Goal: Transaction & Acquisition: Purchase product/service

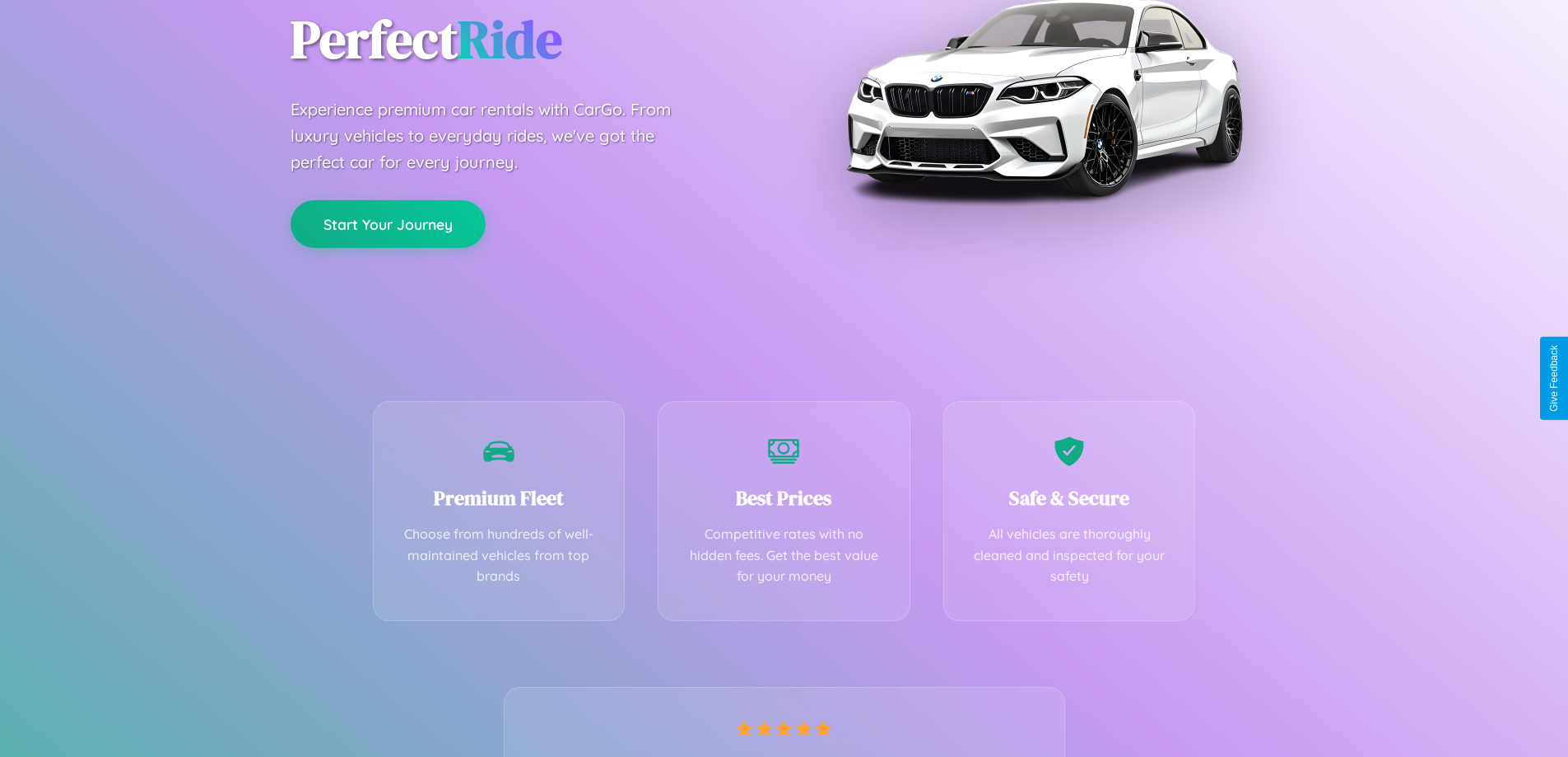
scroll to position [324, 0]
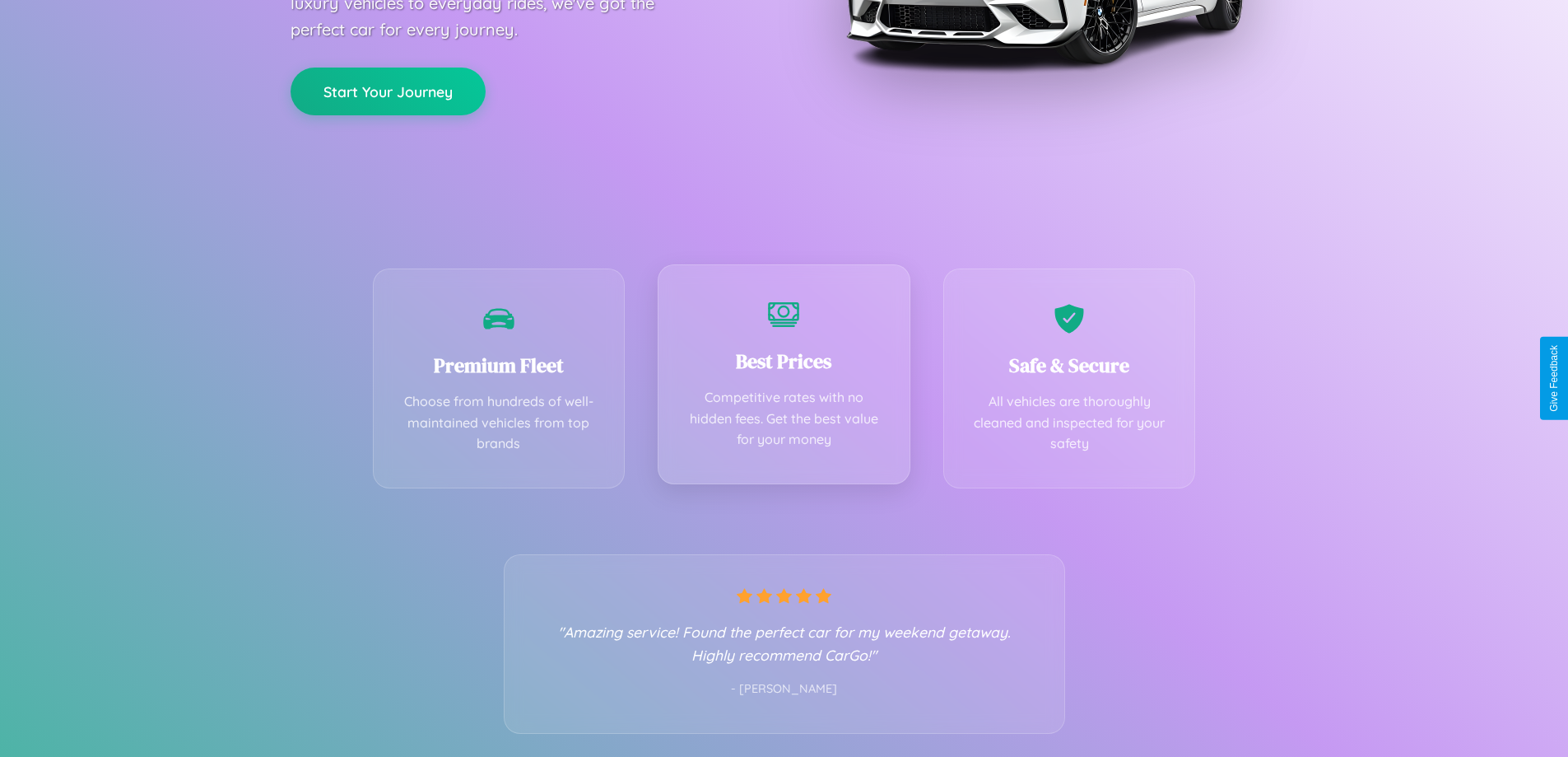
click at [784, 378] on div "Best Prices Competitive rates with no hidden fees. Get the best value for your …" at bounding box center [784, 374] width 253 height 220
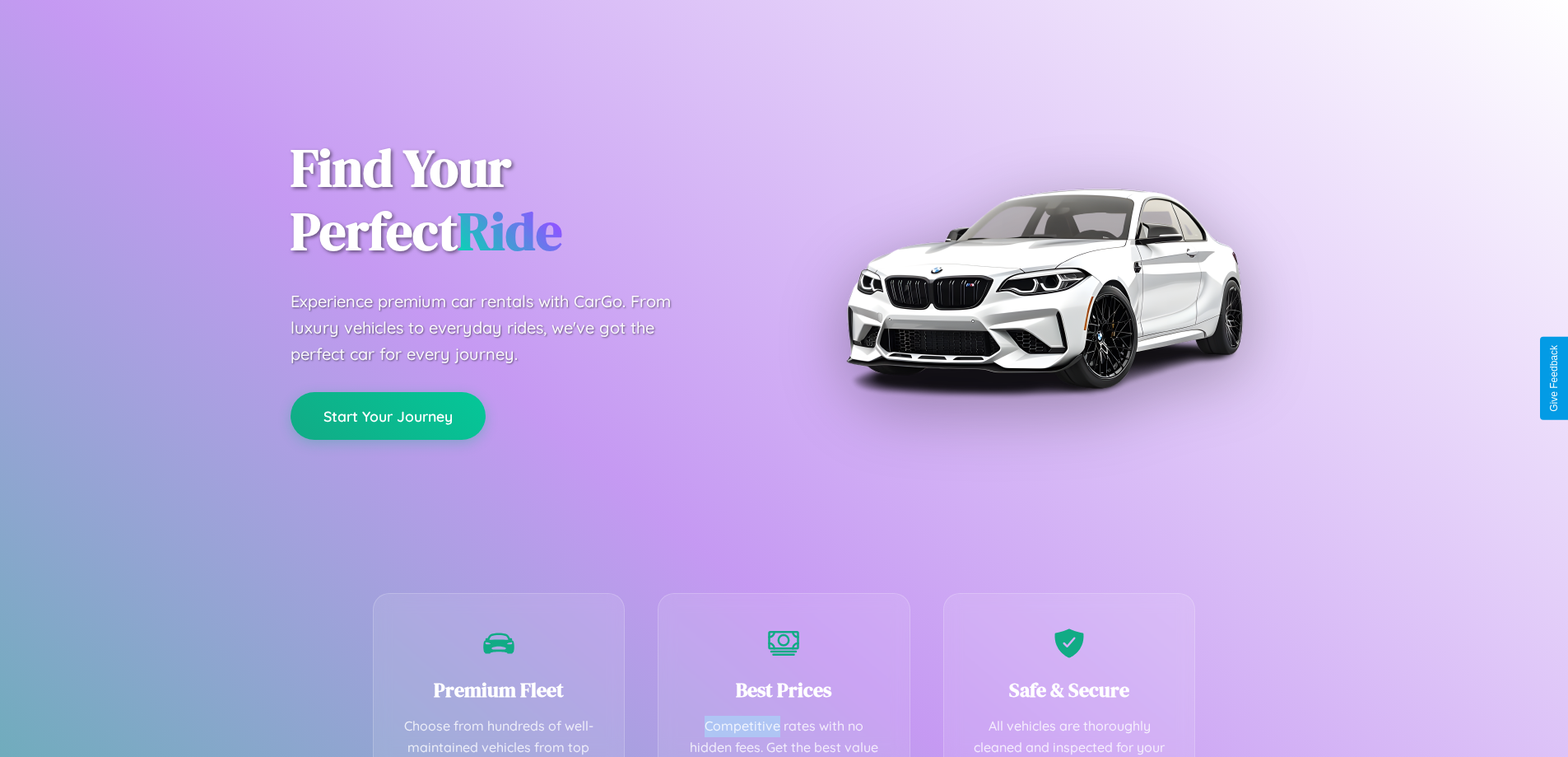
scroll to position [481, 0]
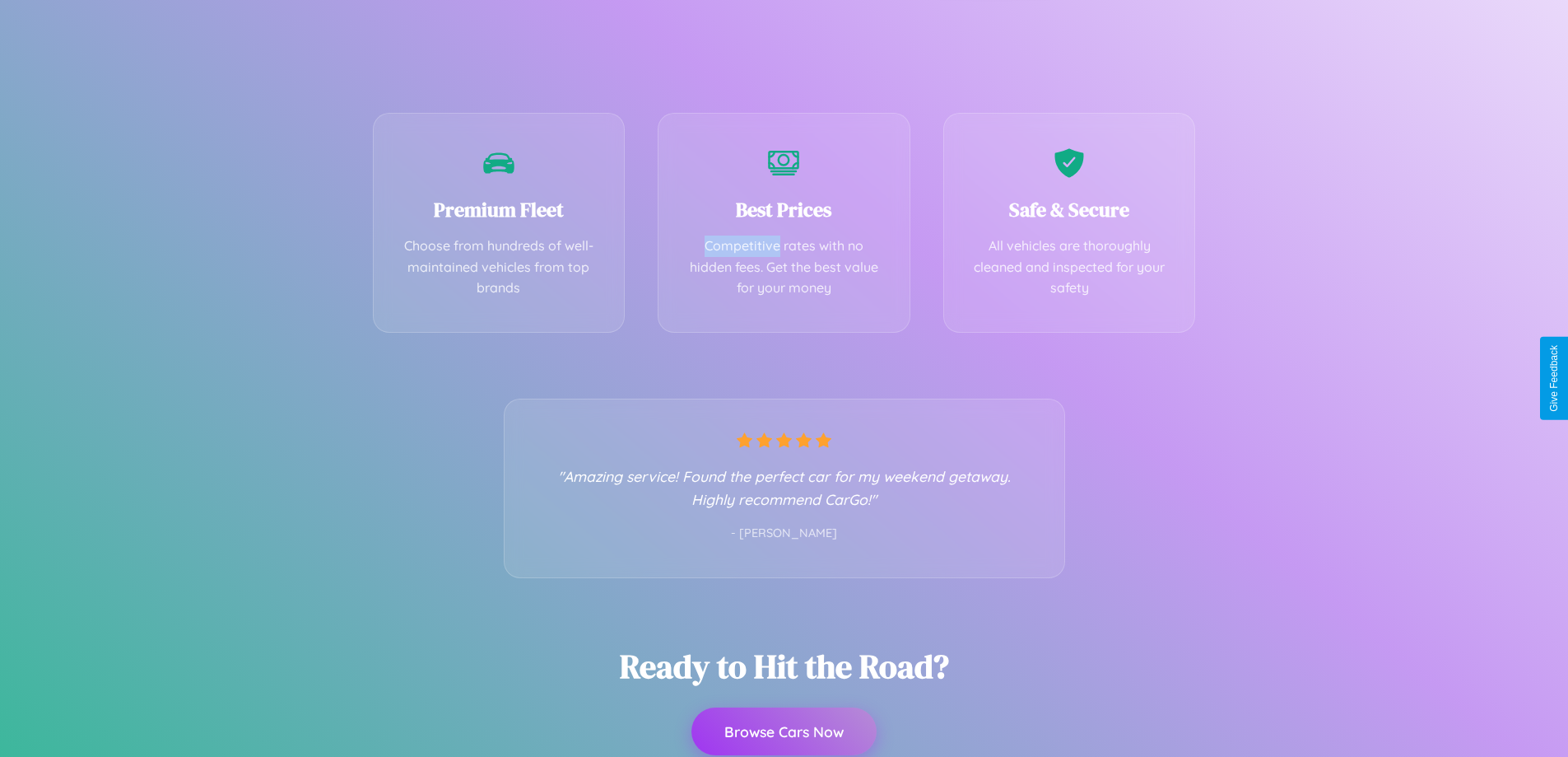
click at [784, 732] on button "Browse Cars Now" at bounding box center [784, 731] width 185 height 48
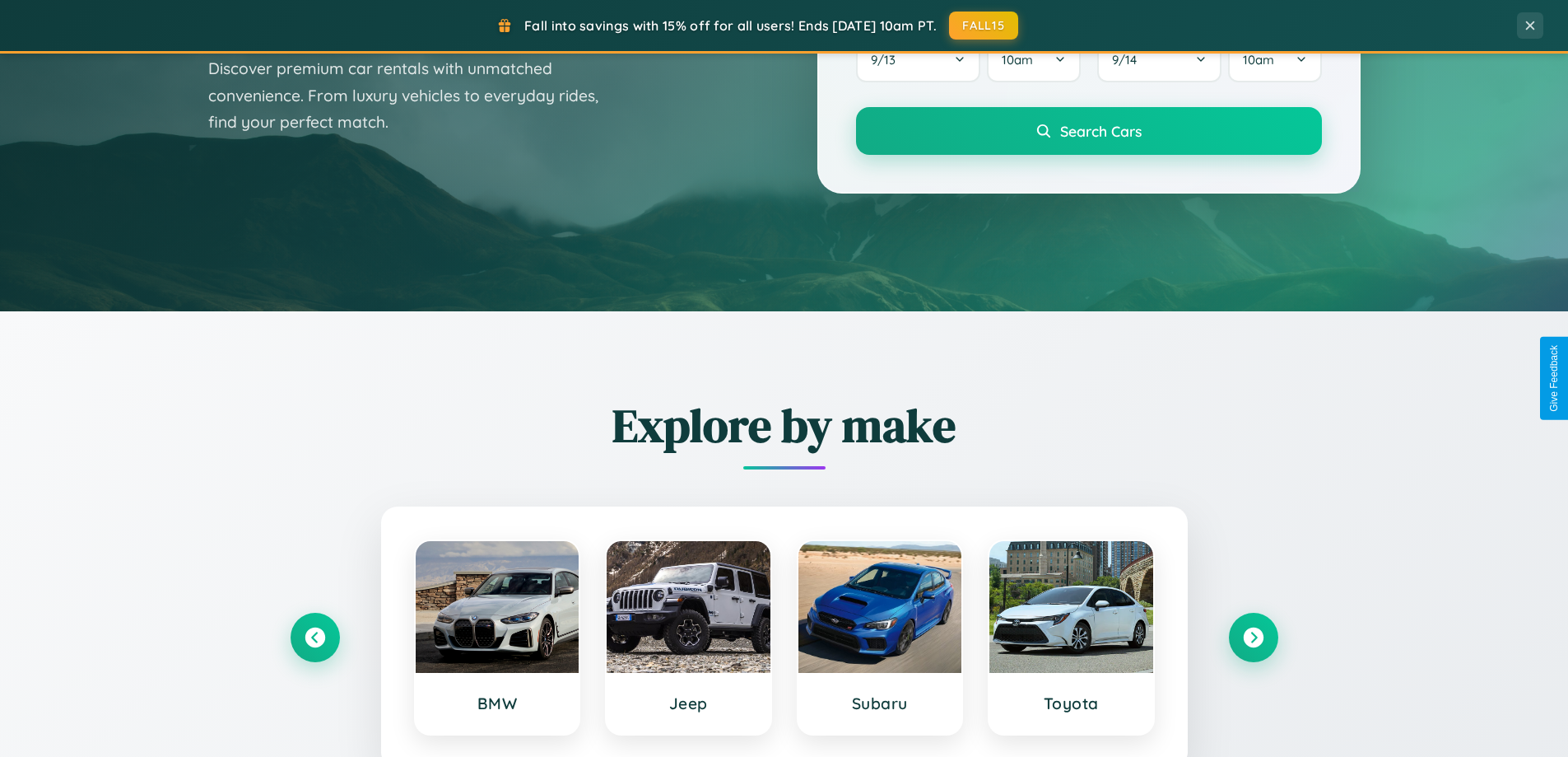
scroll to position [710, 0]
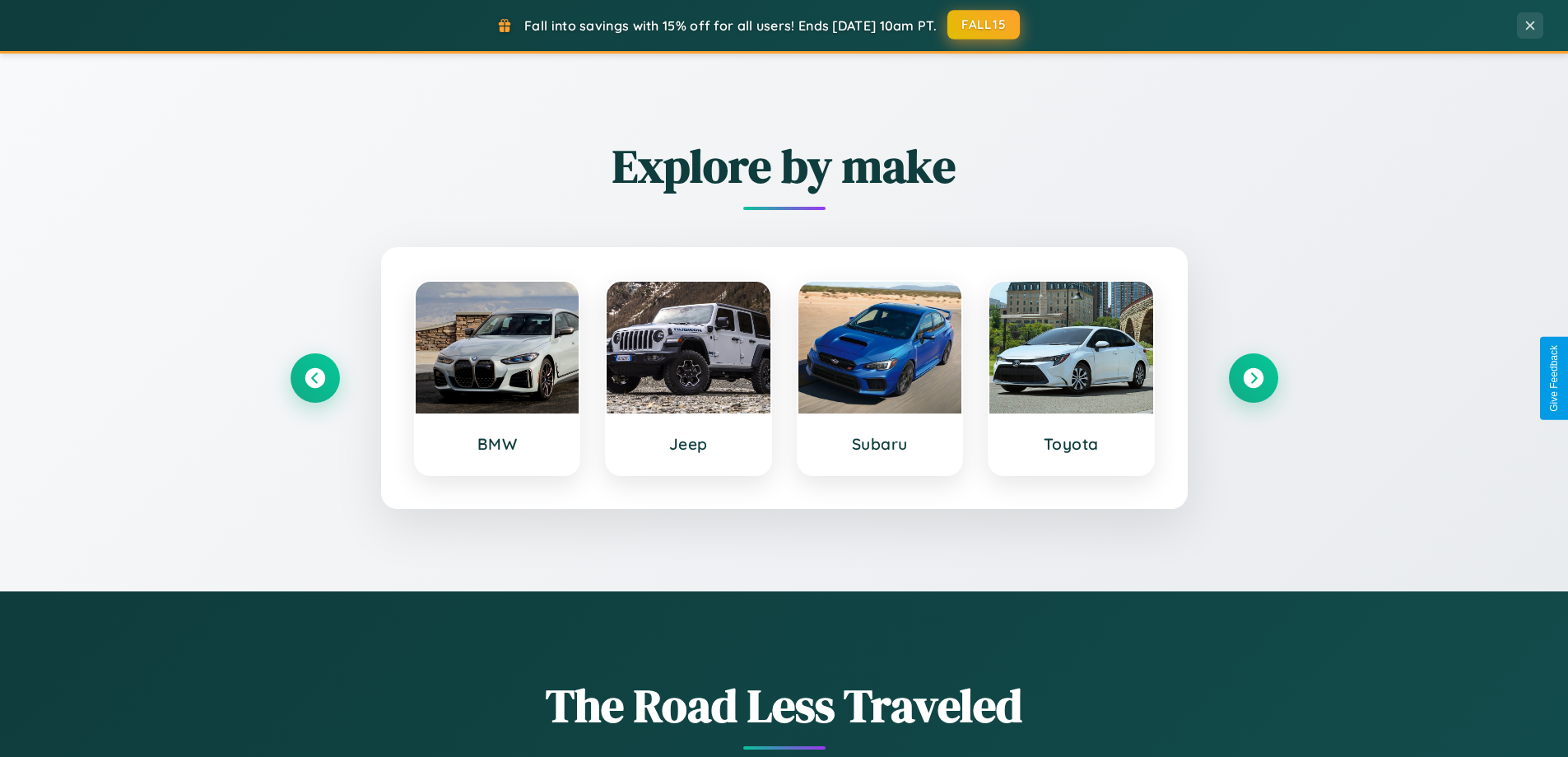
click at [985, 24] on button "FALL15" at bounding box center [983, 25] width 72 height 30
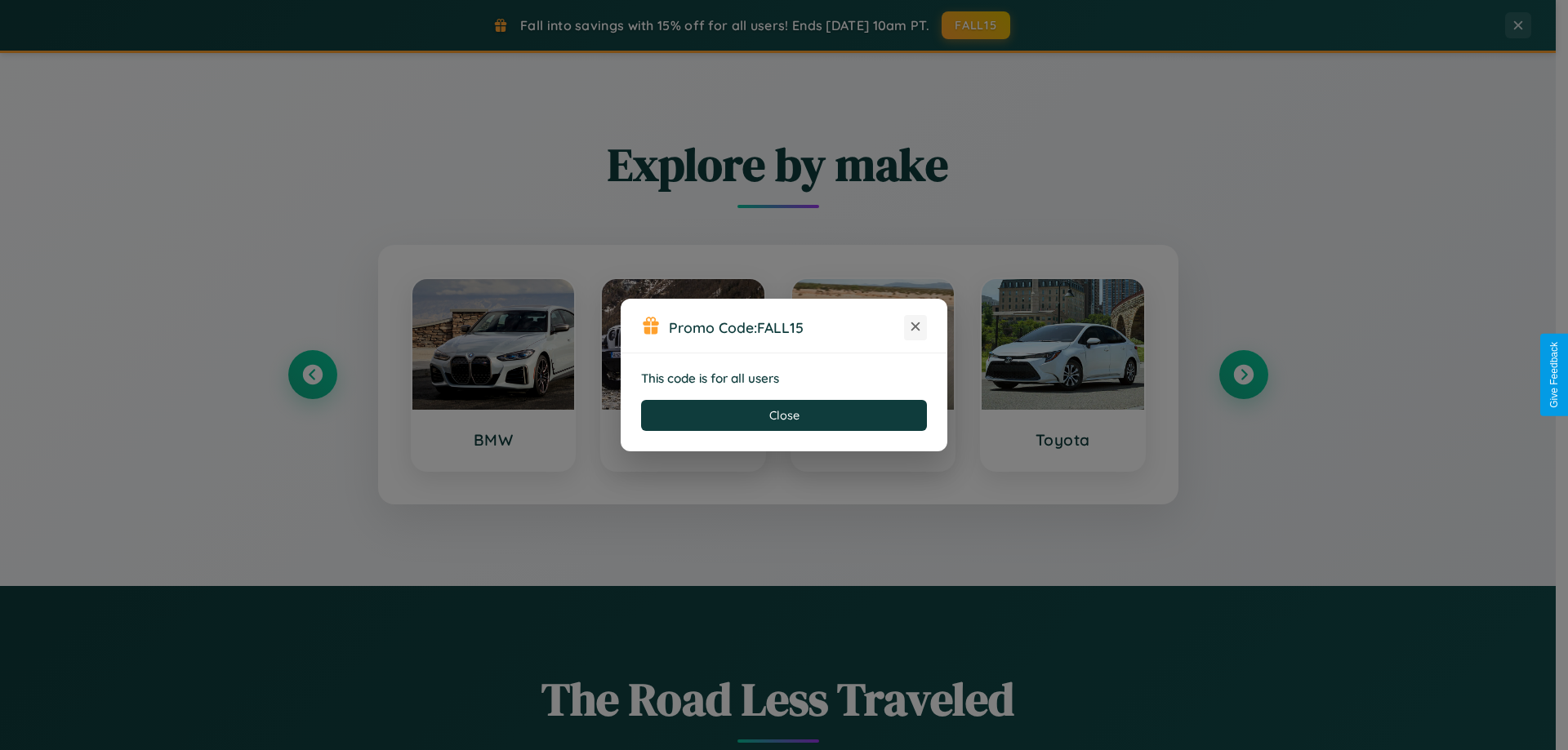
click at [915, 327] on icon at bounding box center [915, 327] width 17 height 17
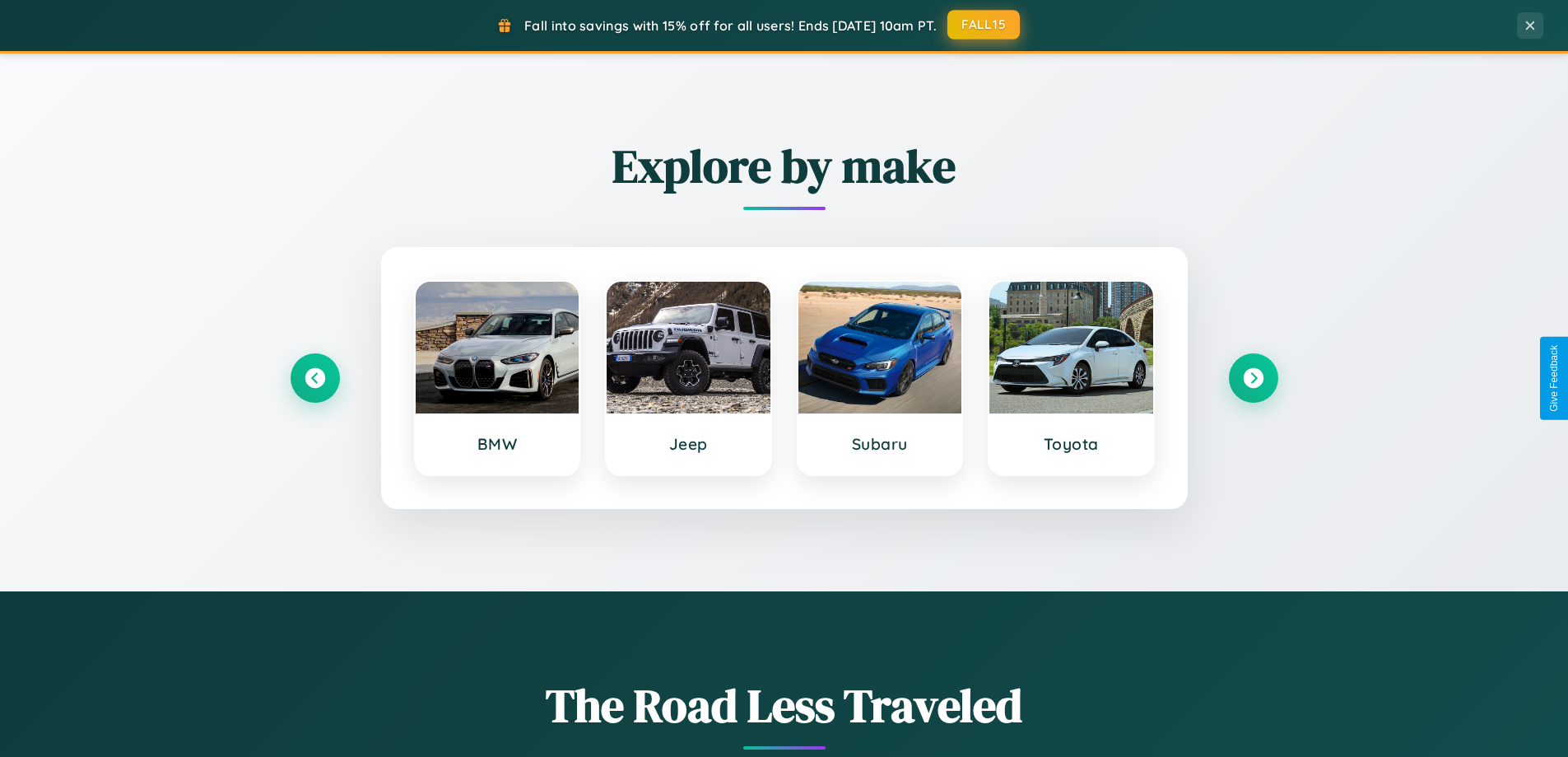
click at [985, 24] on button "FALL15" at bounding box center [983, 25] width 72 height 30
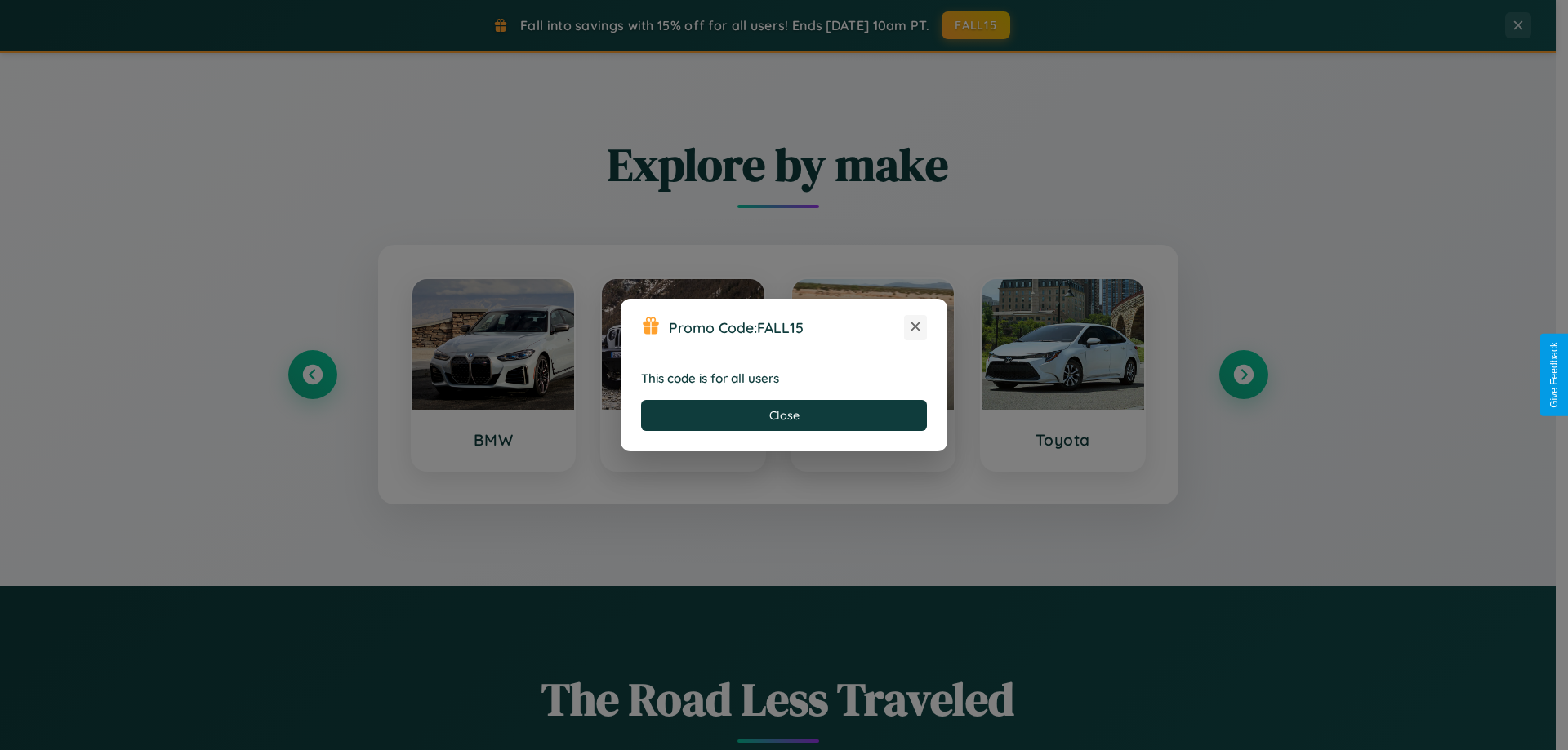
click at [915, 327] on icon at bounding box center [915, 327] width 17 height 17
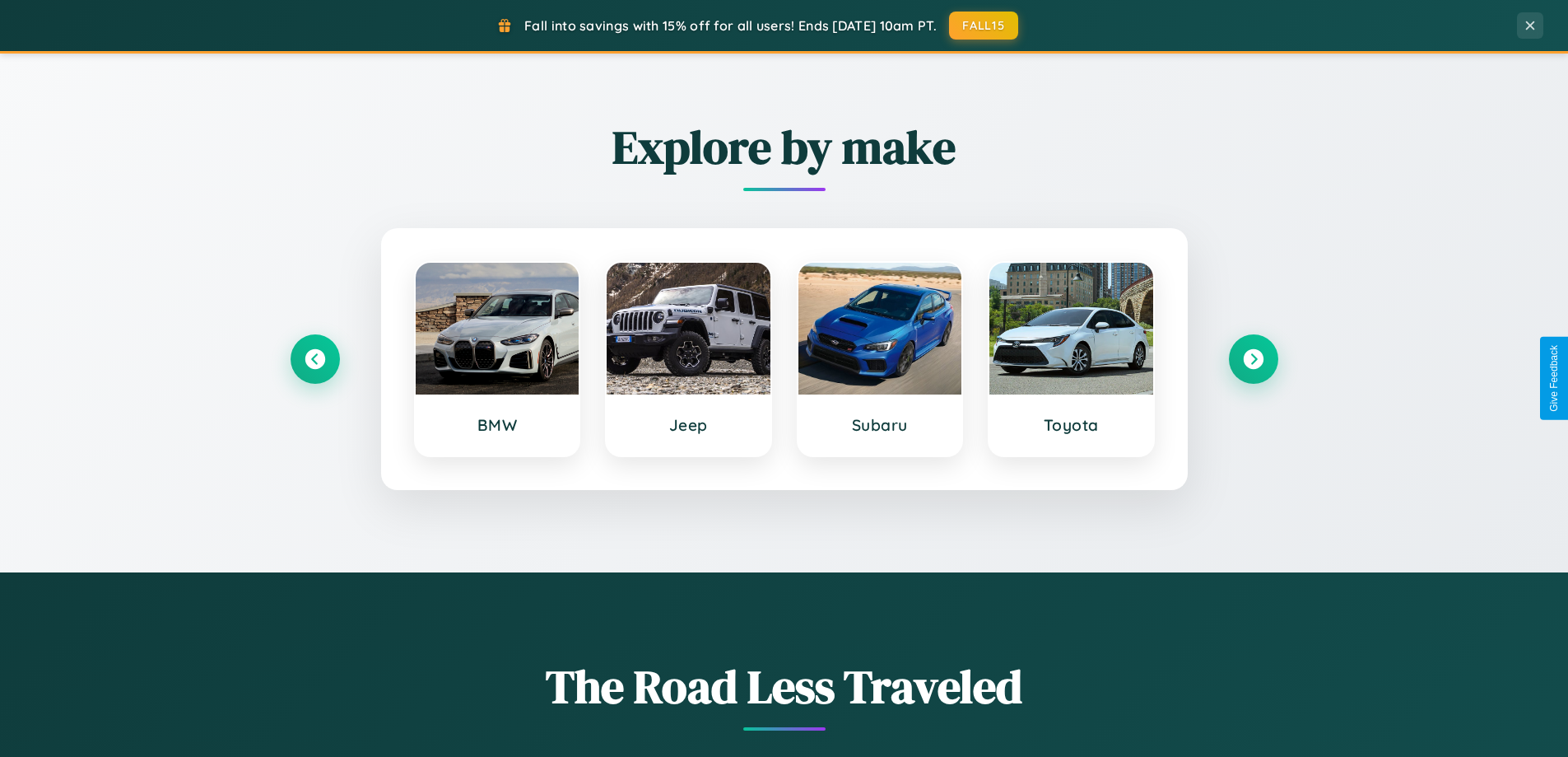
scroll to position [2646, 0]
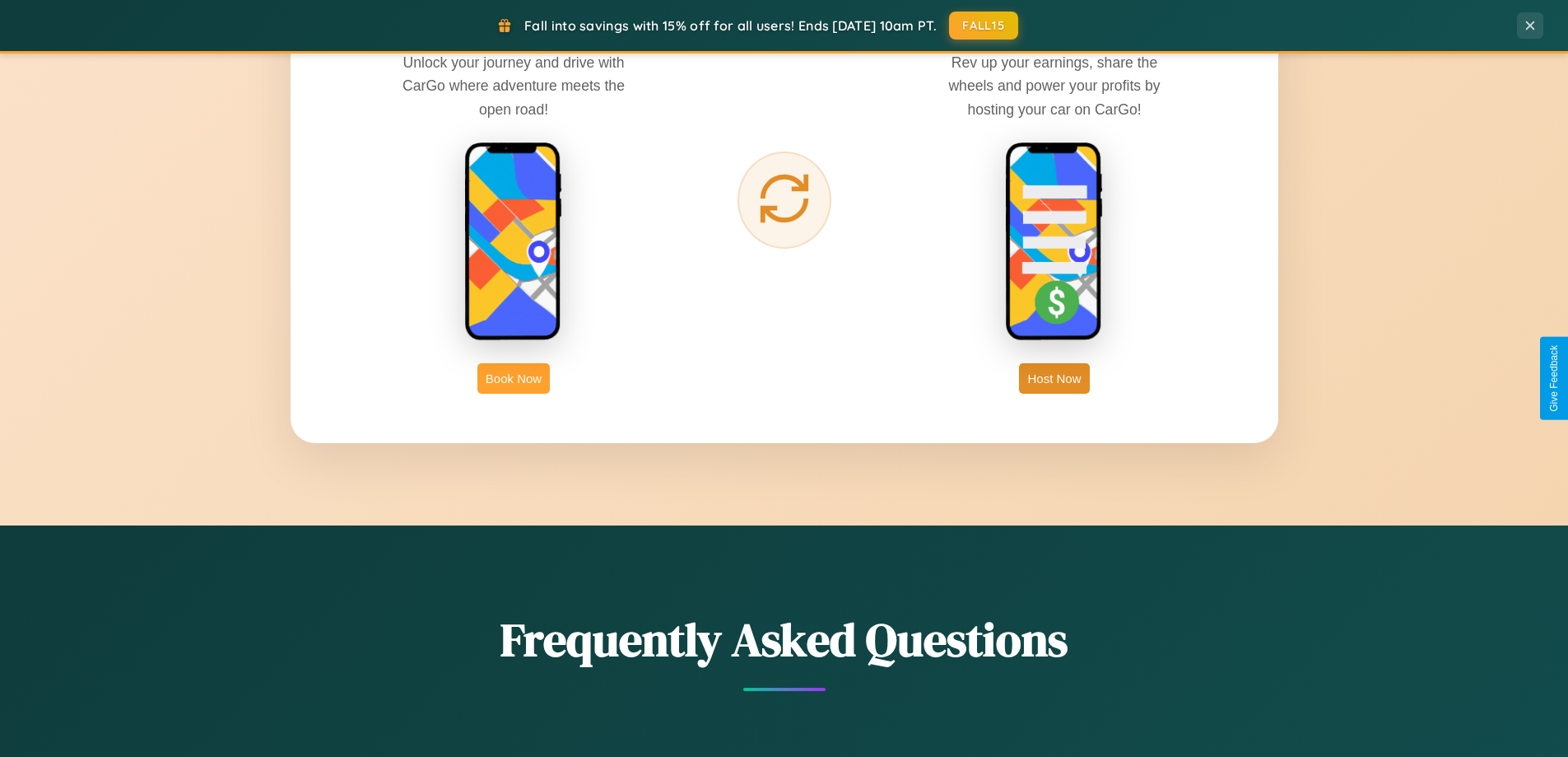
click at [514, 378] on button "Book Now" at bounding box center [513, 378] width 72 height 30
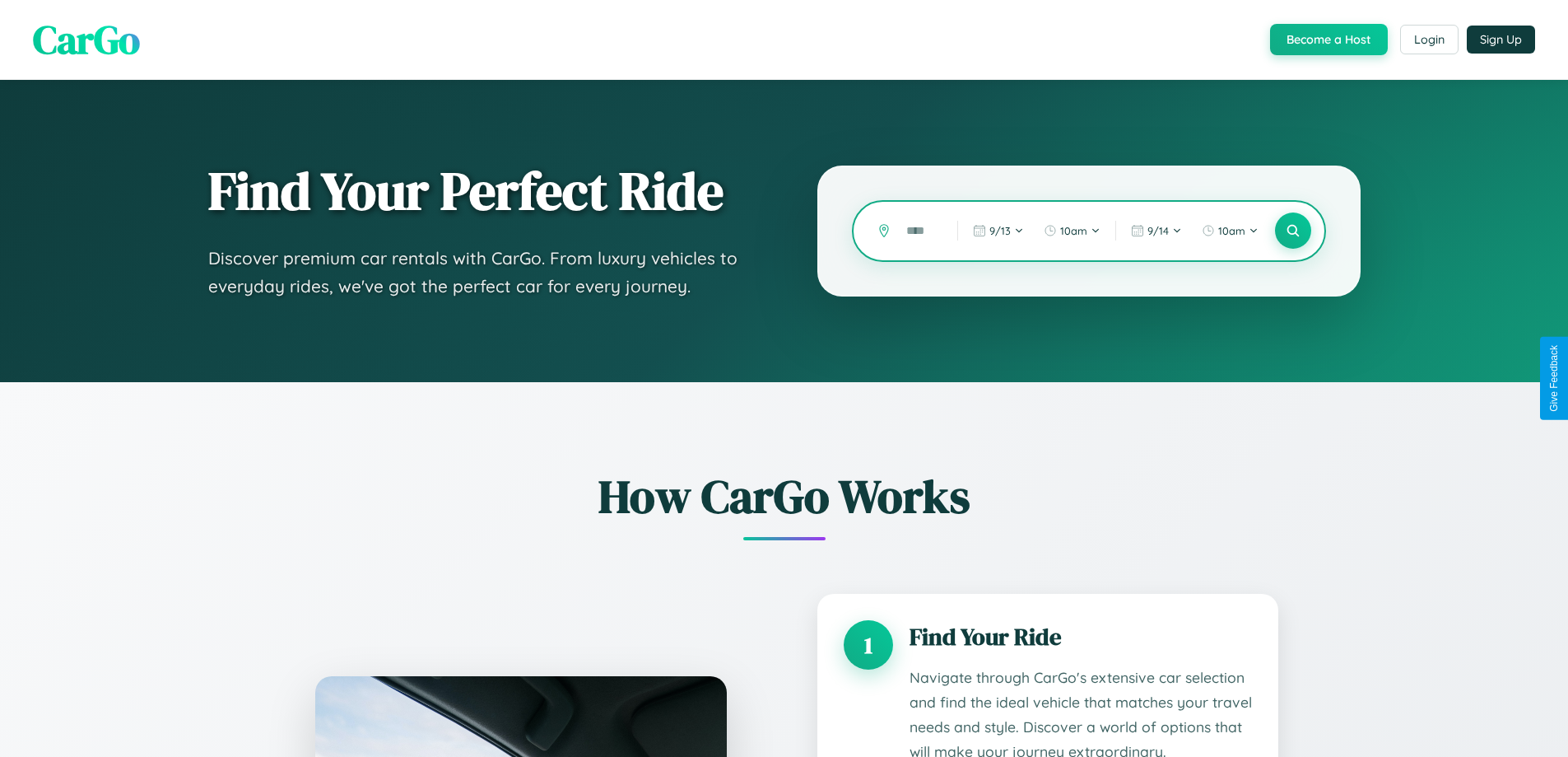
click at [919, 230] on input "text" at bounding box center [920, 230] width 43 height 29
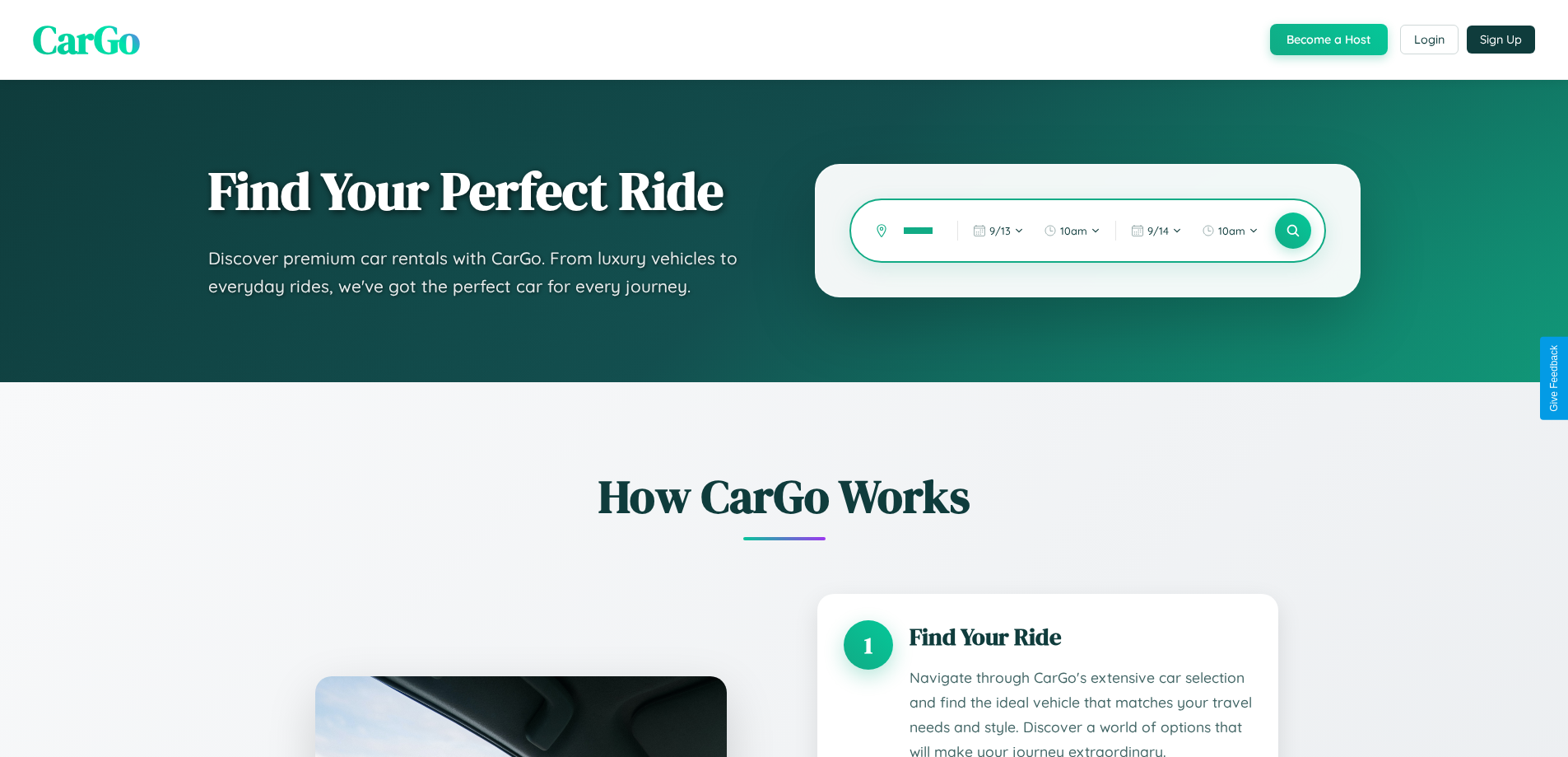
scroll to position [0, 50]
type input "**********"
click at [1293, 230] on icon at bounding box center [1293, 230] width 16 height 16
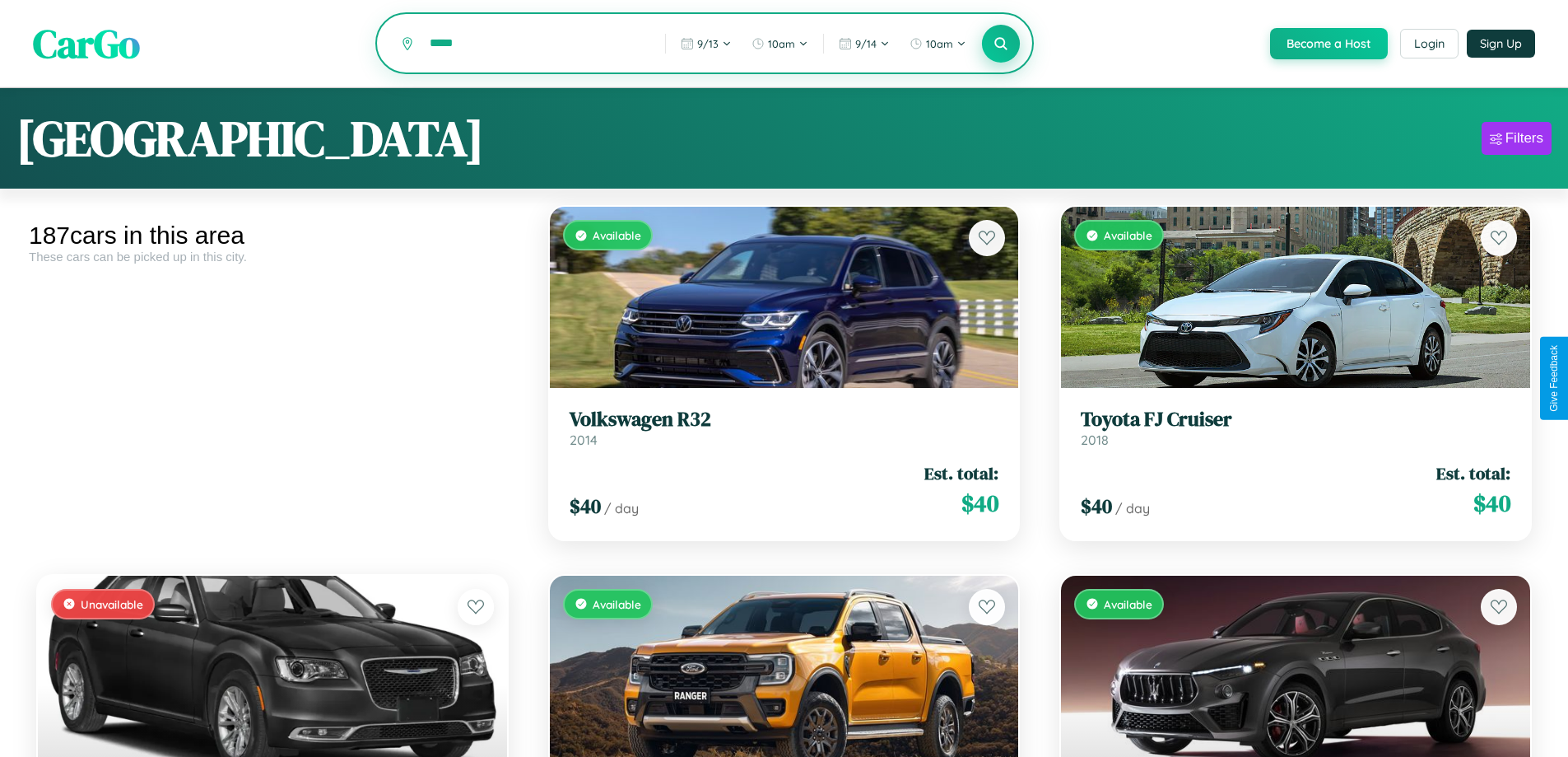
type input "*****"
click at [1000, 43] on icon at bounding box center [1001, 43] width 16 height 16
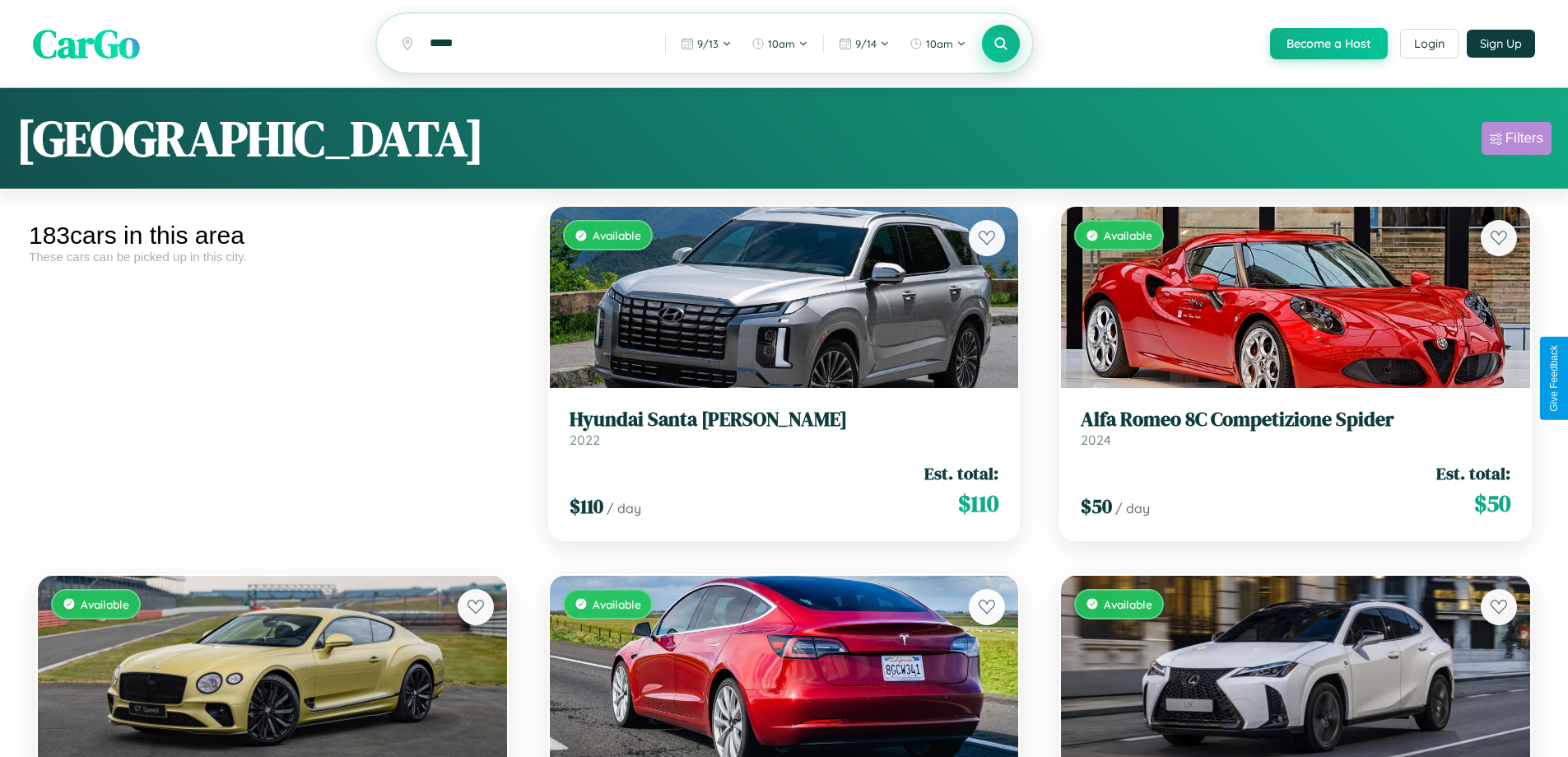
click at [1516, 141] on div "Filters" at bounding box center [1525, 138] width 38 height 17
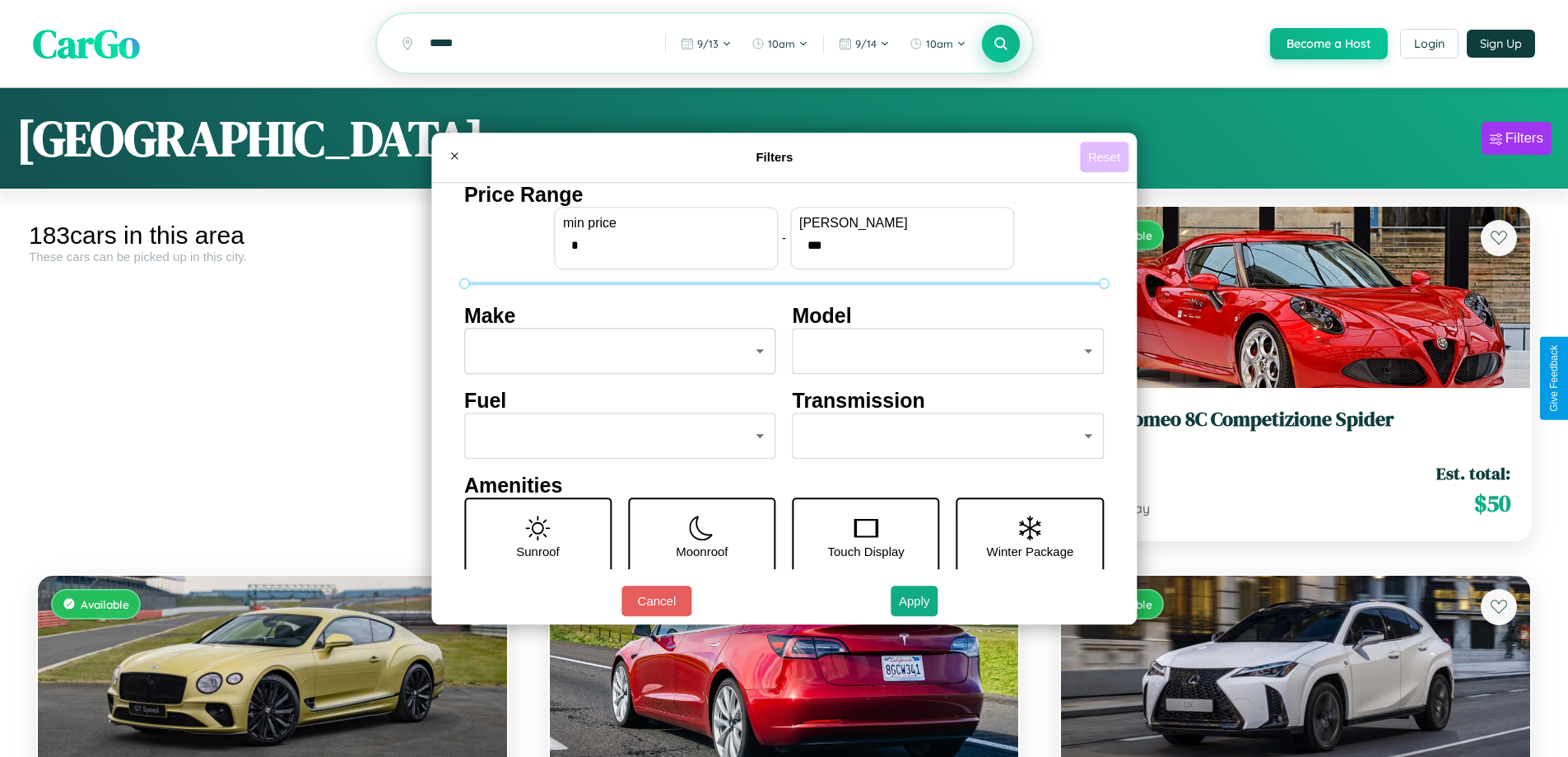
click at [1106, 156] on button "Reset" at bounding box center [1105, 157] width 49 height 30
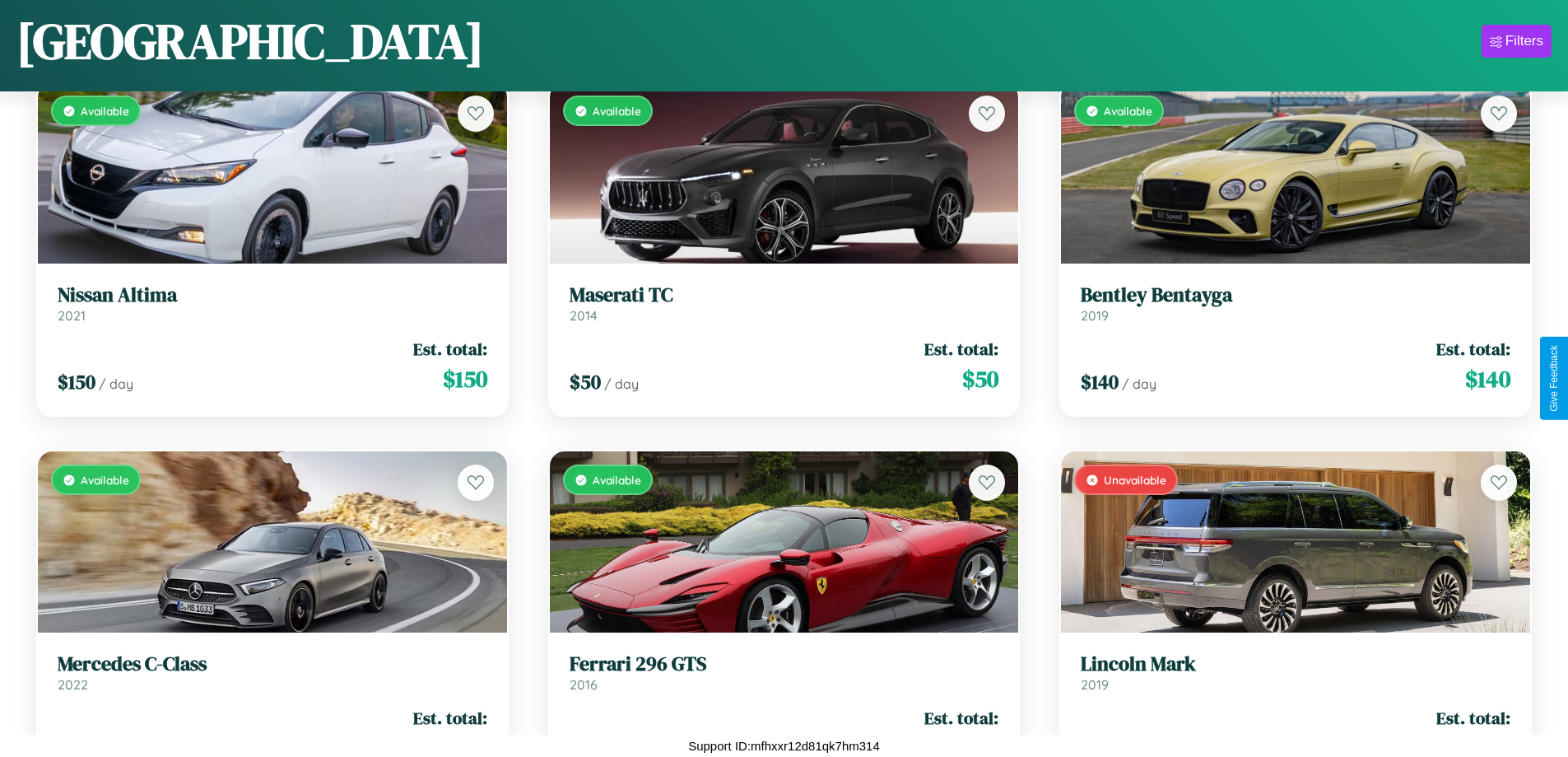
scroll to position [7977, 0]
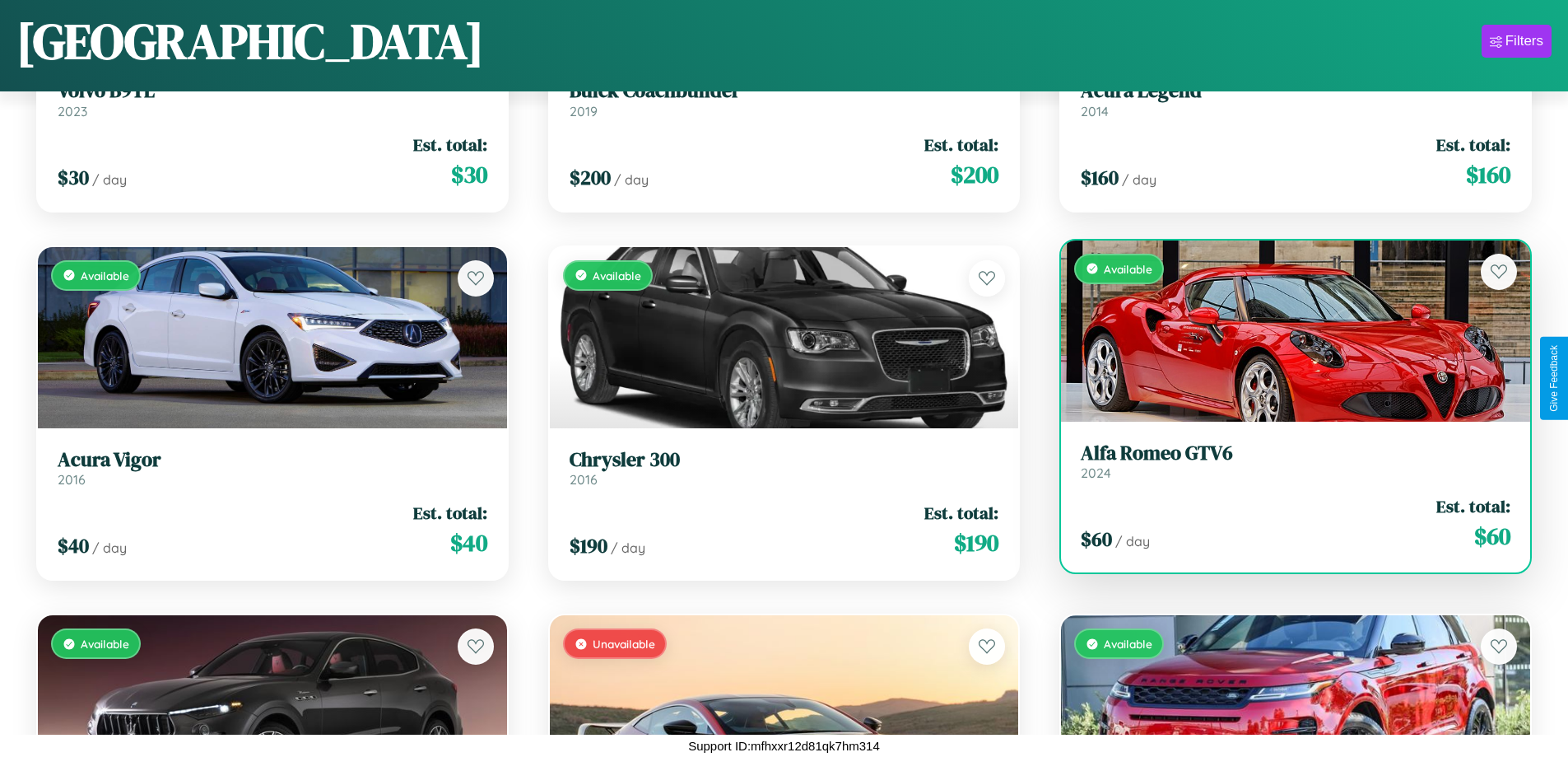
click at [1285, 337] on div "Available" at bounding box center [1295, 331] width 469 height 181
click at [1285, 330] on div "Available" at bounding box center [1295, 331] width 469 height 181
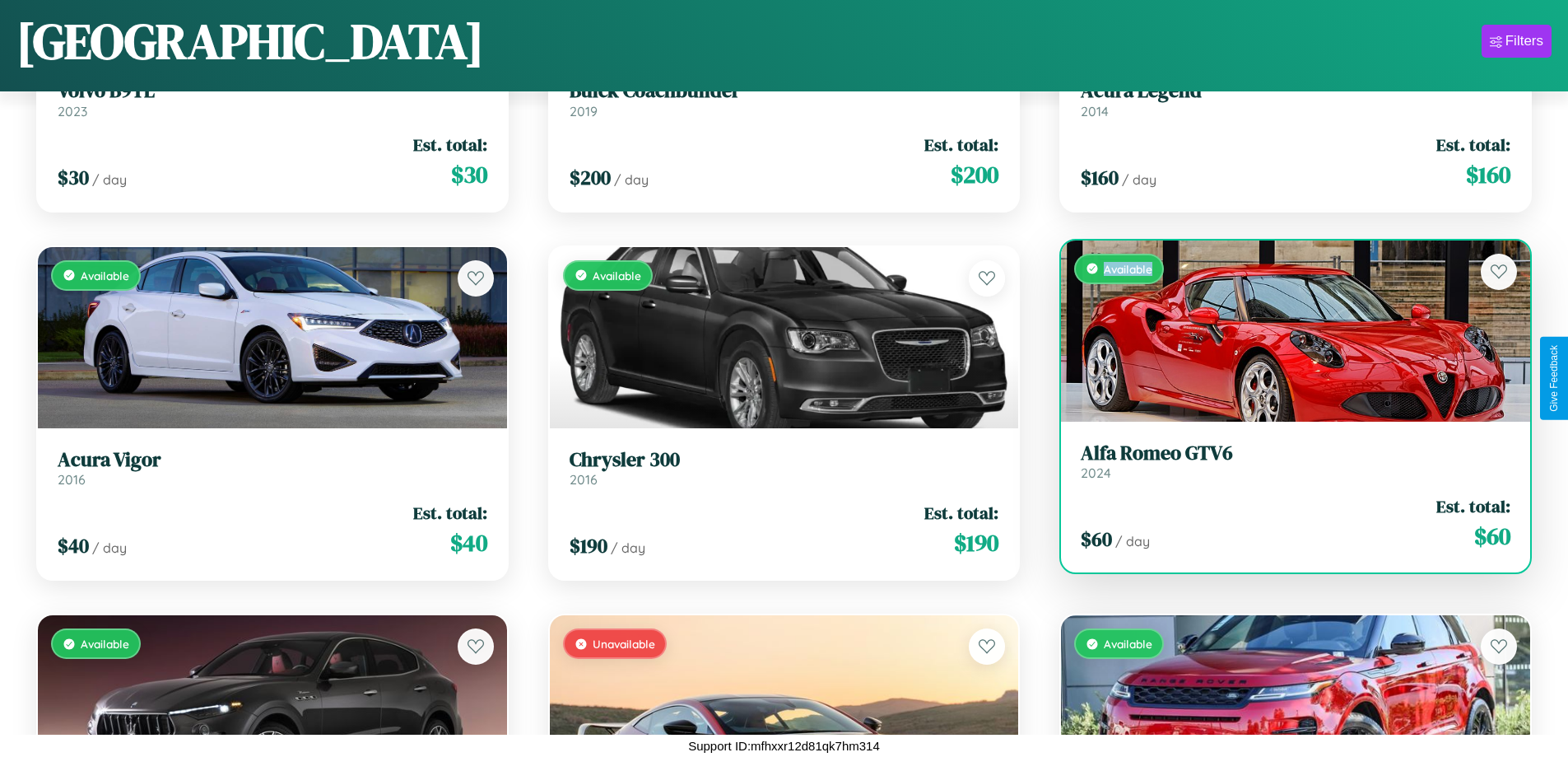
click at [1285, 330] on div "Available" at bounding box center [1295, 331] width 469 height 181
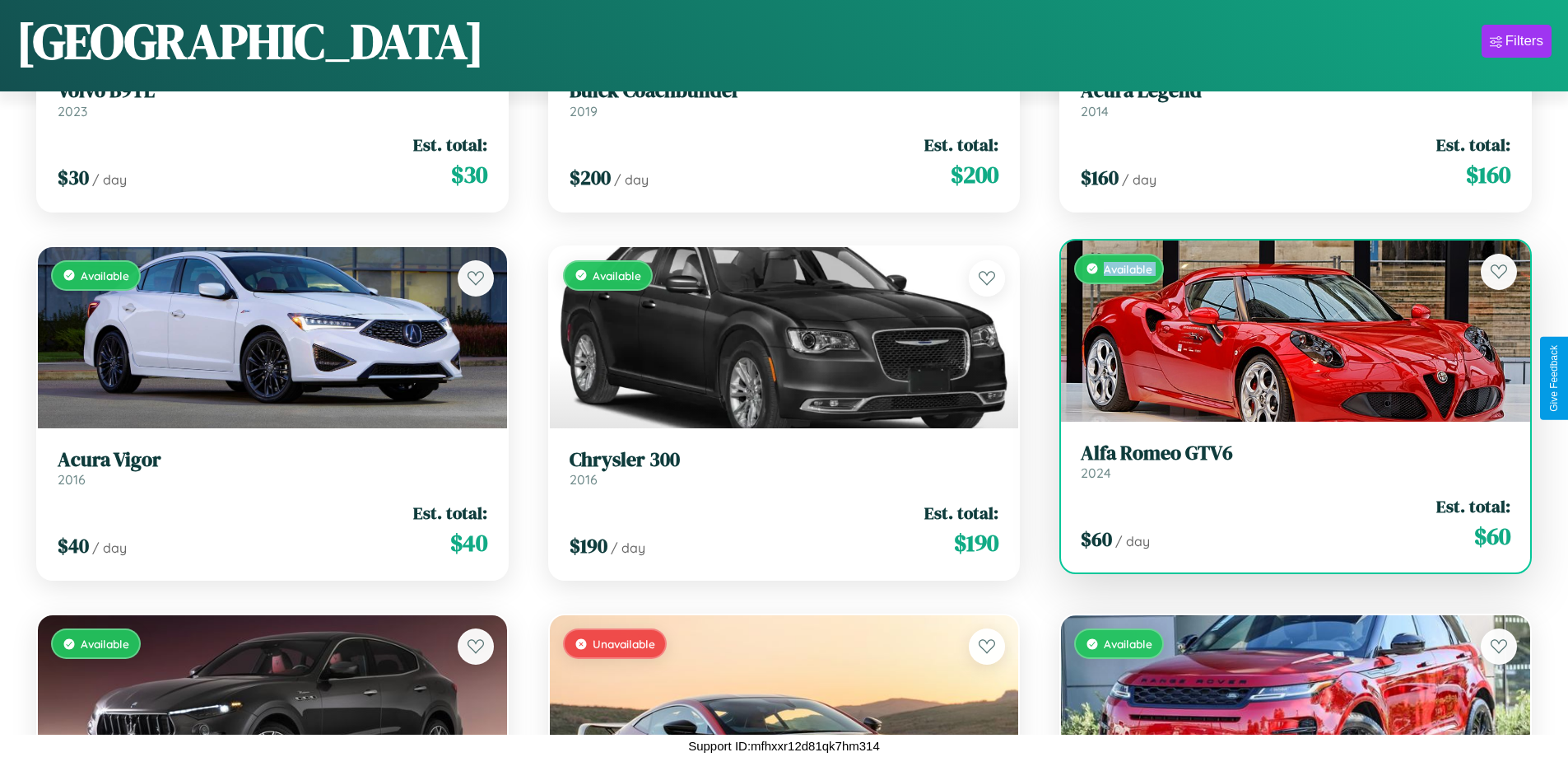
click at [1285, 330] on div "Available" at bounding box center [1295, 331] width 469 height 181
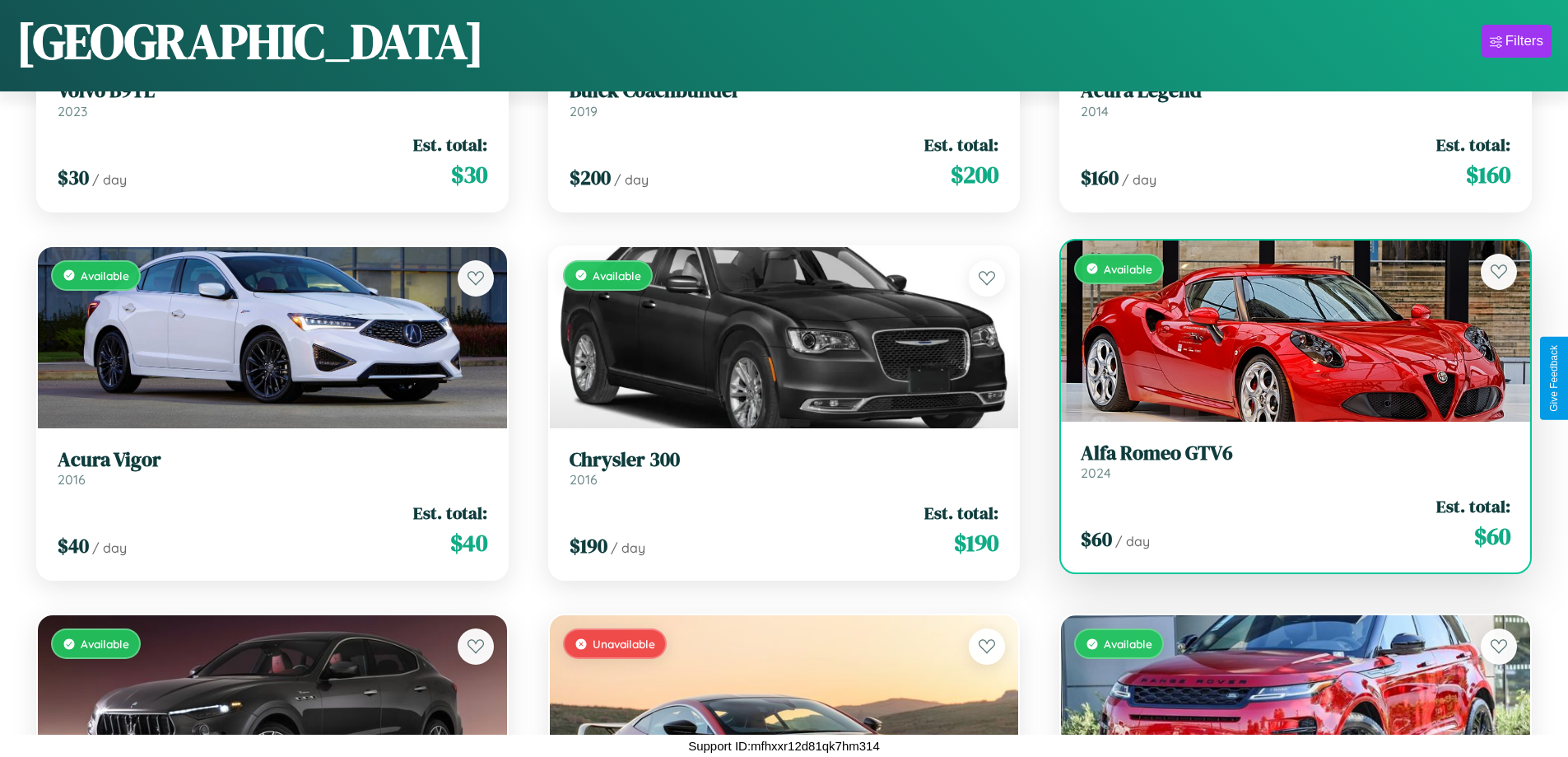
click at [1285, 330] on div "Available" at bounding box center [1295, 331] width 469 height 181
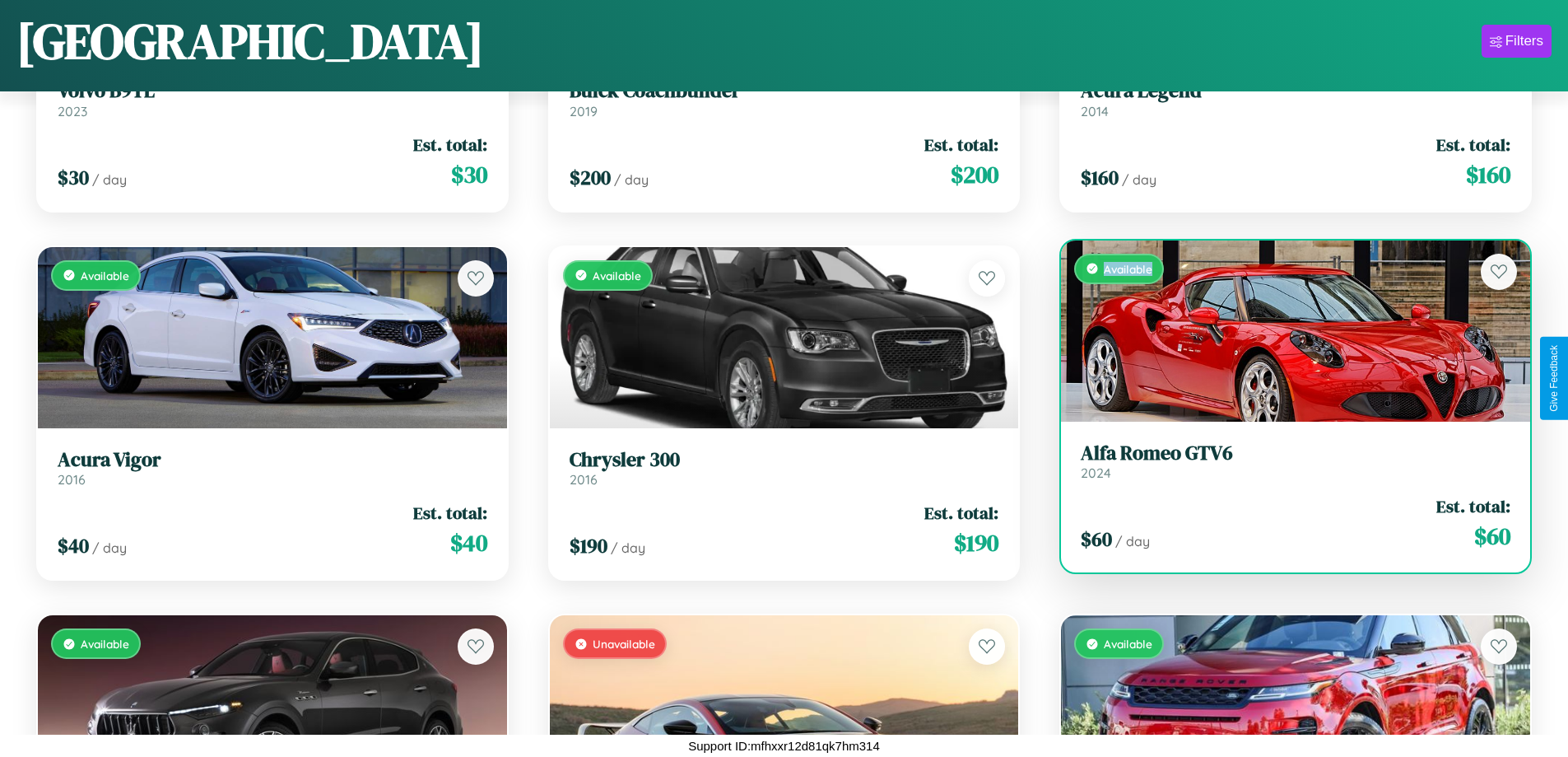
click at [1285, 330] on div "Available" at bounding box center [1295, 331] width 469 height 181
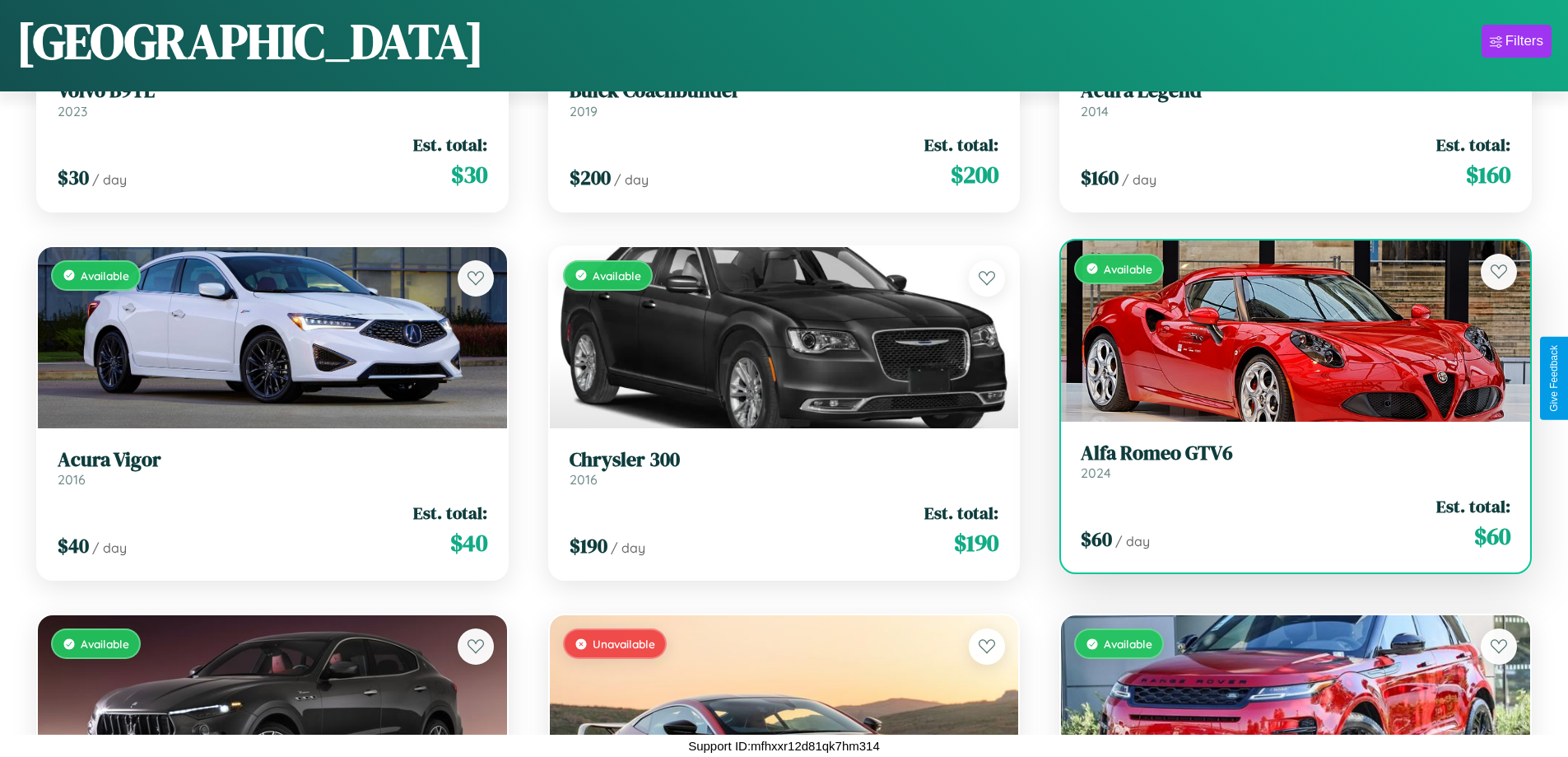
click at [1285, 461] on h3 "Alfa Romeo GTV6" at bounding box center [1295, 452] width 430 height 24
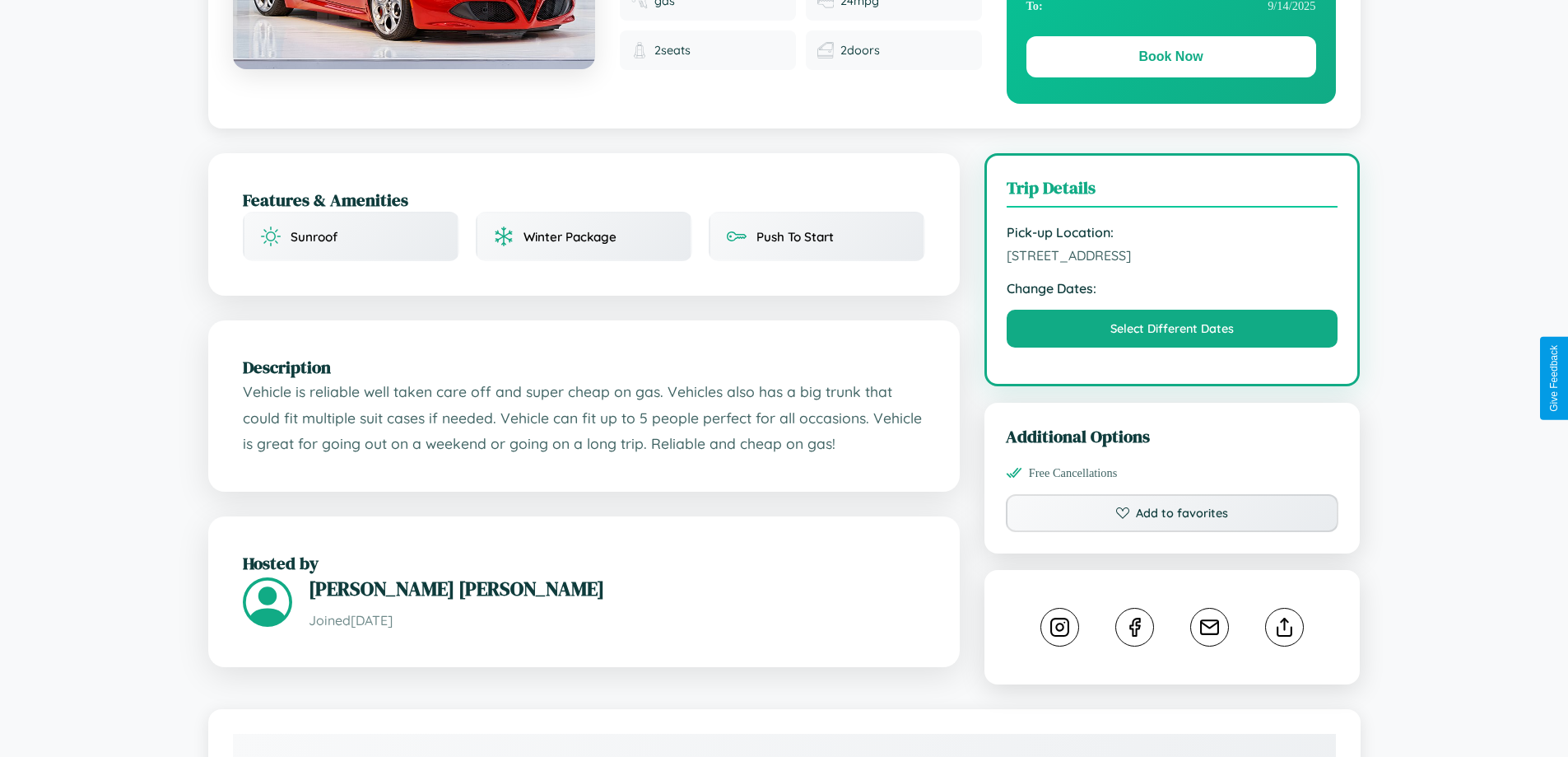
scroll to position [953, 0]
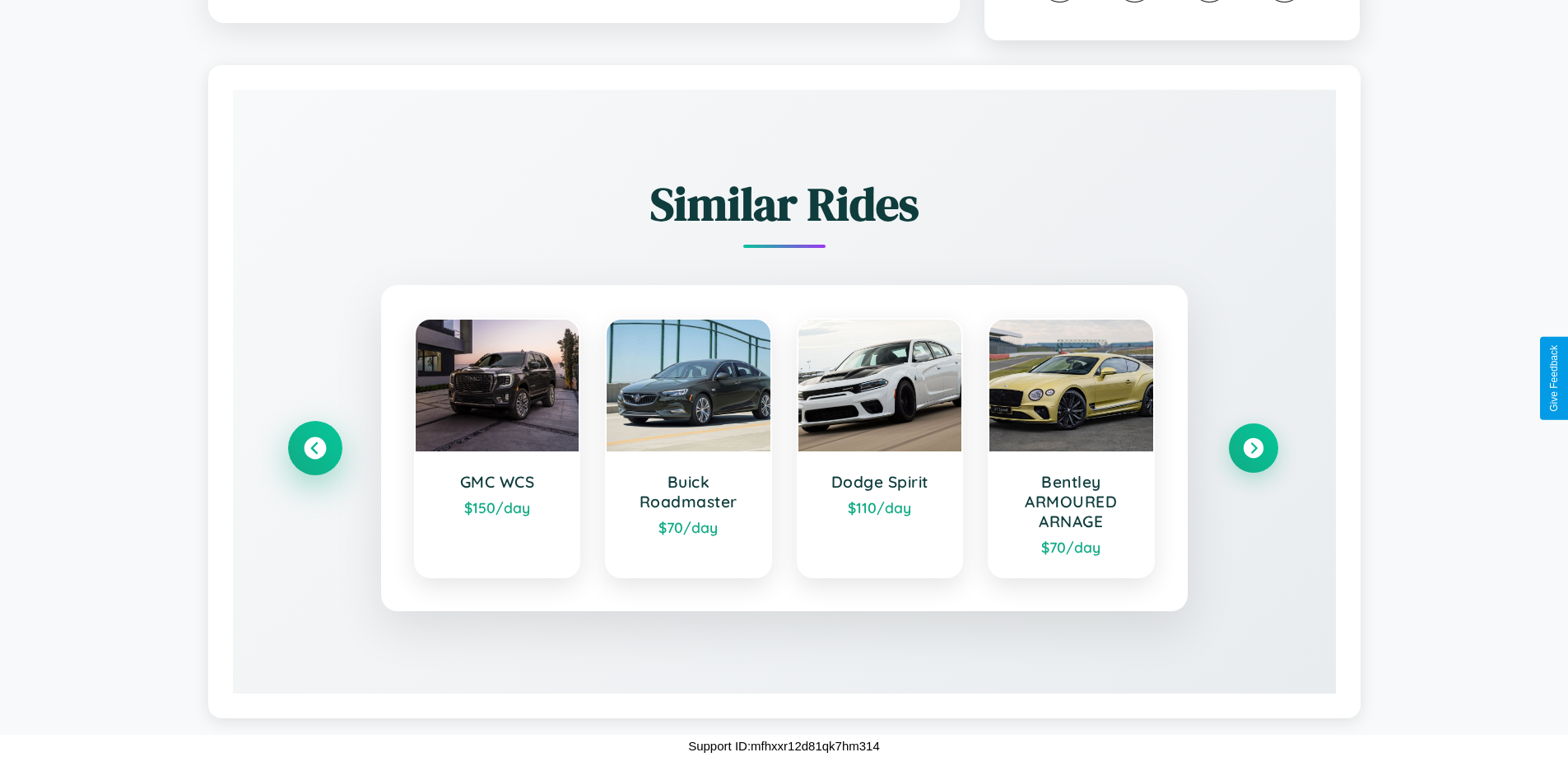
click at [315, 448] on icon at bounding box center [315, 449] width 23 height 23
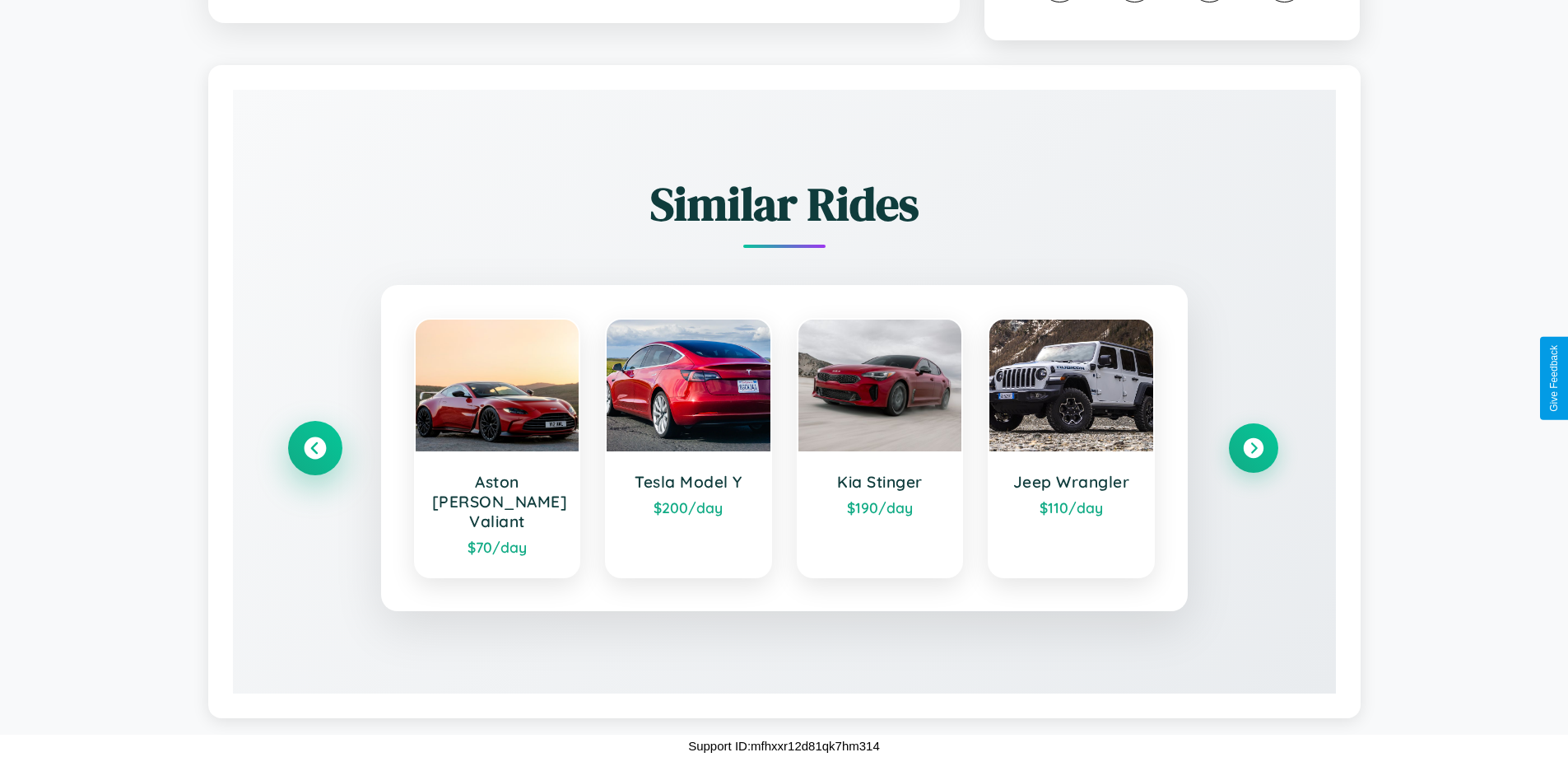
scroll to position [933, 0]
click at [1253, 458] on icon at bounding box center [1254, 449] width 23 height 23
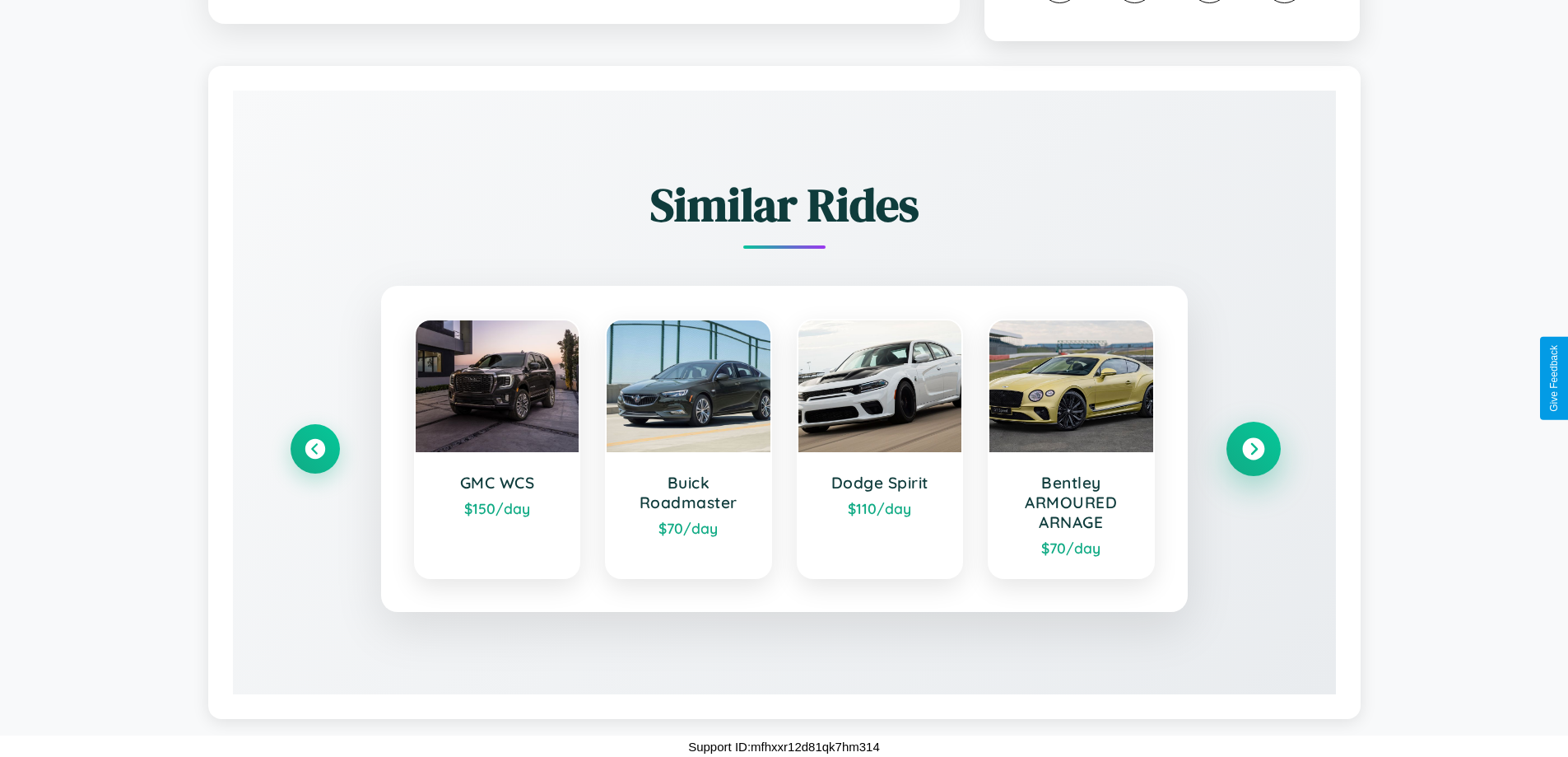
click at [1253, 461] on icon at bounding box center [1254, 449] width 23 height 23
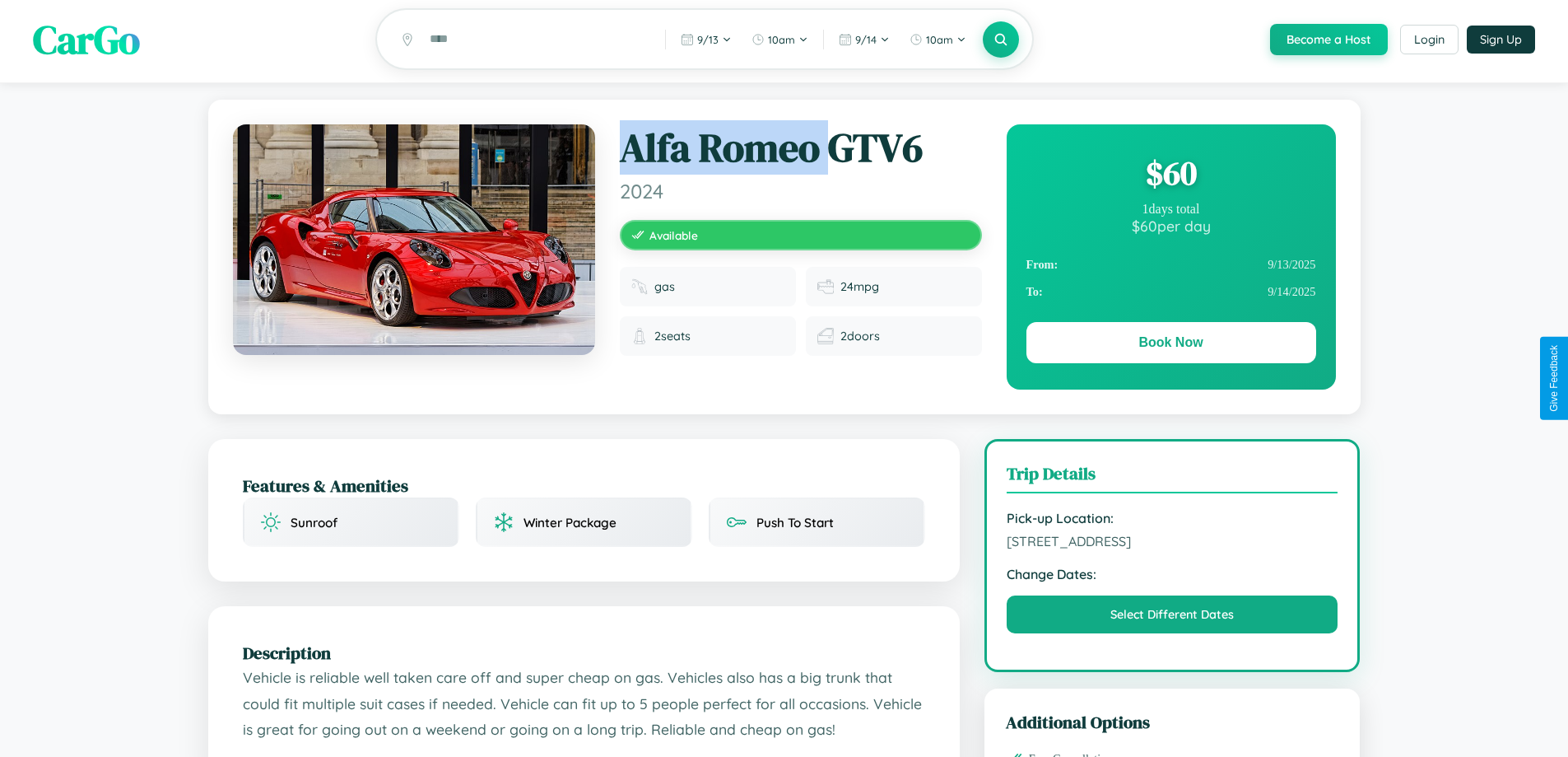
scroll to position [0, 0]
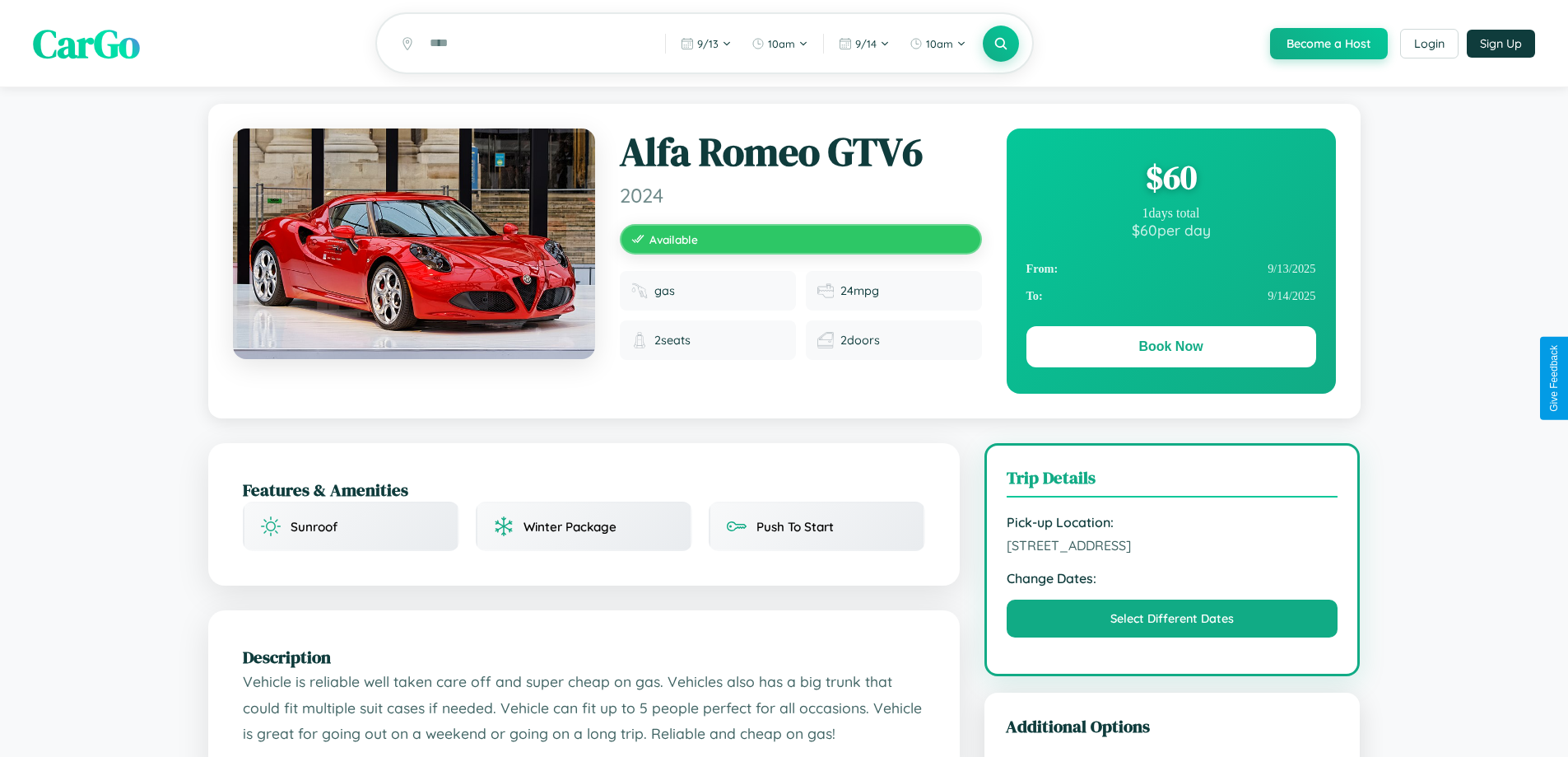
click at [1170, 180] on div "$ 60" at bounding box center [1171, 177] width 290 height 44
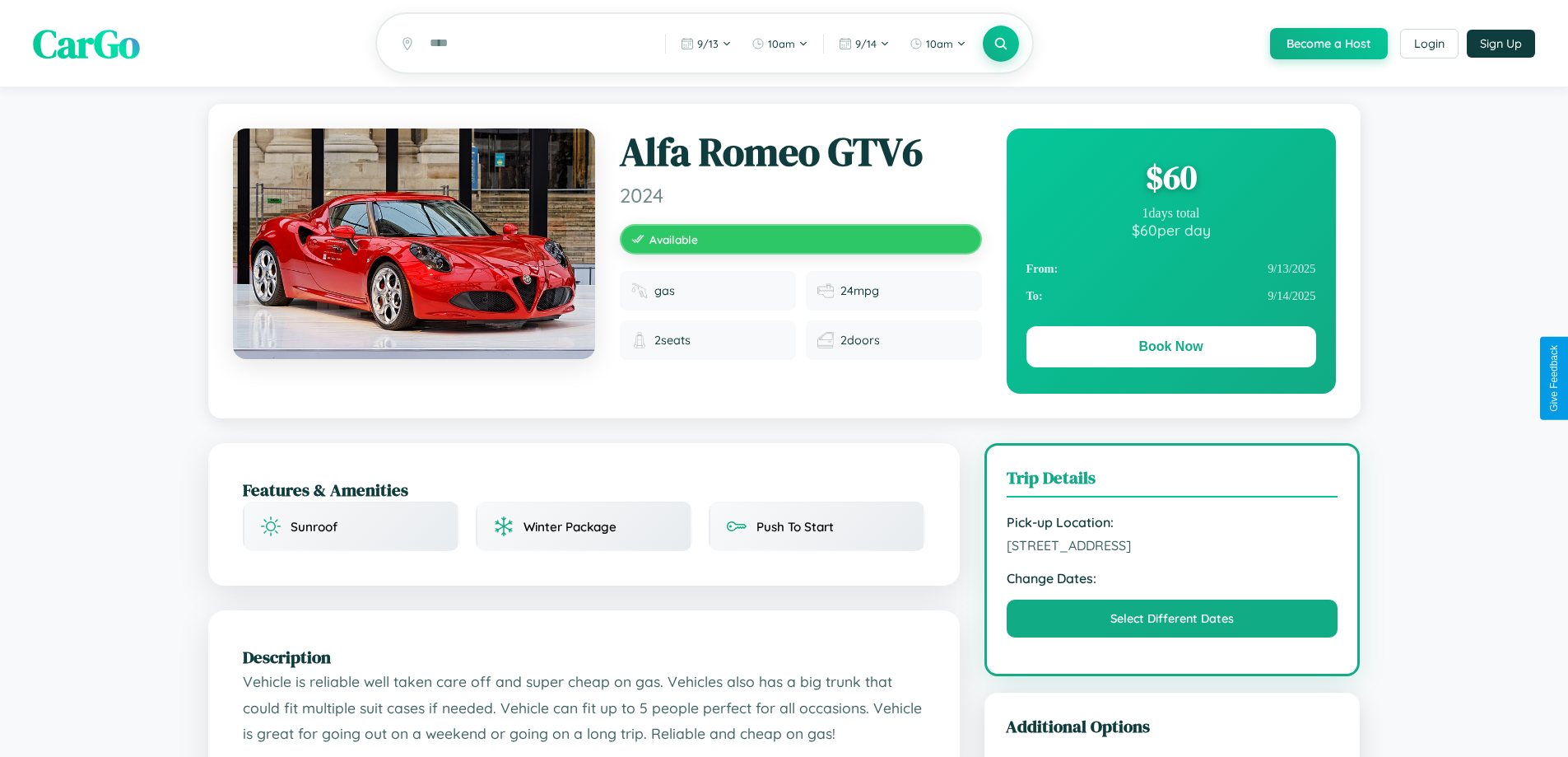
click at [1170, 180] on div "$ 60" at bounding box center [1171, 177] width 290 height 44
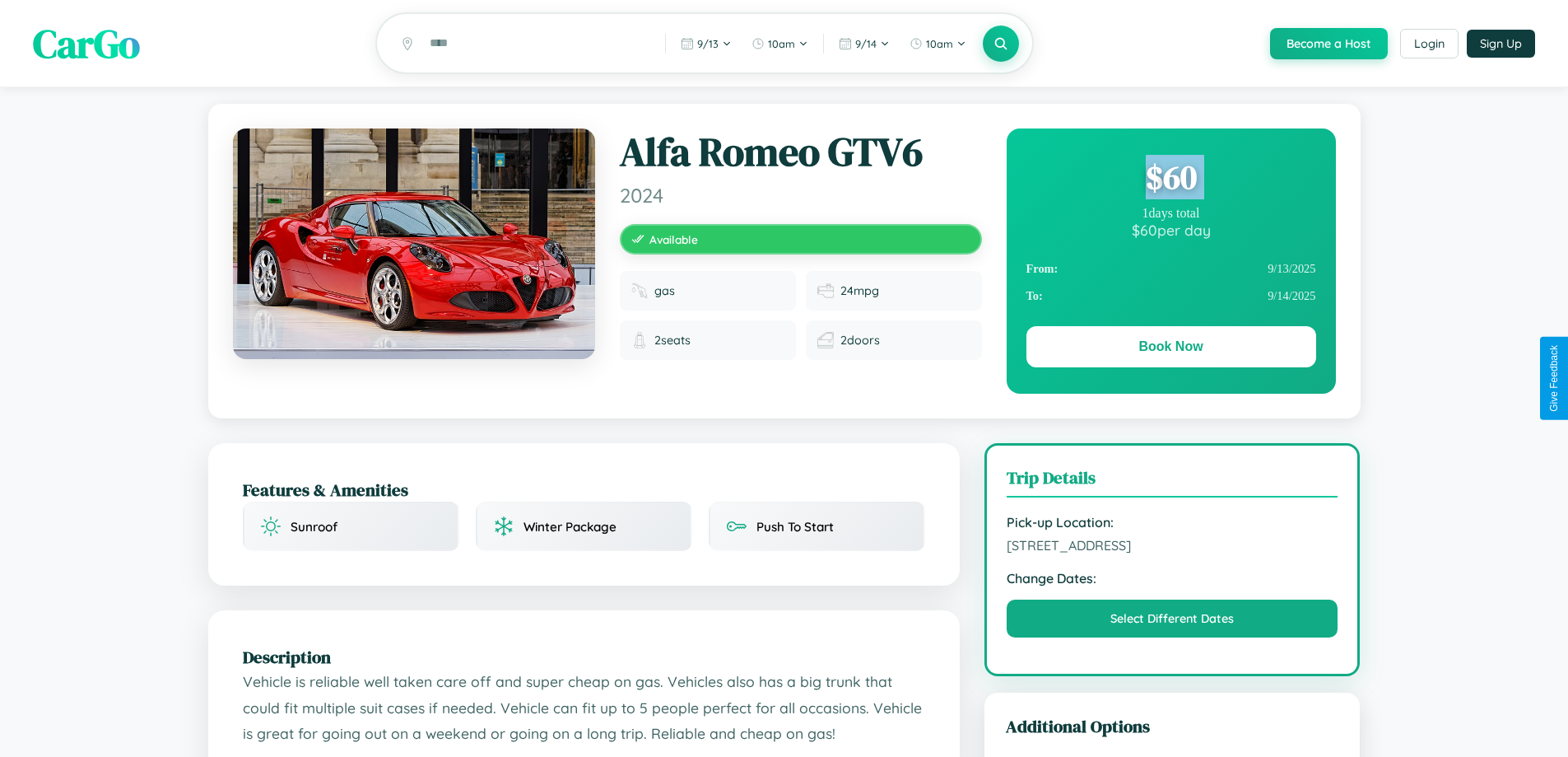
click at [1170, 180] on div "$ 60" at bounding box center [1171, 177] width 290 height 44
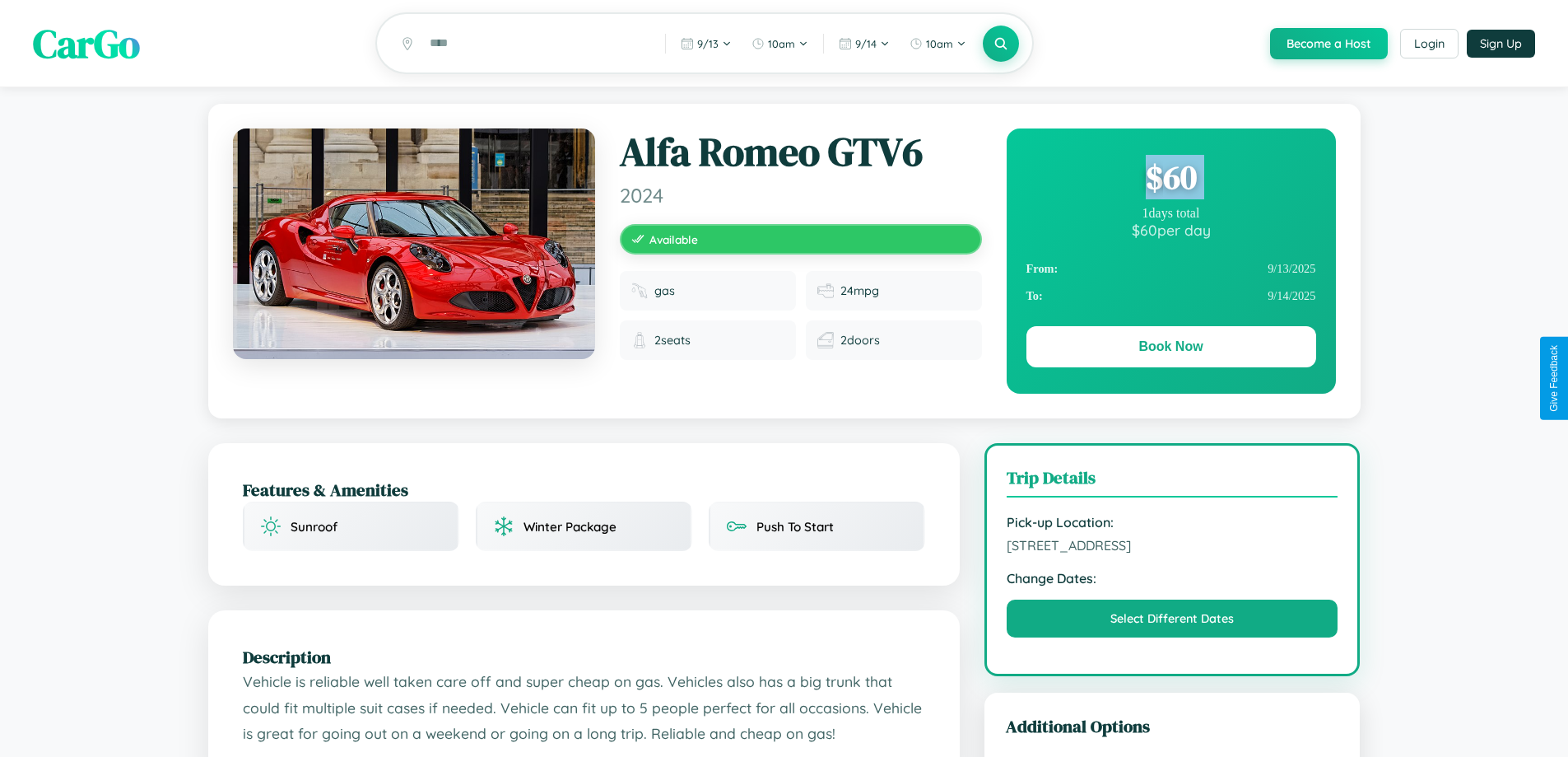
click at [1170, 180] on div "$ 60" at bounding box center [1171, 177] width 290 height 44
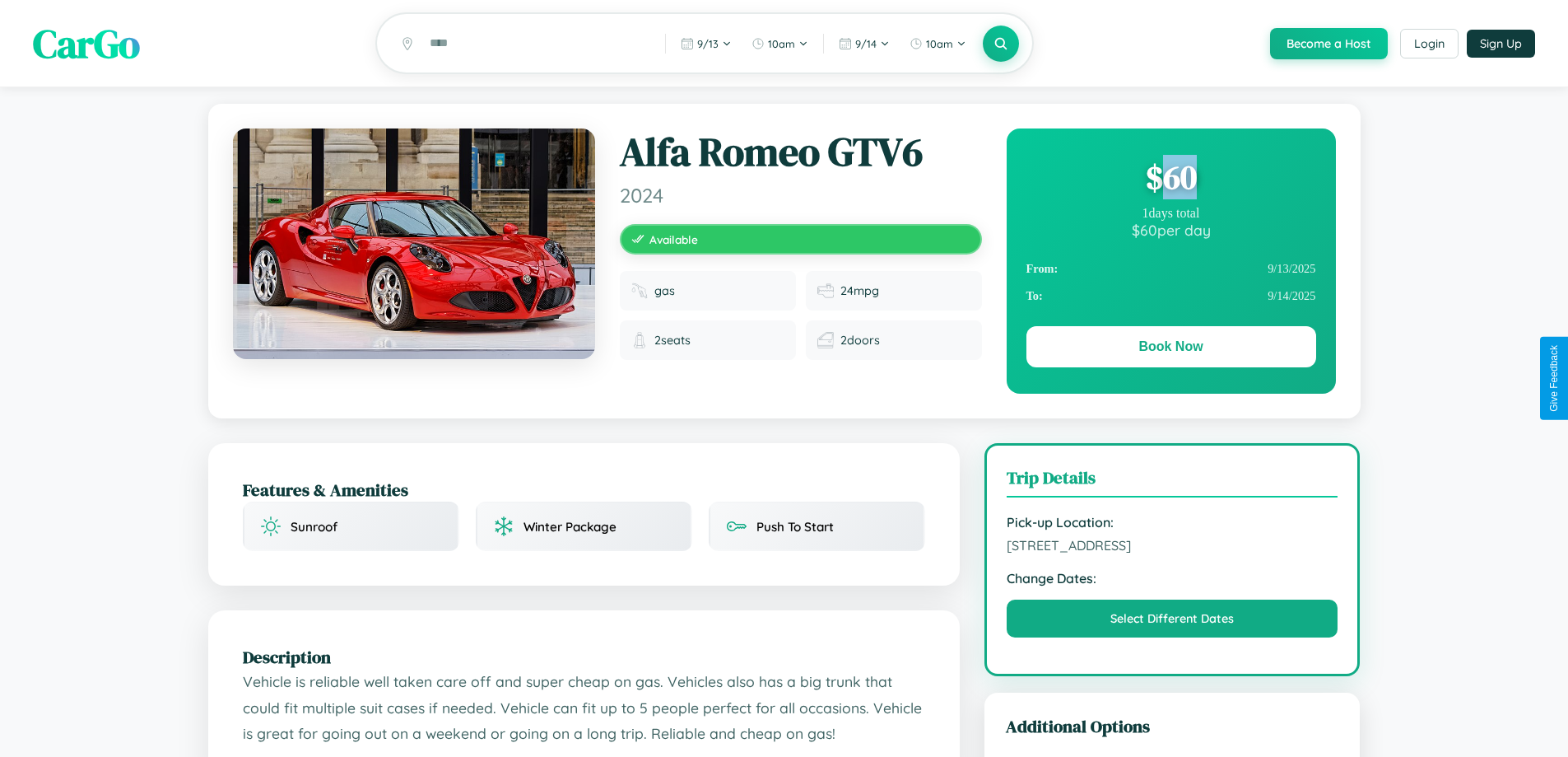
click at [1170, 180] on div "$ 60" at bounding box center [1171, 177] width 290 height 44
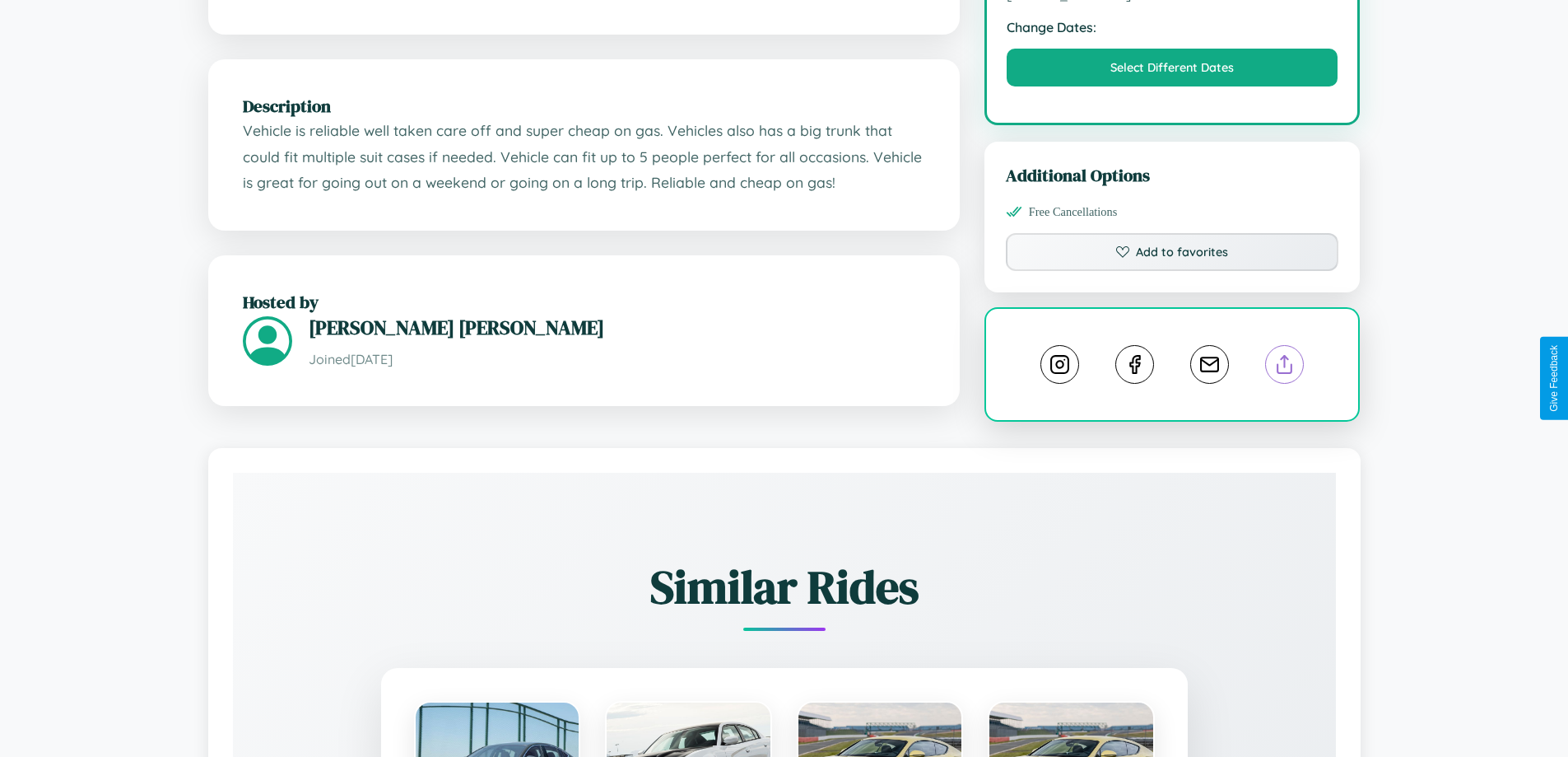
scroll to position [558, 0]
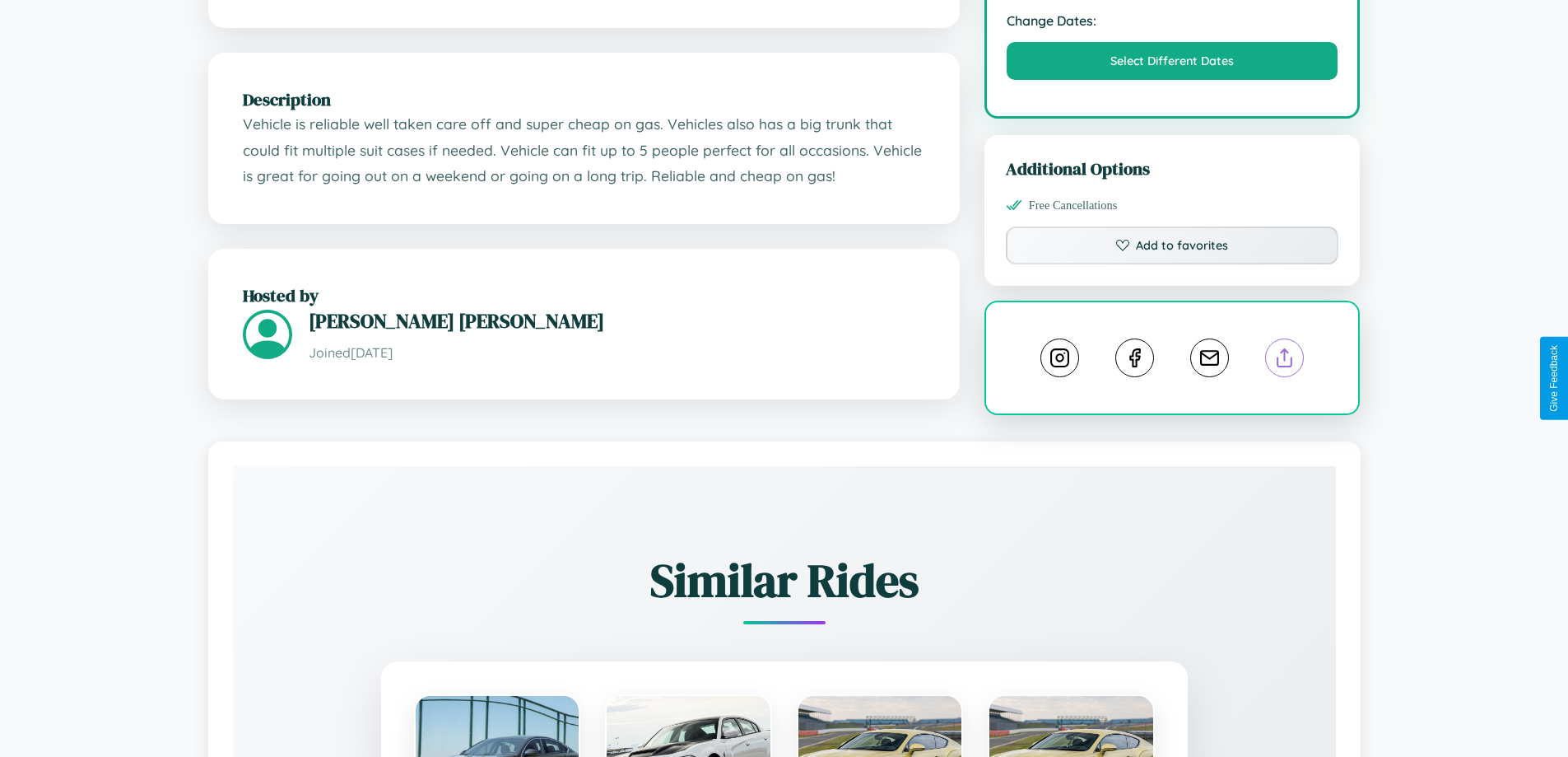
click at [1285, 361] on line at bounding box center [1285, 355] width 0 height 11
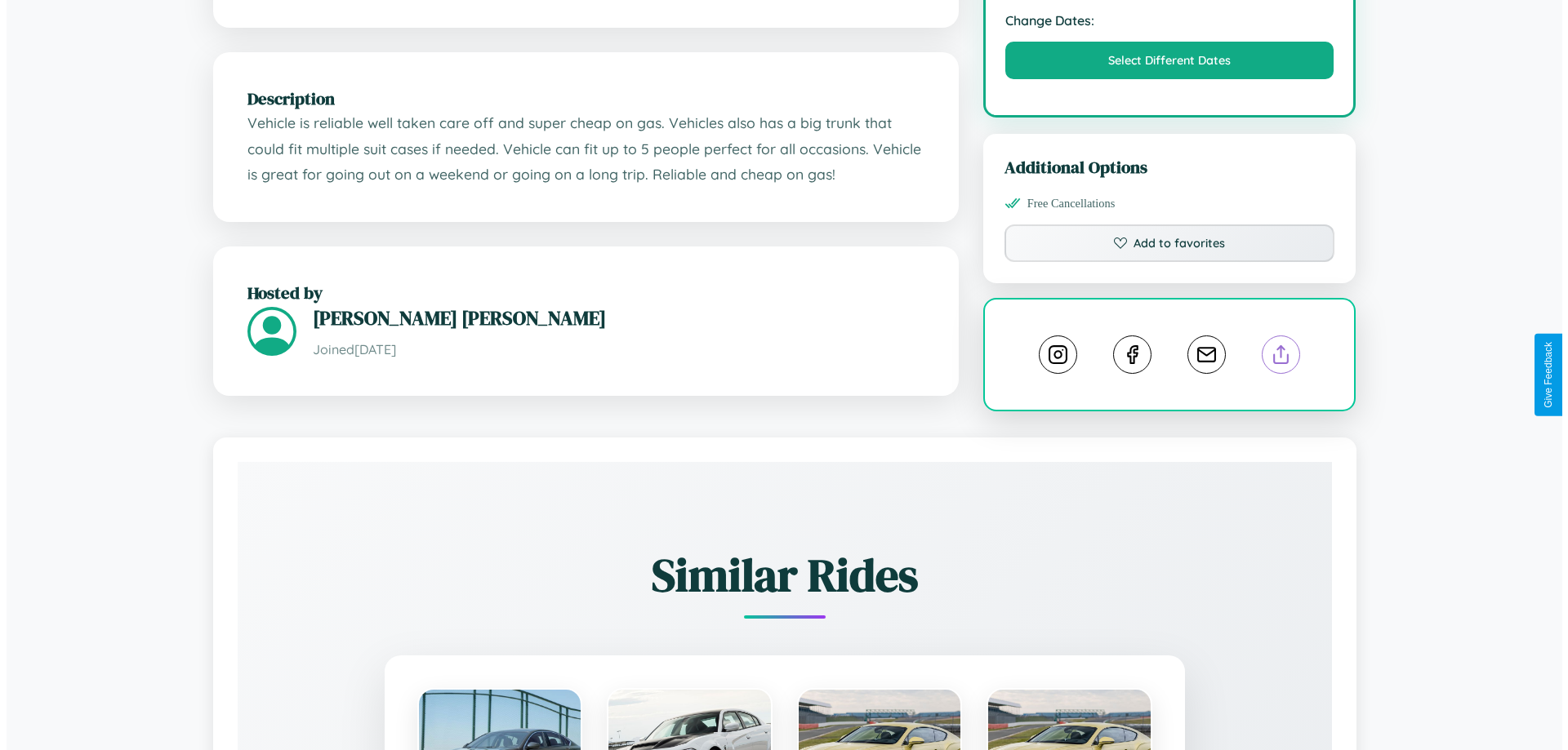
scroll to position [0, 0]
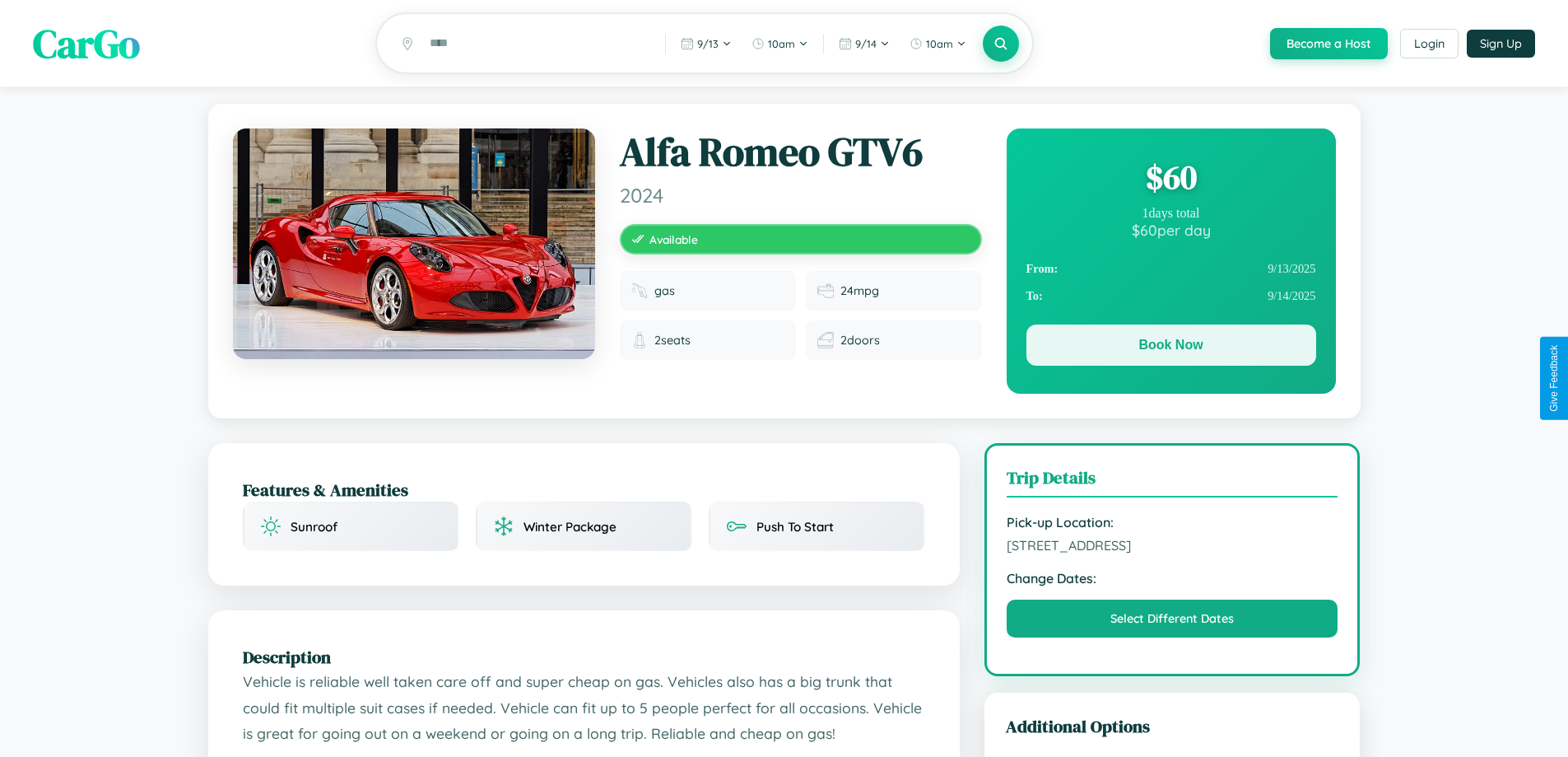
click at [1170, 348] on button "Book Now" at bounding box center [1171, 345] width 290 height 41
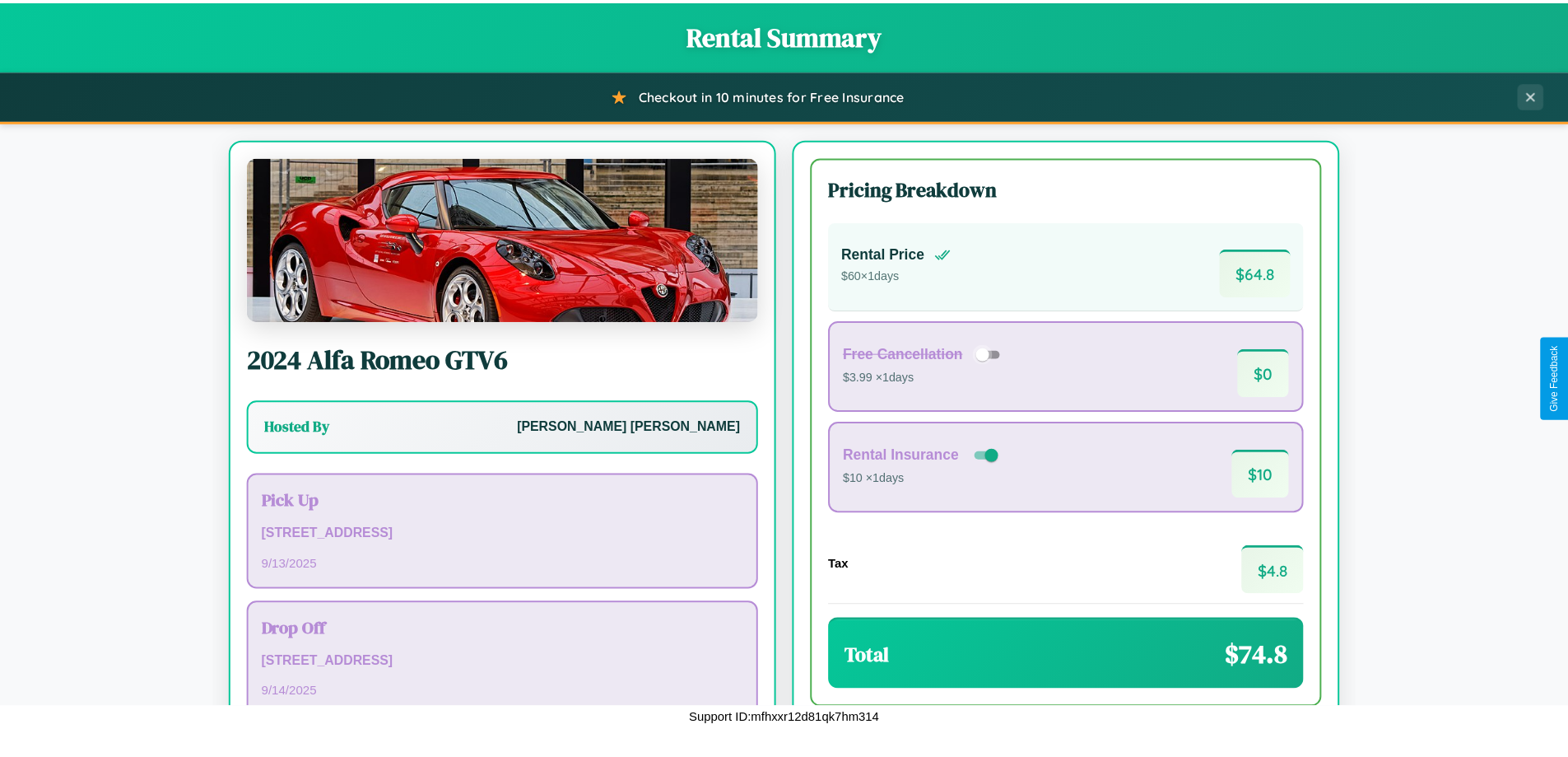
scroll to position [113, 0]
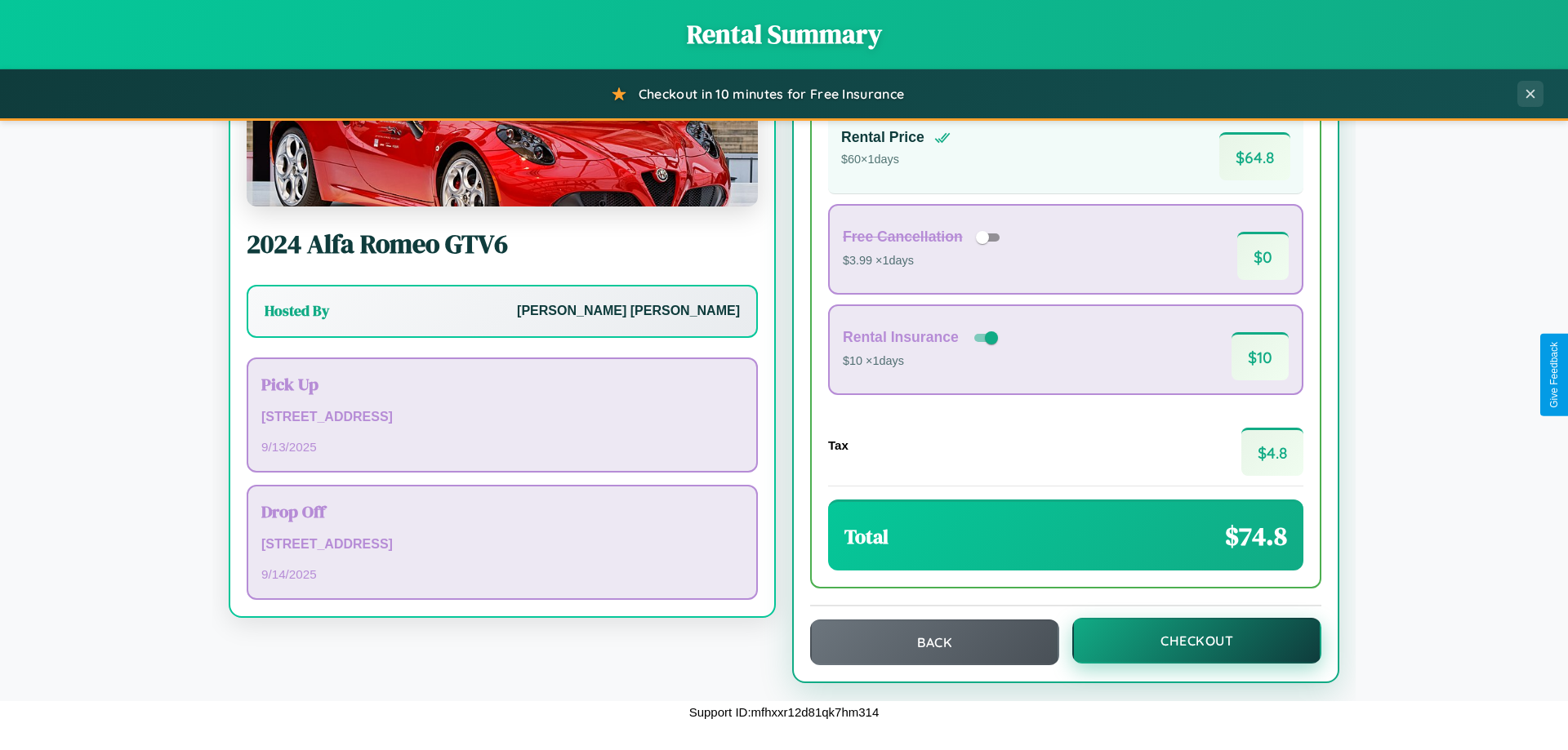
click at [1186, 641] on button "Checkout" at bounding box center [1196, 640] width 249 height 46
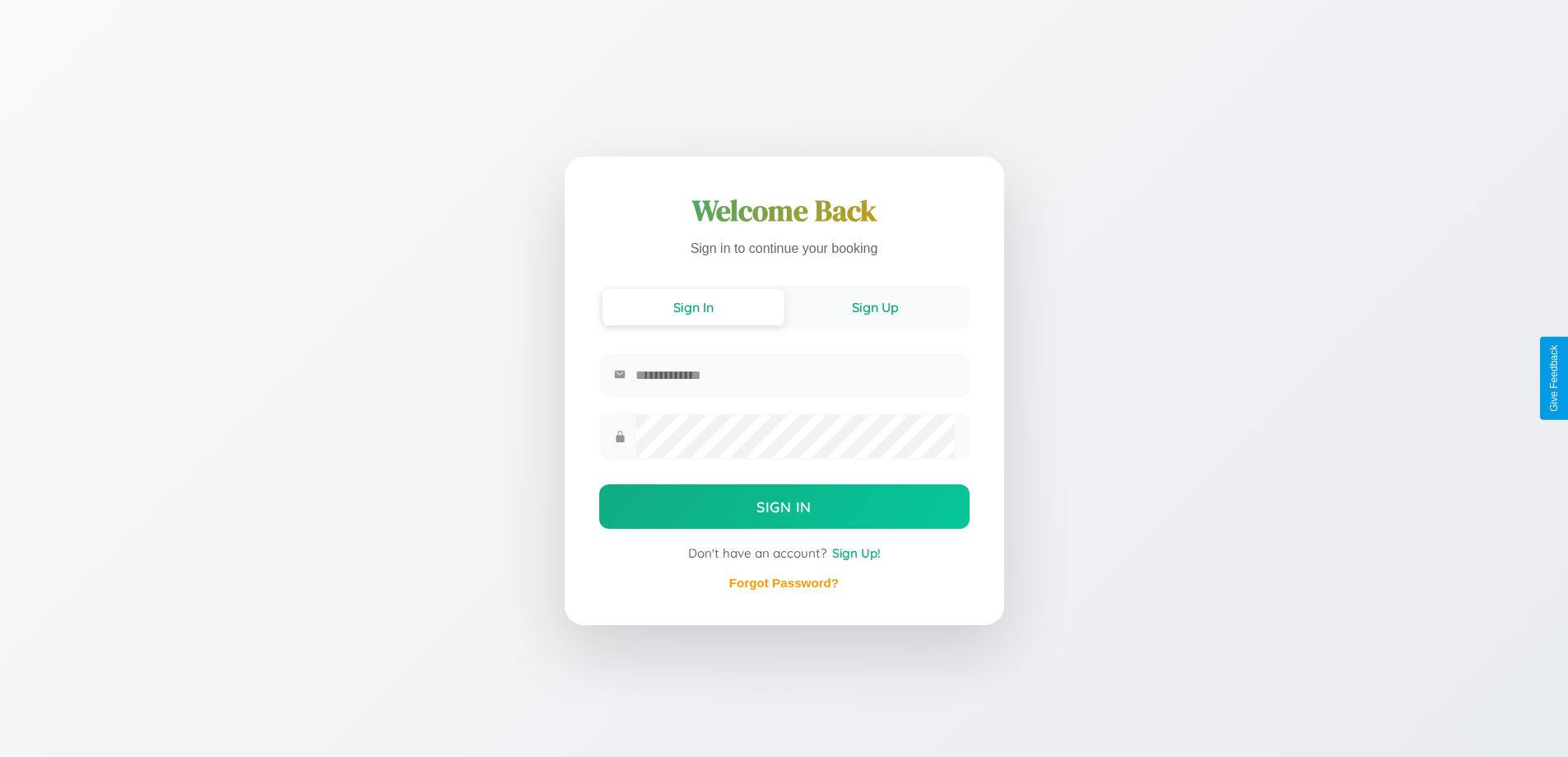
click at [875, 308] on button "Sign Up" at bounding box center [876, 307] width 182 height 37
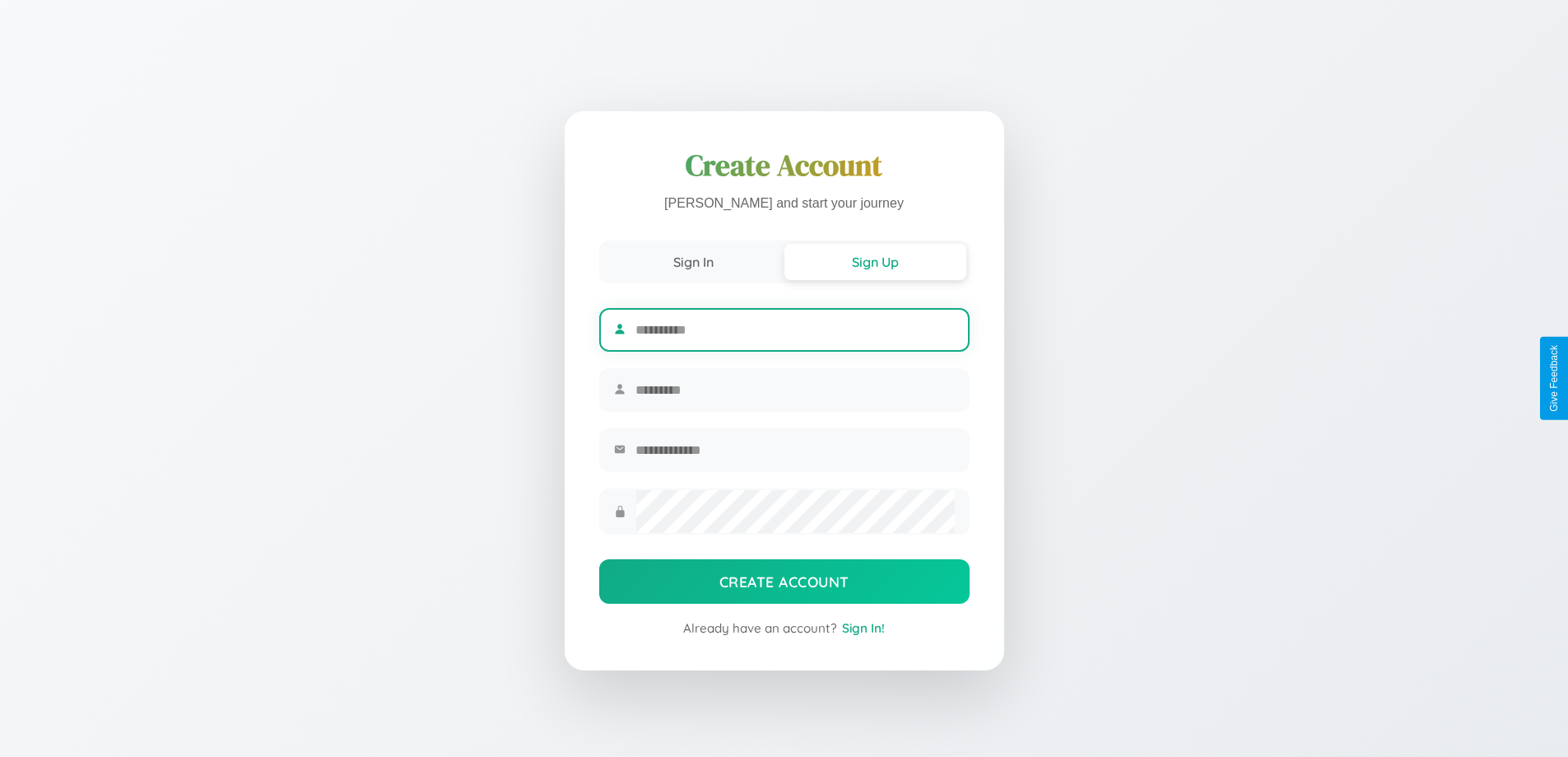
click at [794, 327] on input "text" at bounding box center [794, 329] width 319 height 40
type input "*******"
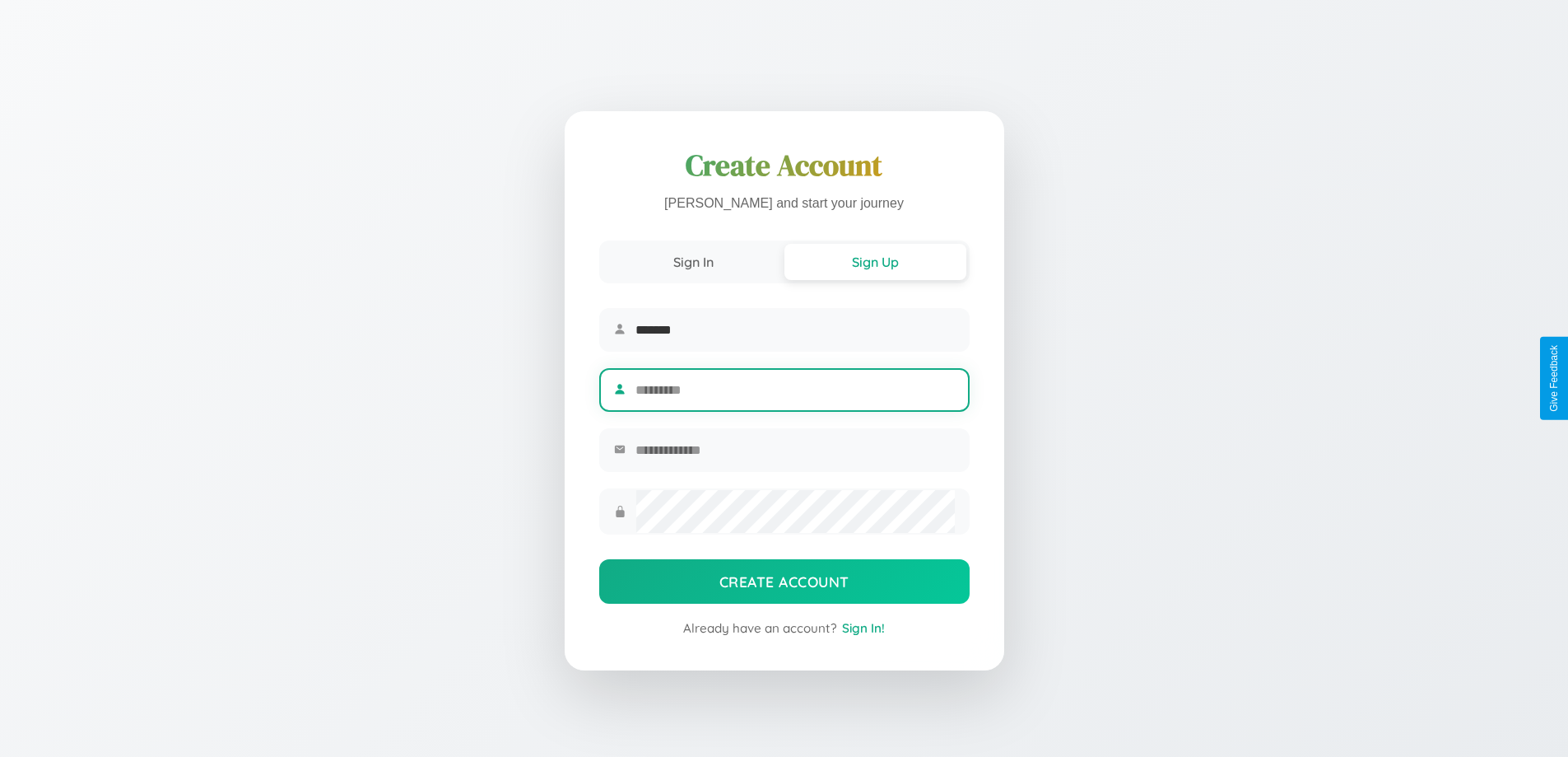
click at [794, 389] on input "text" at bounding box center [794, 389] width 319 height 40
type input "******"
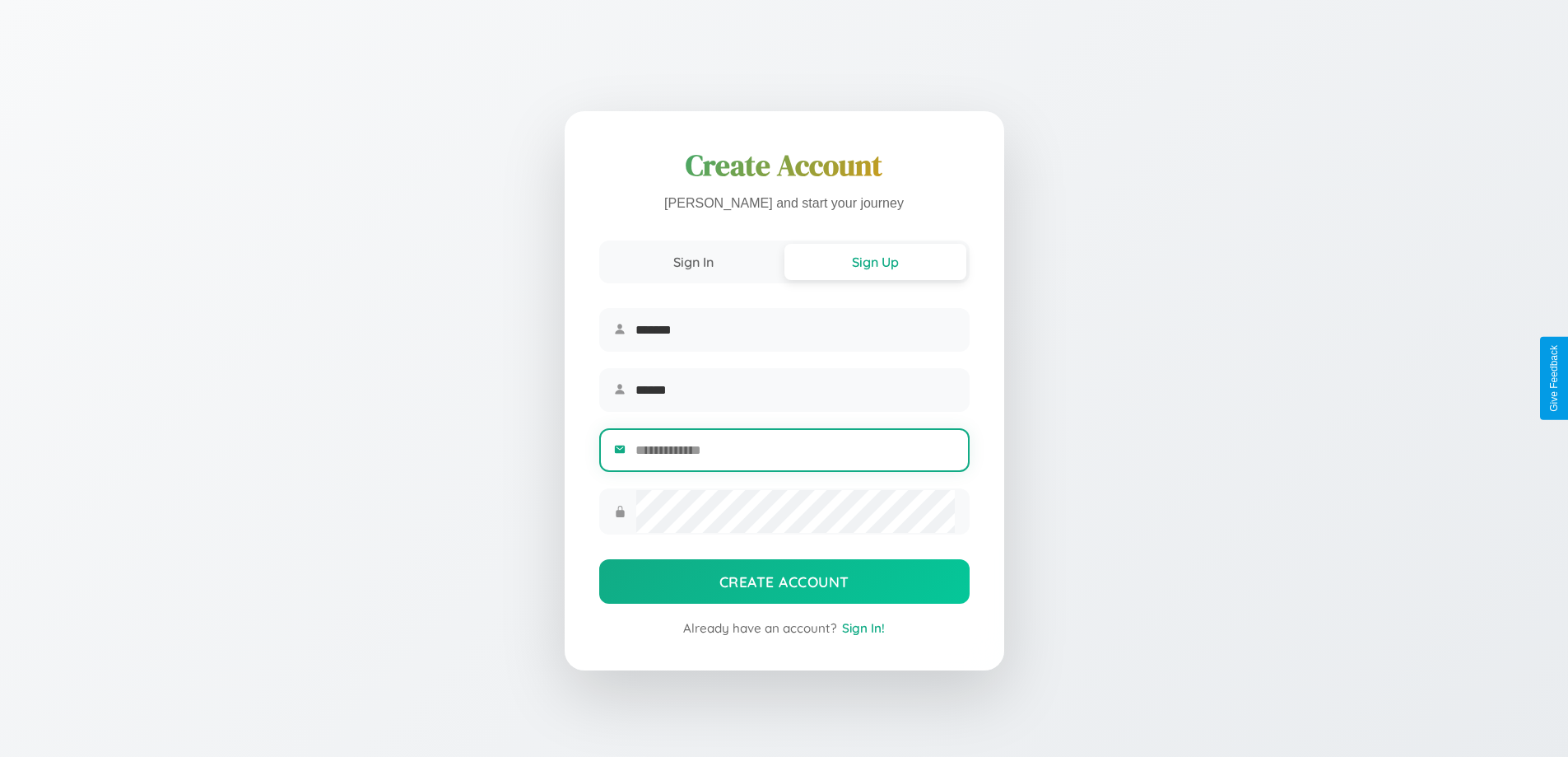
click at [794, 452] on input "email" at bounding box center [794, 449] width 319 height 40
type input "**********"
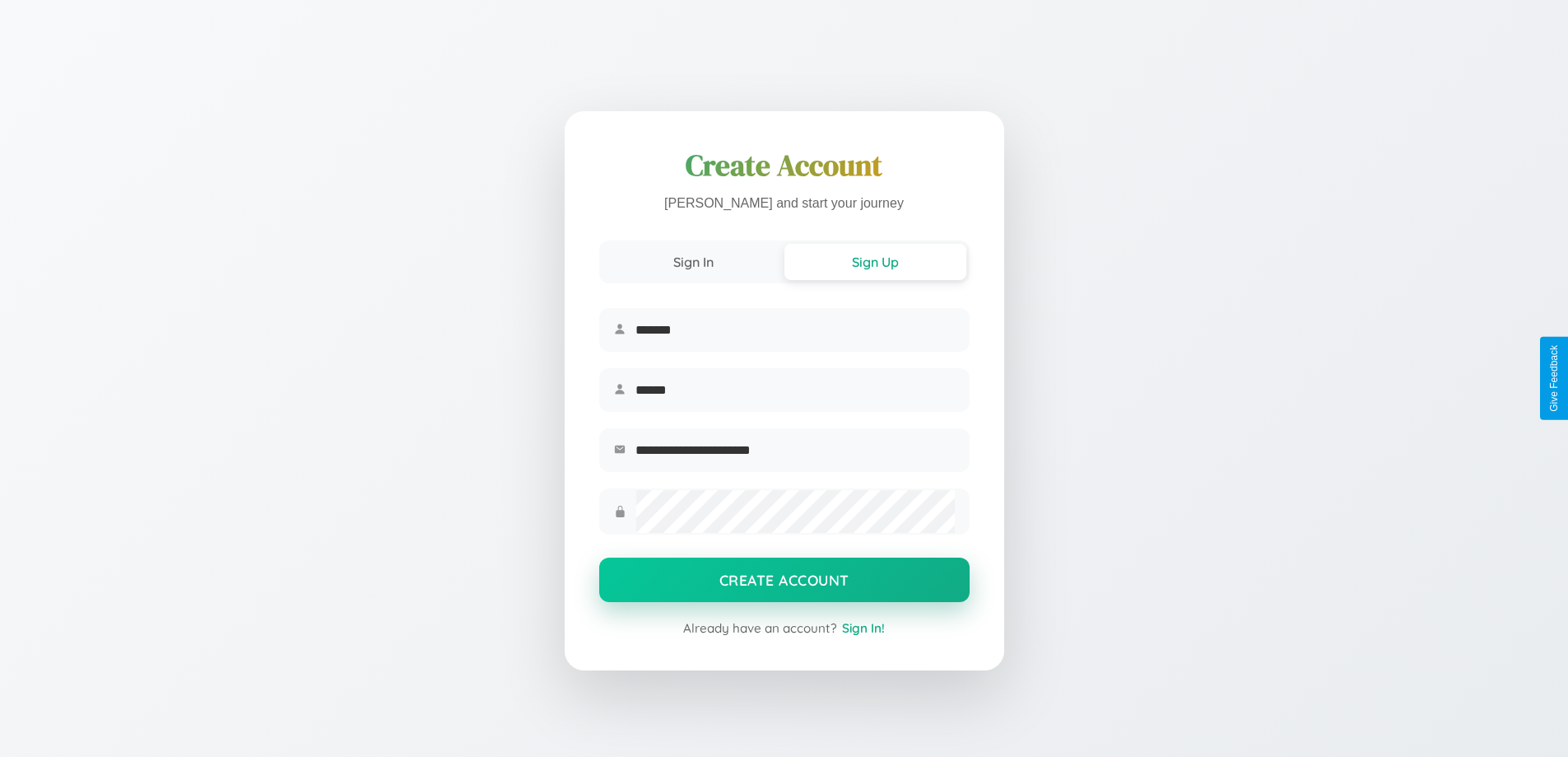
click at [784, 585] on button "Create Account" at bounding box center [785, 579] width 370 height 44
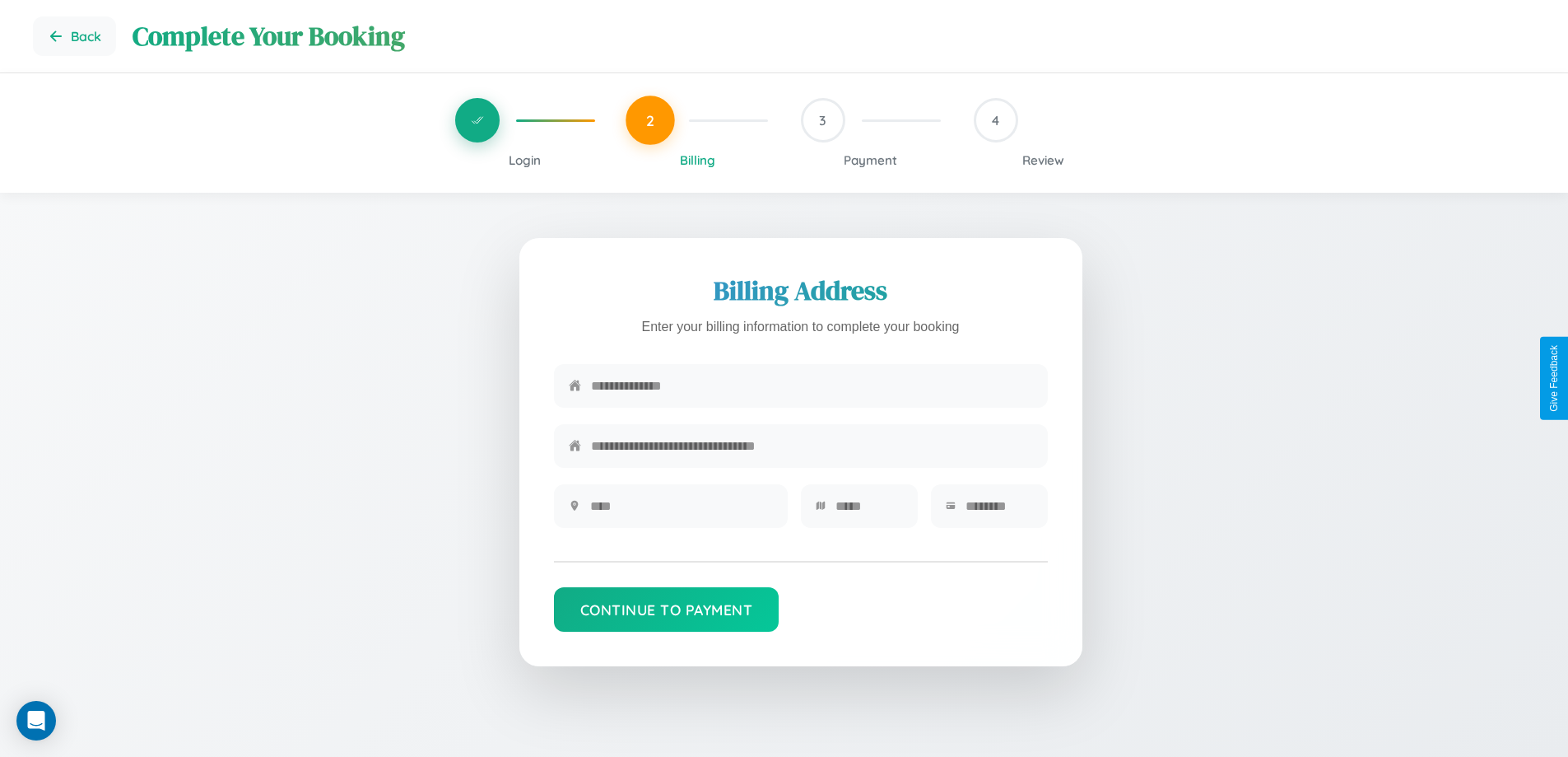
click at [812, 386] on input "text" at bounding box center [812, 386] width 442 height 40
type input "**********"
click at [681, 512] on input "text" at bounding box center [682, 506] width 182 height 40
type input "********"
click at [869, 512] on input "text" at bounding box center [870, 506] width 68 height 40
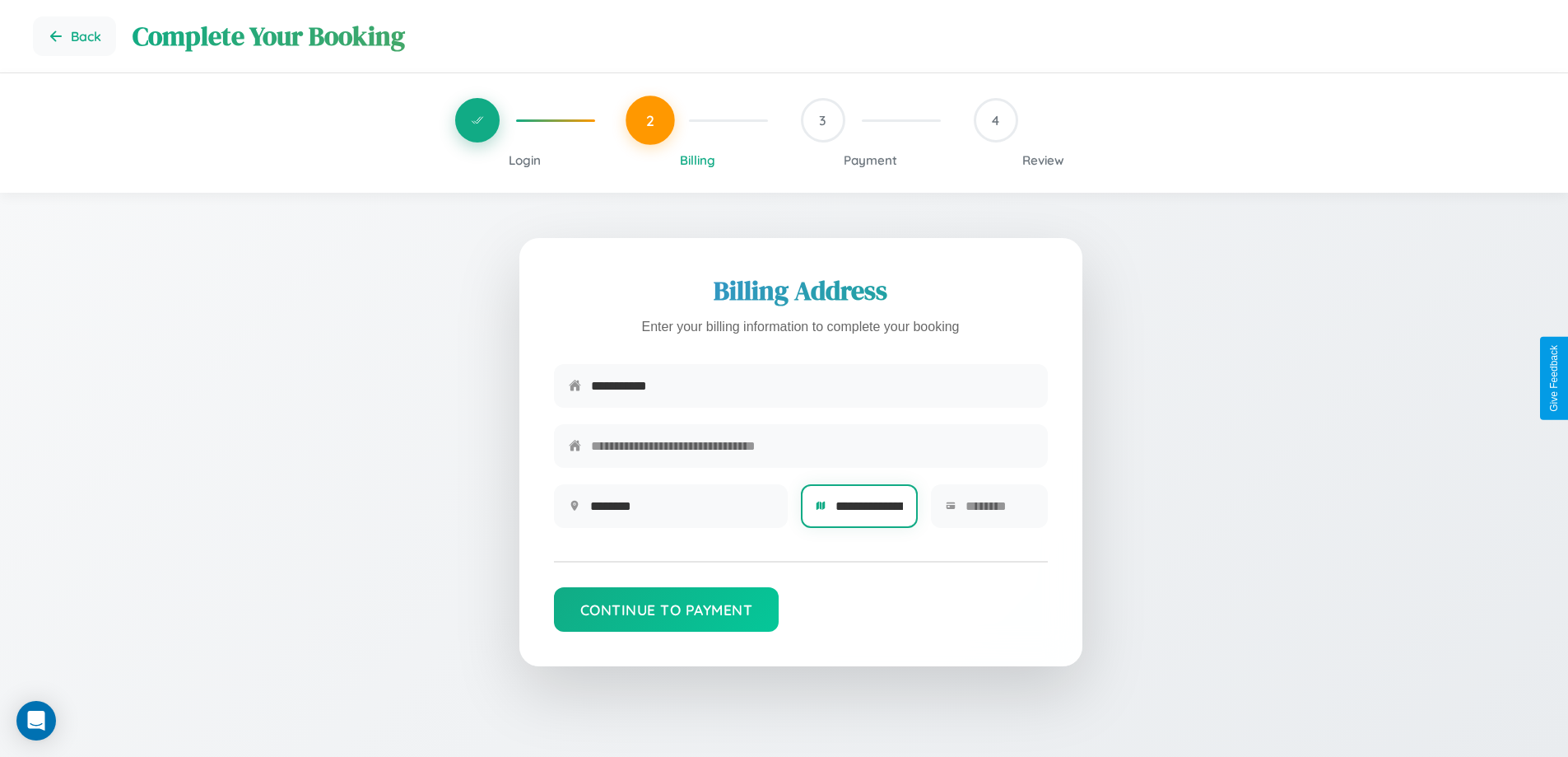
scroll to position [0, 55]
type input "**********"
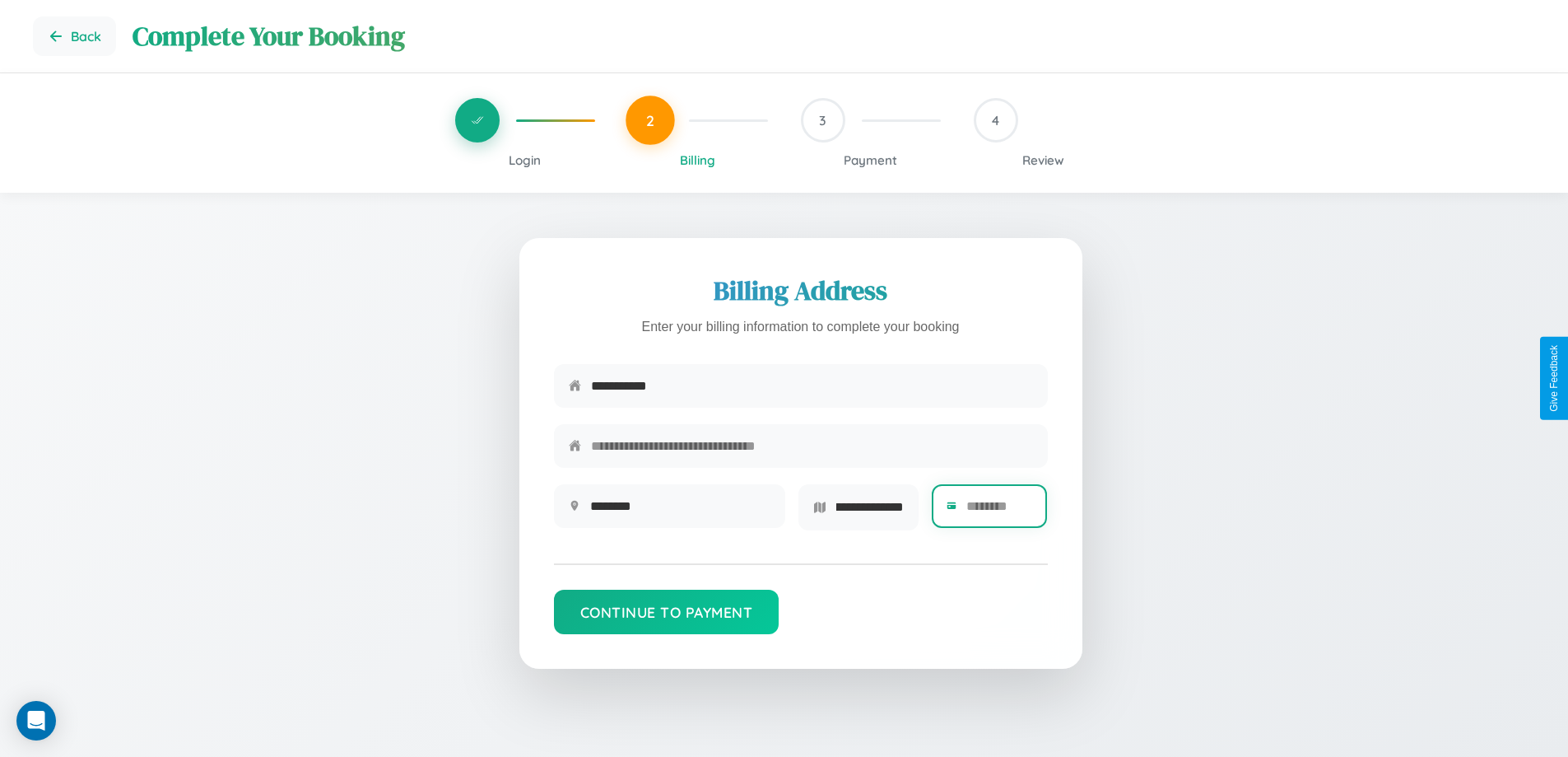
click at [998, 512] on input "text" at bounding box center [999, 506] width 67 height 40
type input "*****"
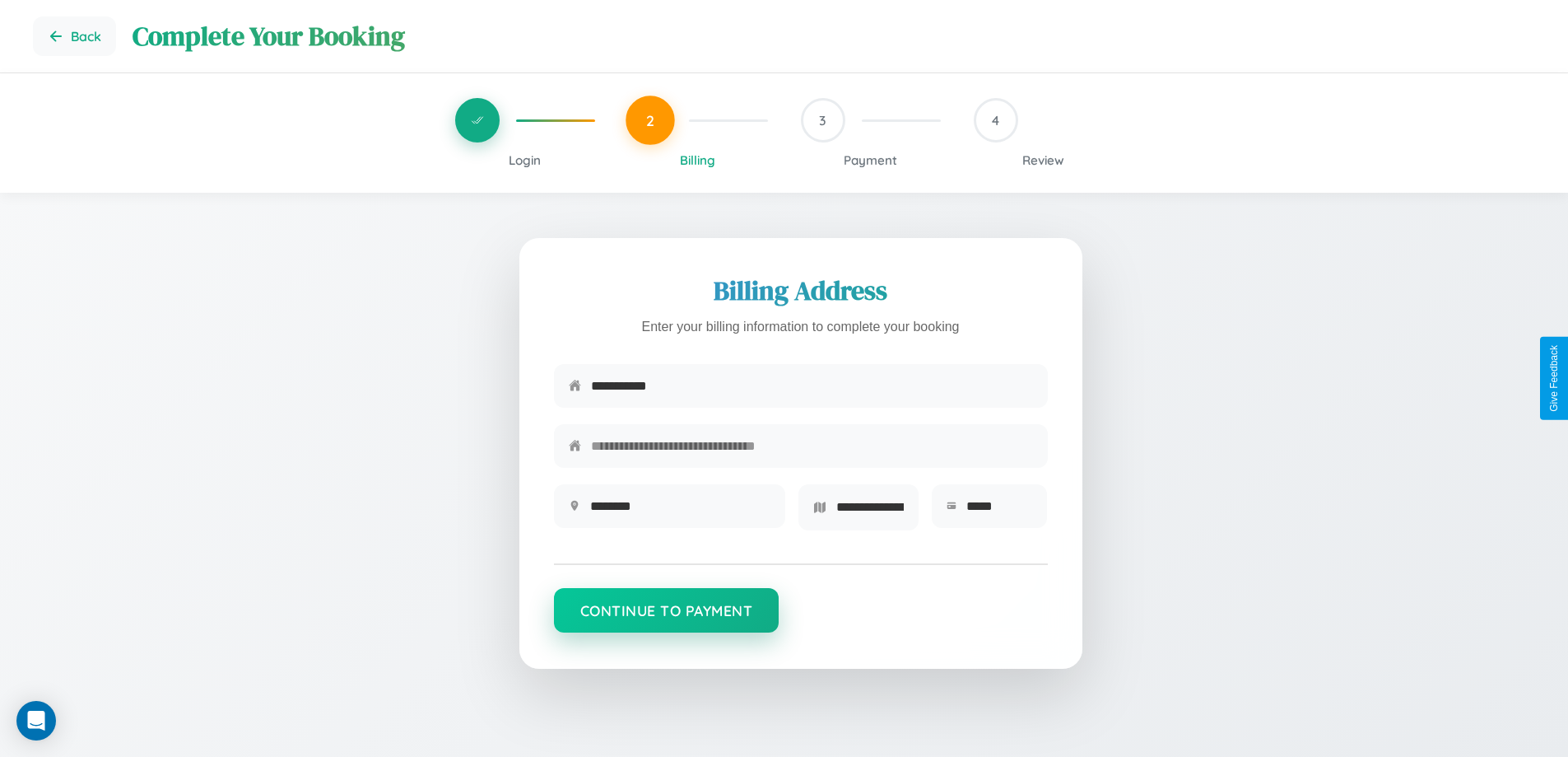
click at [666, 616] on button "Continue to Payment" at bounding box center [666, 609] width 226 height 44
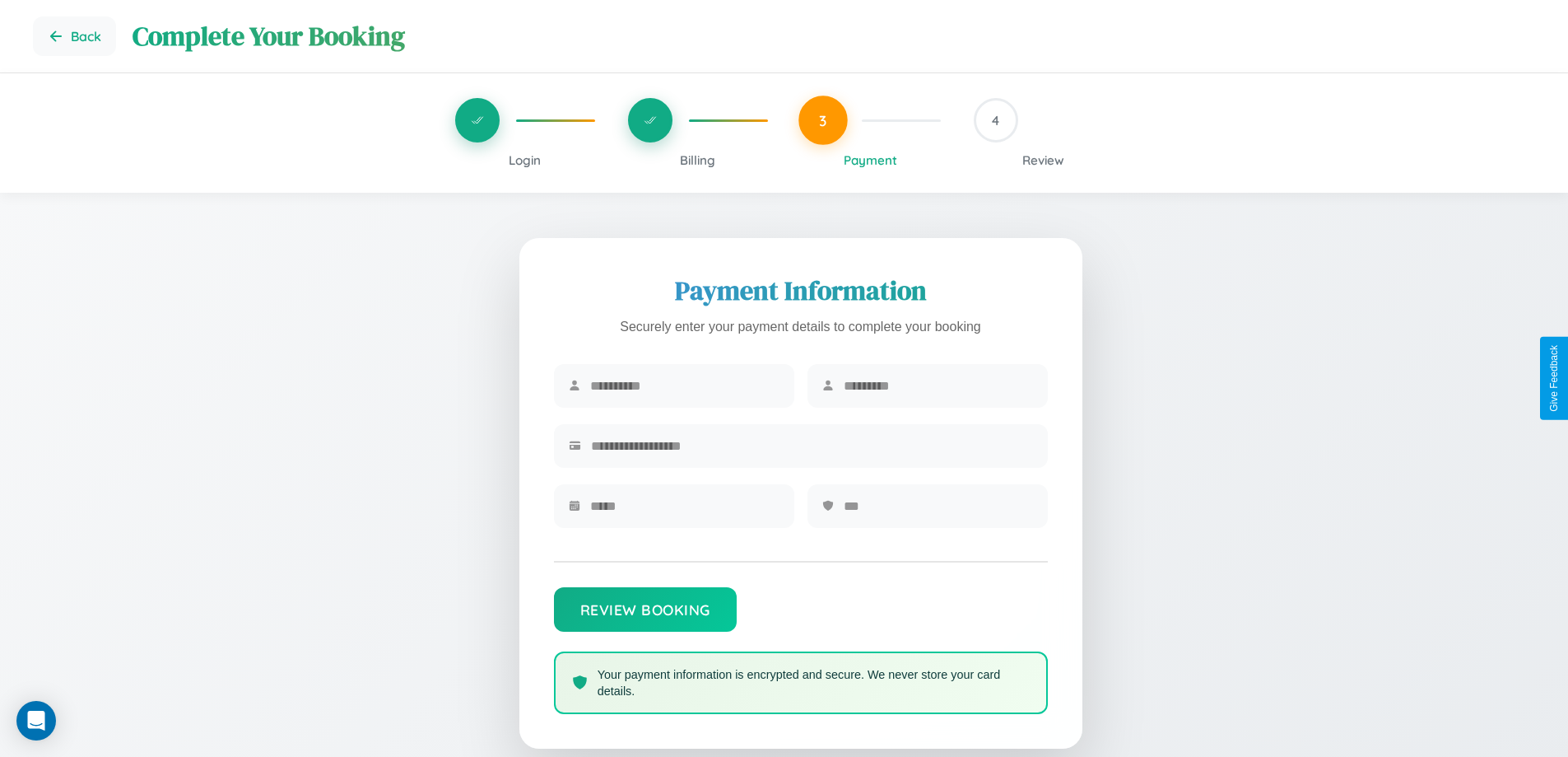
click at [684, 386] on input "text" at bounding box center [684, 386] width 189 height 40
type input "******"
click at [938, 386] on input "text" at bounding box center [938, 386] width 189 height 40
type input "*****"
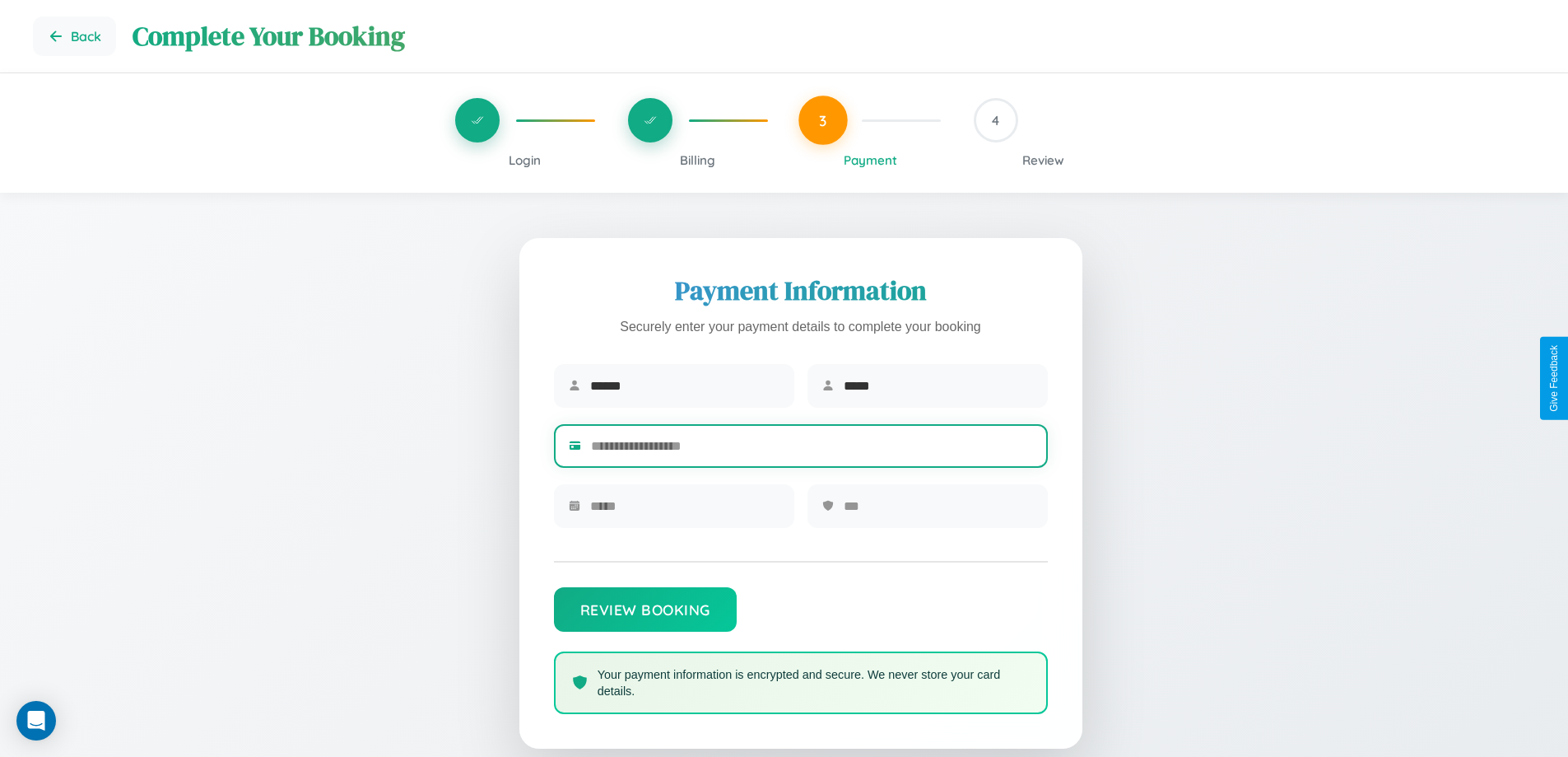
click at [812, 449] on input "text" at bounding box center [812, 446] width 442 height 40
type input "**********"
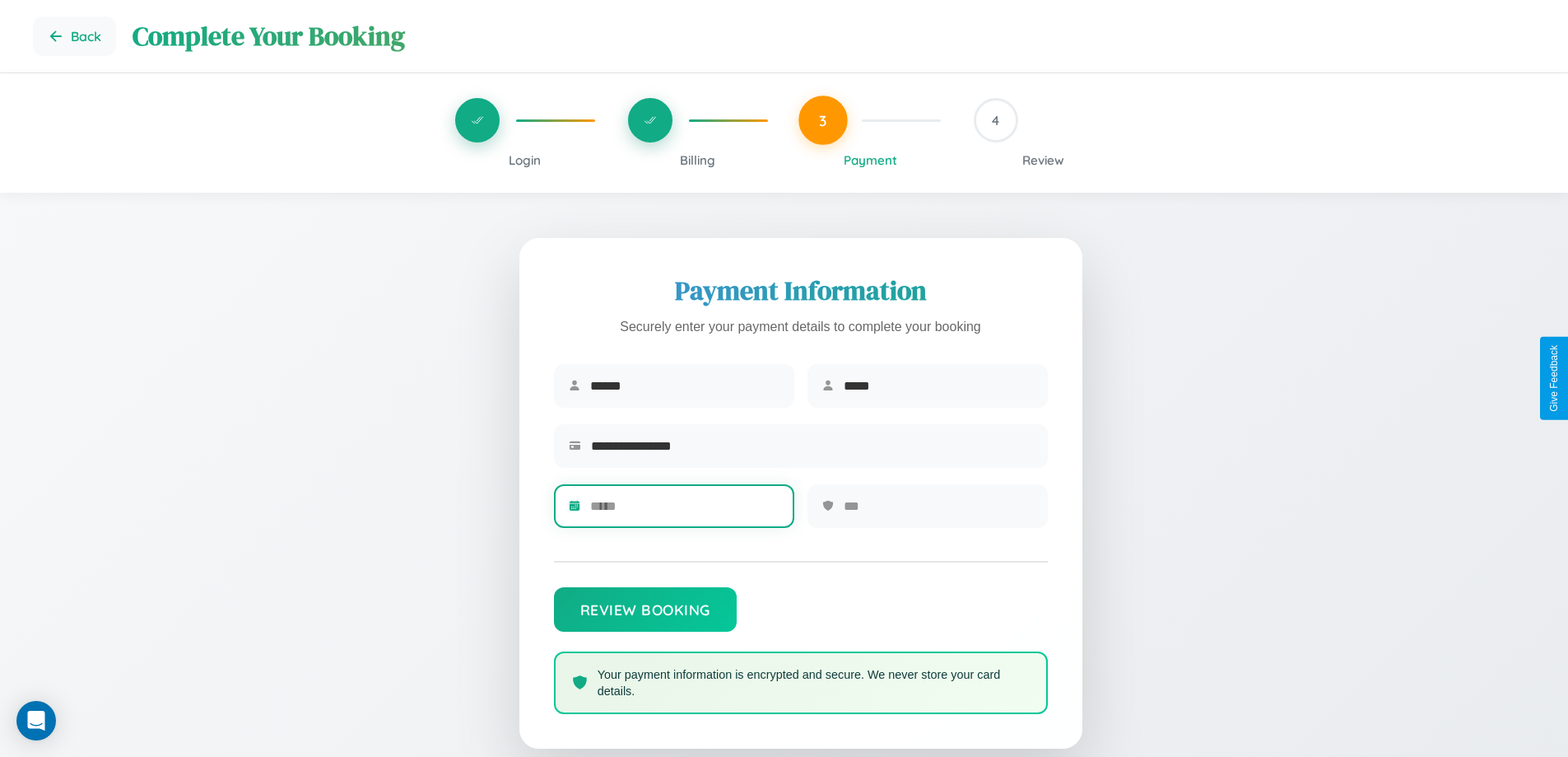
click at [684, 512] on input "text" at bounding box center [684, 506] width 189 height 40
type input "*****"
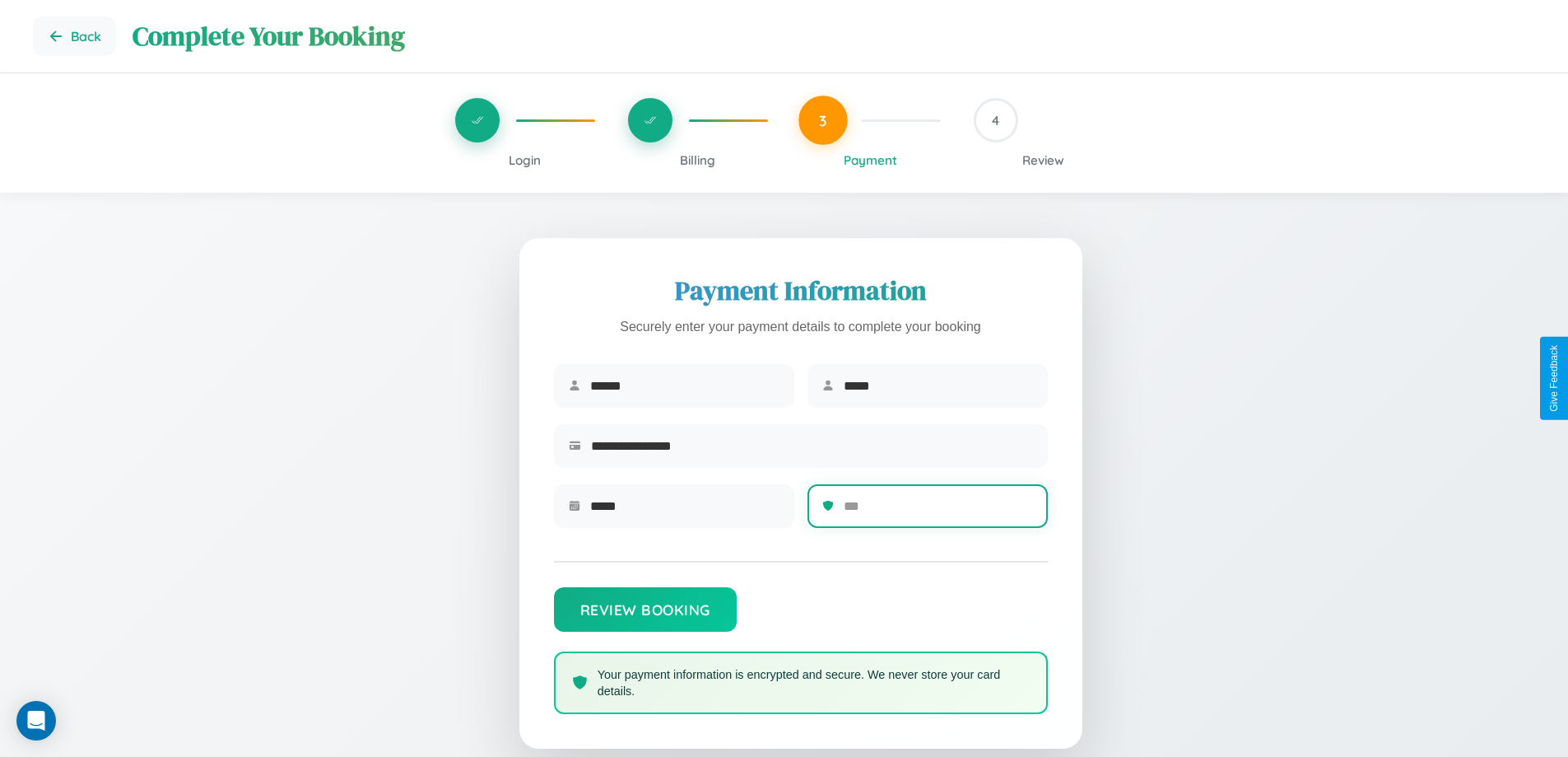
click at [938, 512] on input "text" at bounding box center [938, 506] width 189 height 40
type input "***"
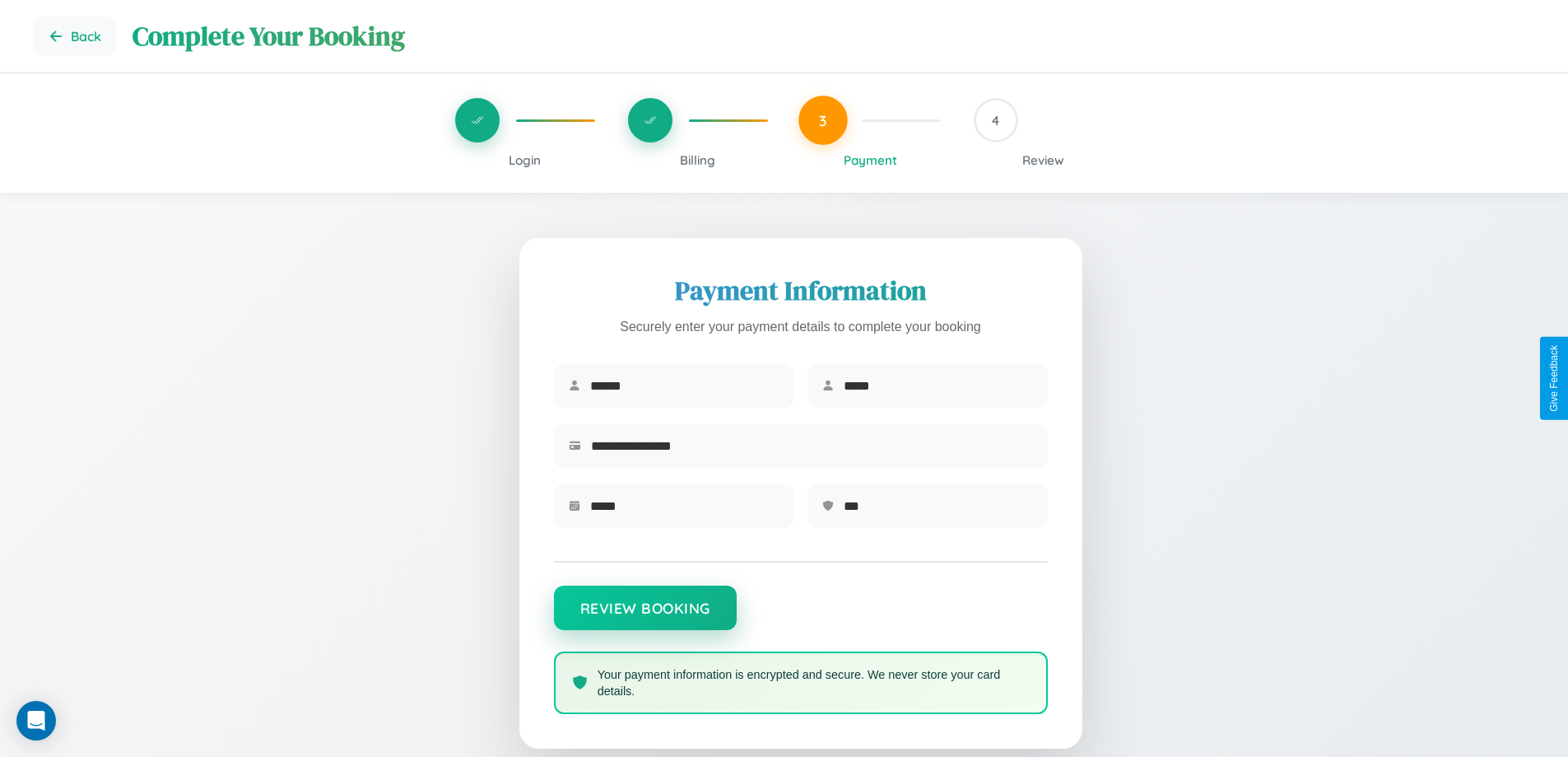
click at [645, 616] on button "Review Booking" at bounding box center [645, 607] width 182 height 44
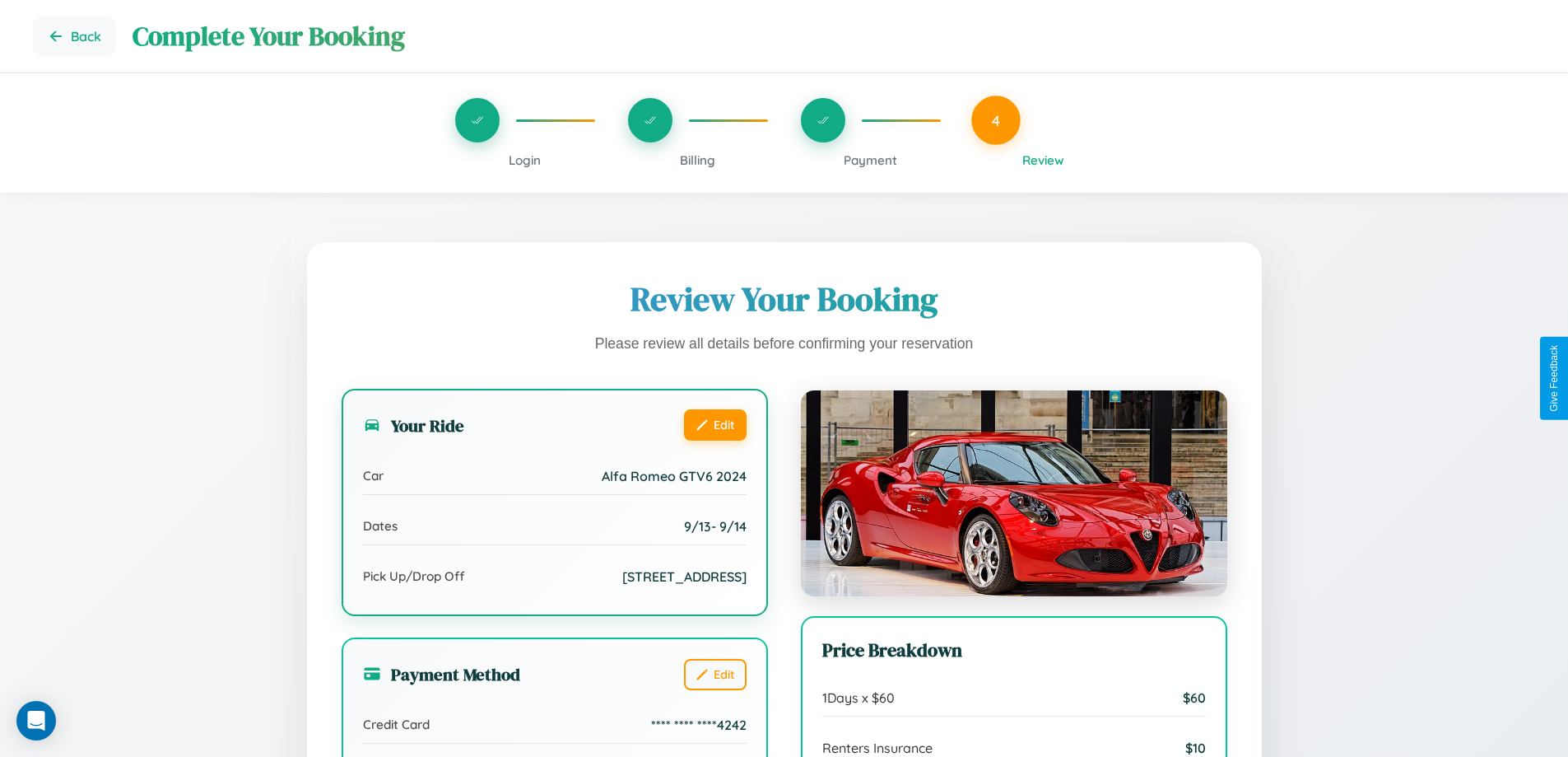
click at [714, 425] on button "Edit" at bounding box center [715, 424] width 63 height 31
click at [714, 424] on button "Edit" at bounding box center [715, 424] width 63 height 31
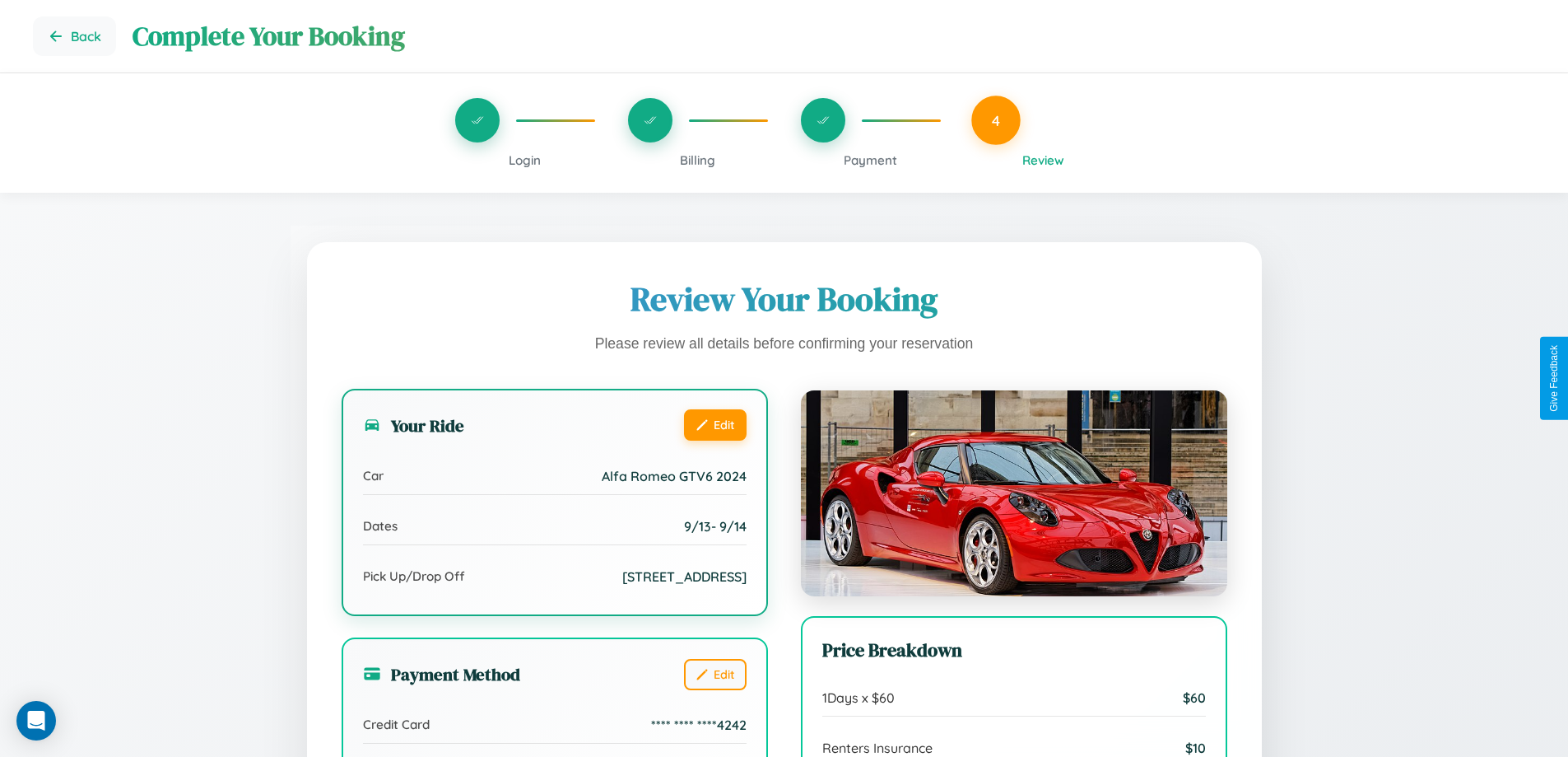
click at [714, 424] on button "Edit" at bounding box center [715, 424] width 63 height 31
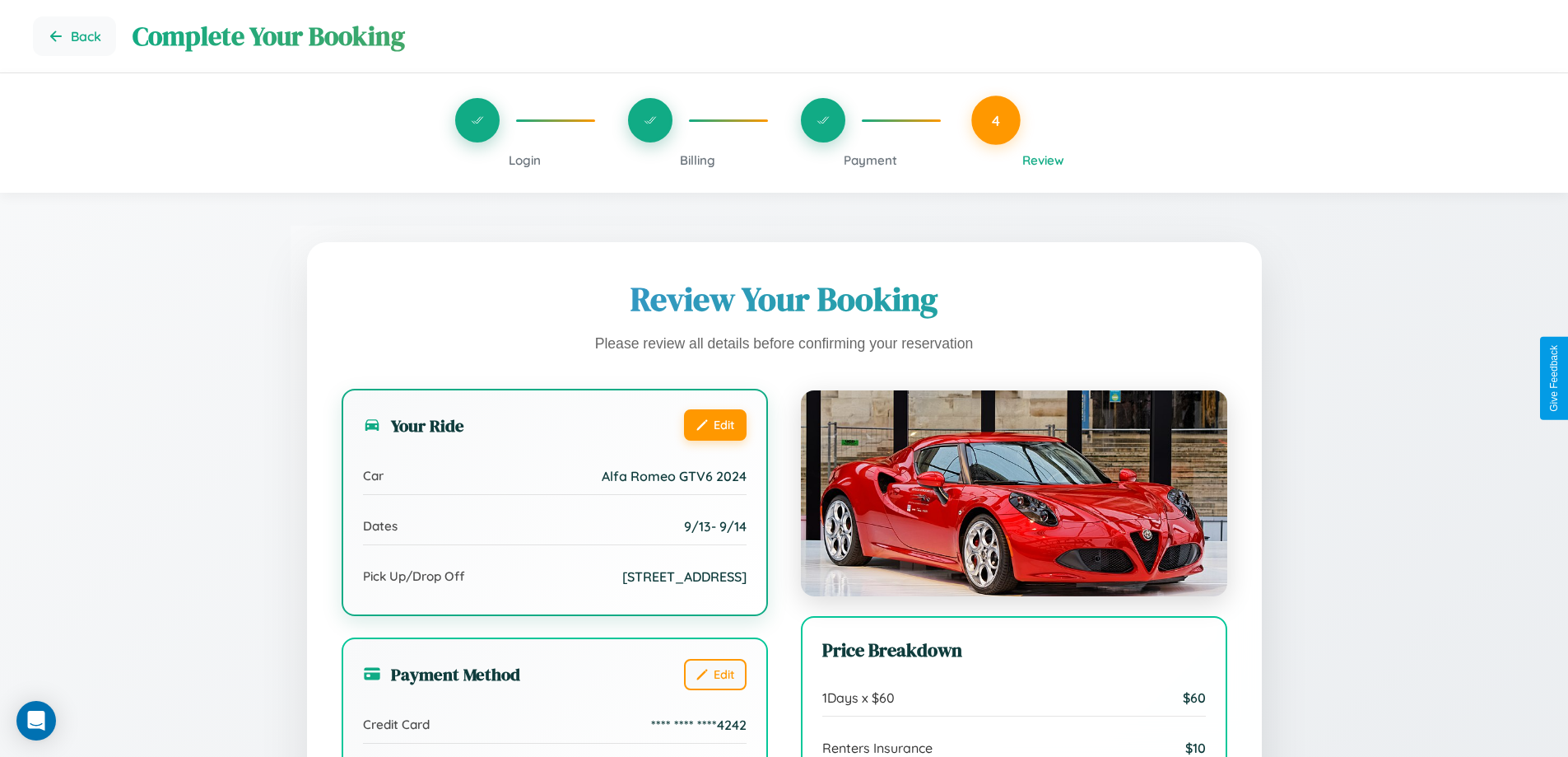
click at [714, 424] on button "Edit" at bounding box center [715, 424] width 63 height 31
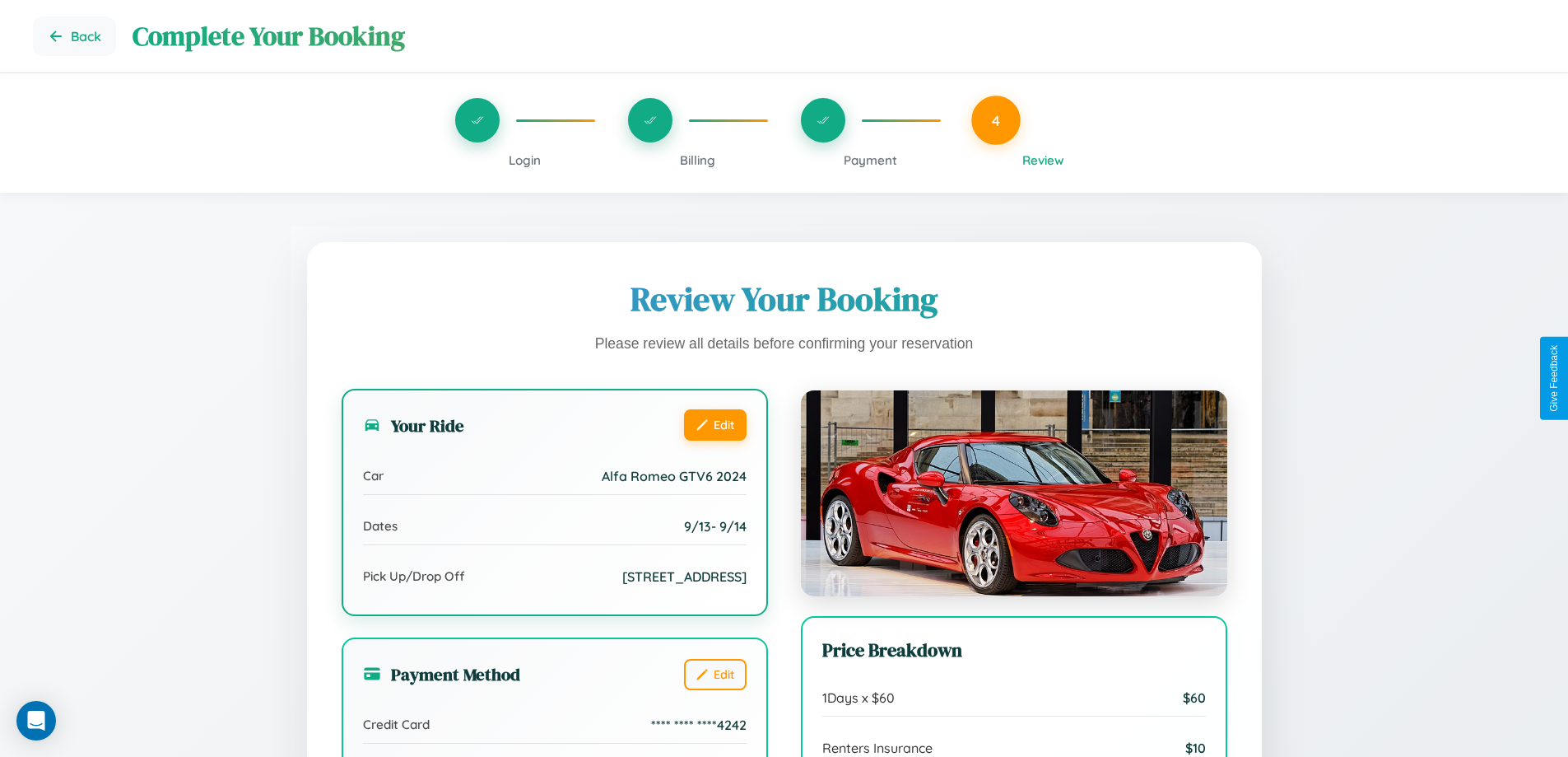
click at [714, 424] on button "Edit" at bounding box center [715, 424] width 63 height 31
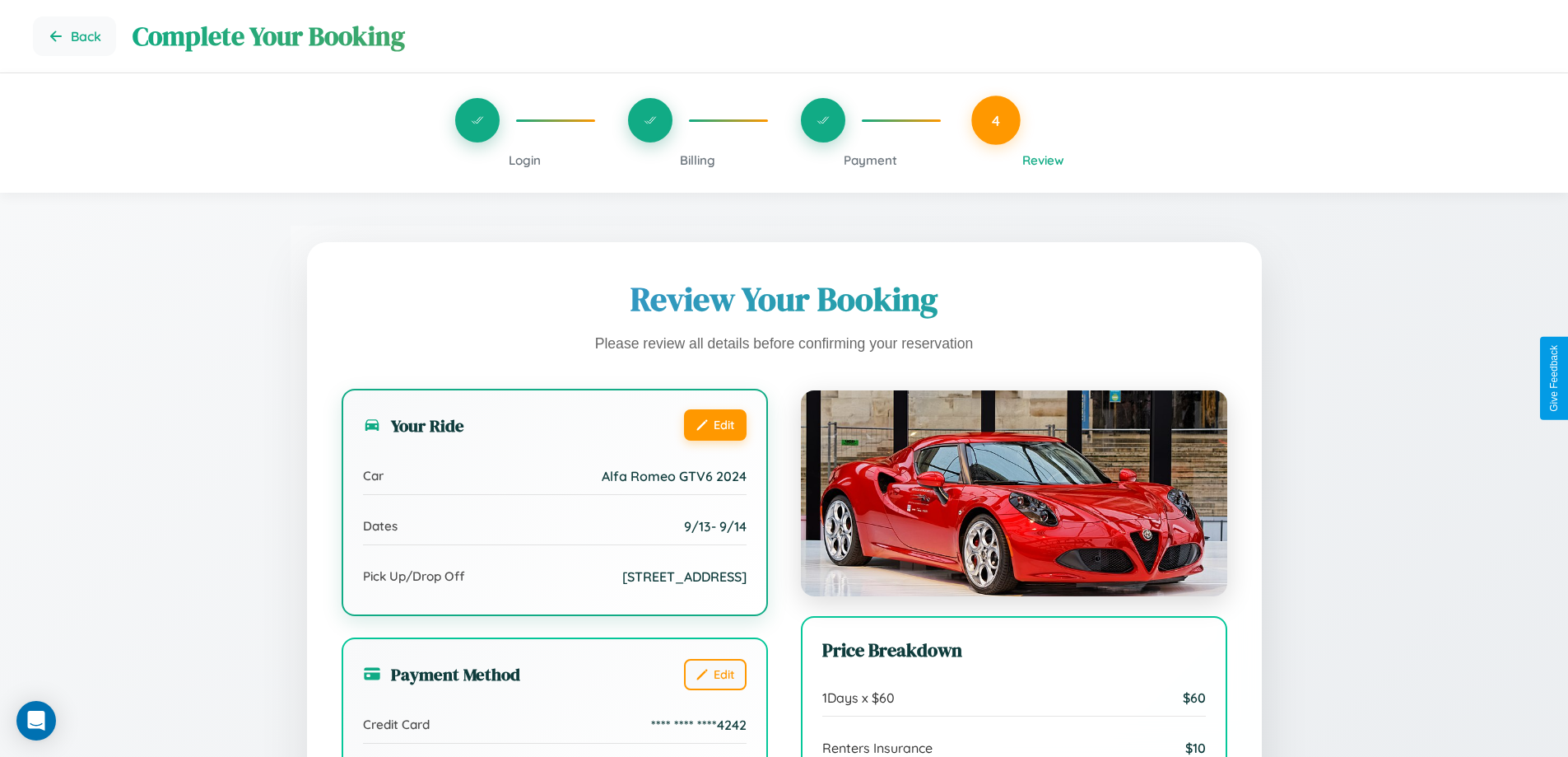
click at [714, 424] on button "Edit" at bounding box center [715, 424] width 63 height 31
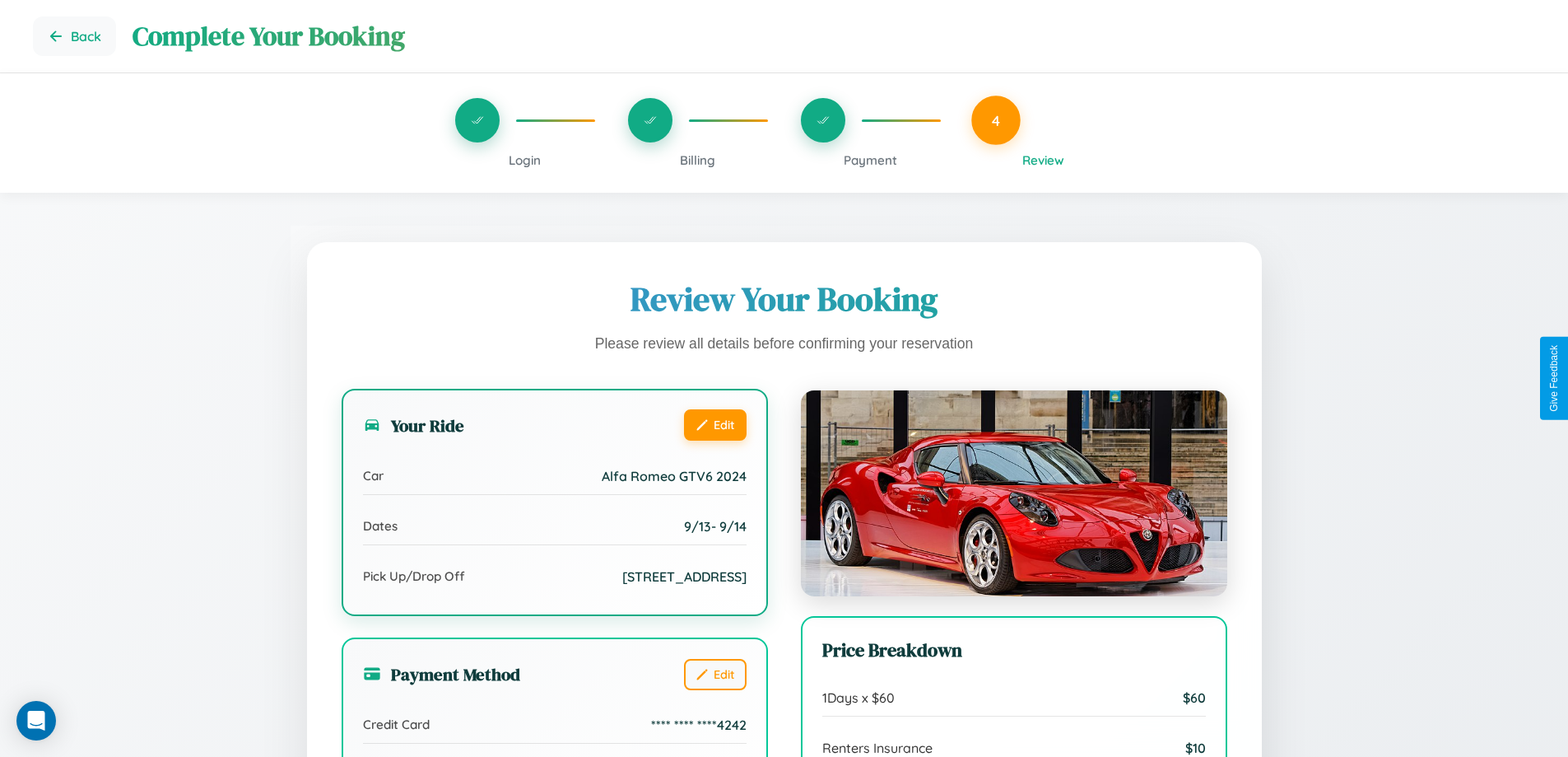
scroll to position [454, 0]
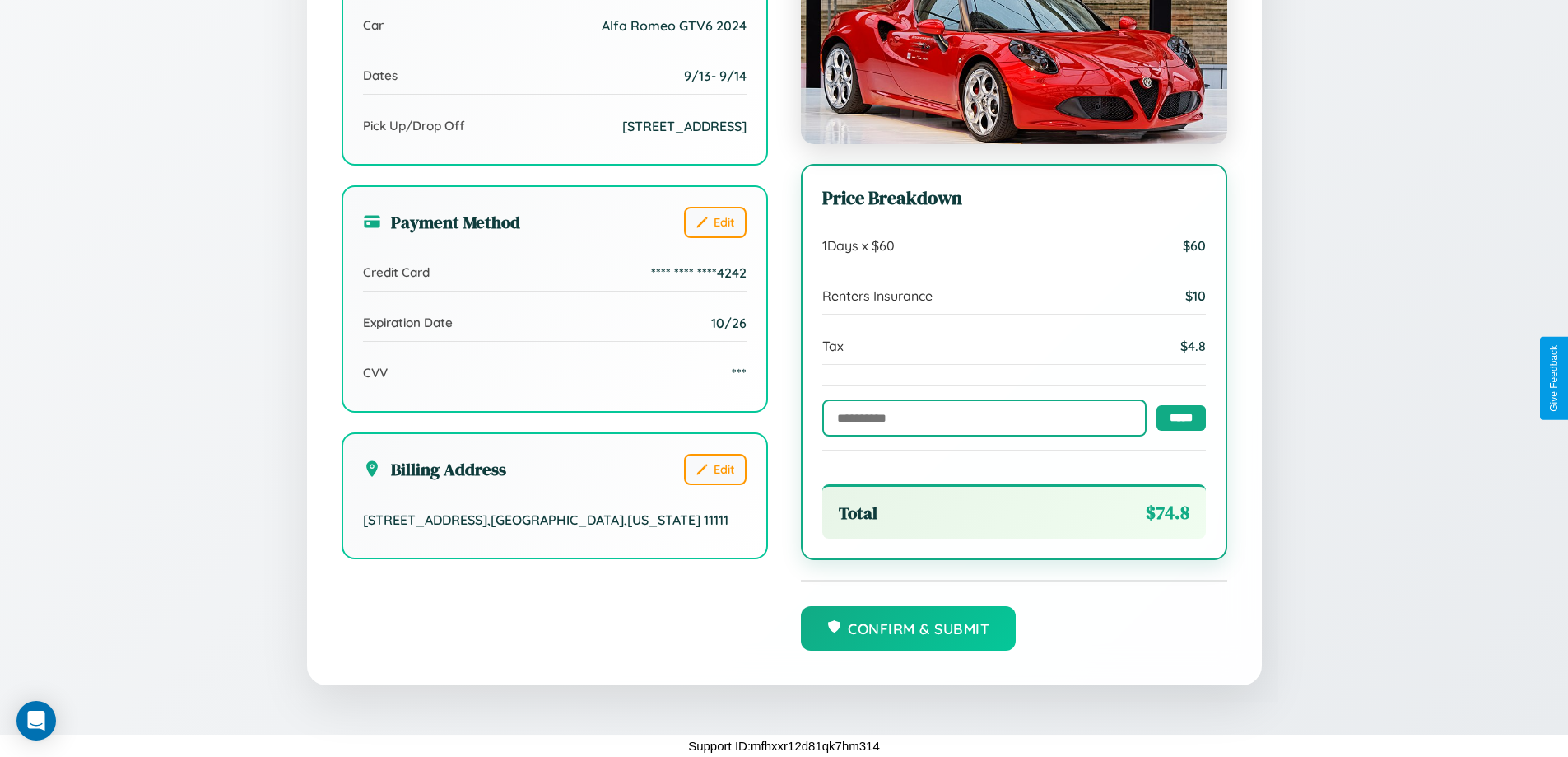
click at [980, 417] on input "text" at bounding box center [984, 418] width 324 height 37
type input "******"
click at [1177, 417] on input "*****" at bounding box center [1182, 417] width 50 height 25
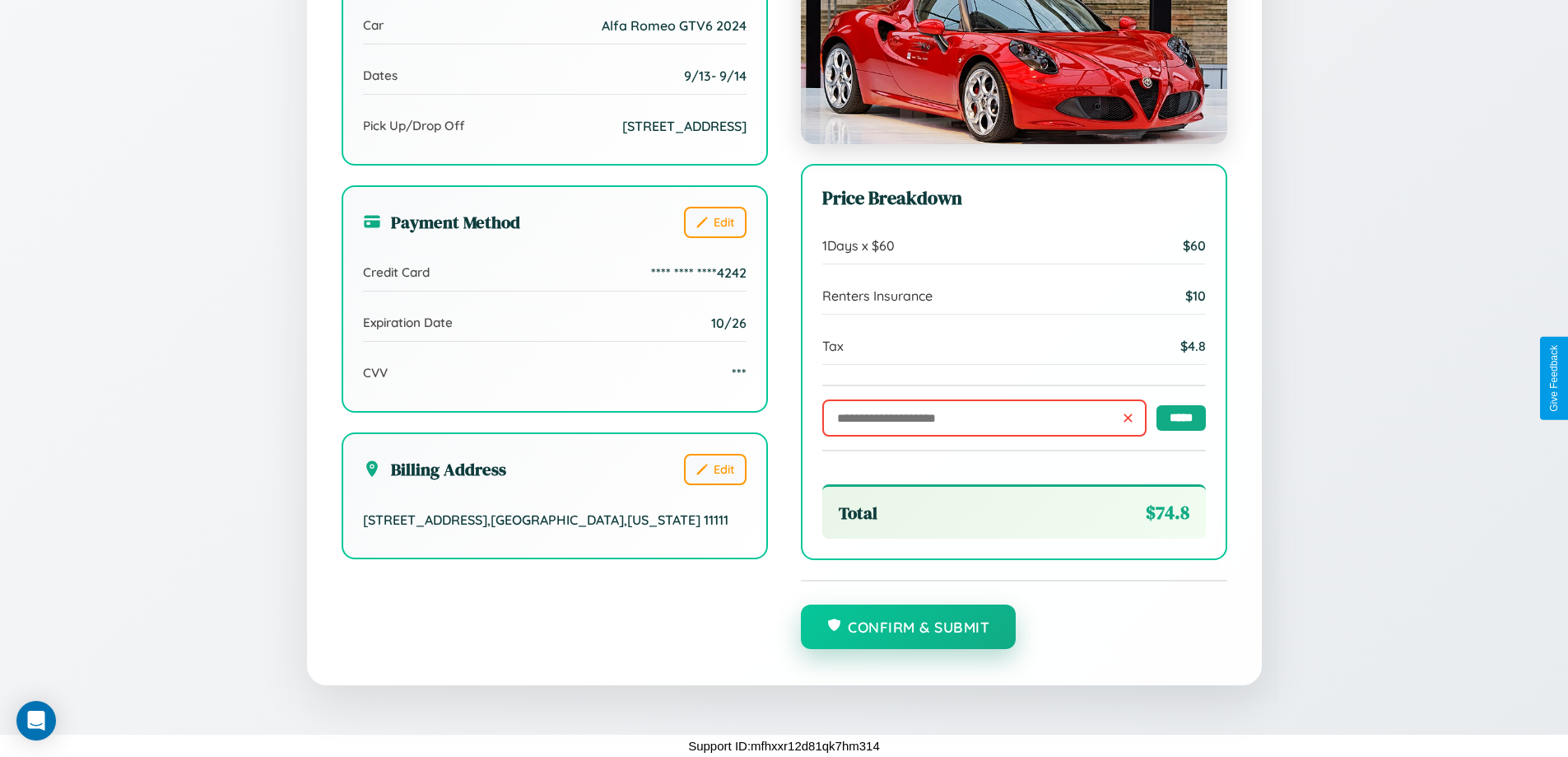
click at [908, 627] on button "Confirm & Submit" at bounding box center [908, 626] width 215 height 44
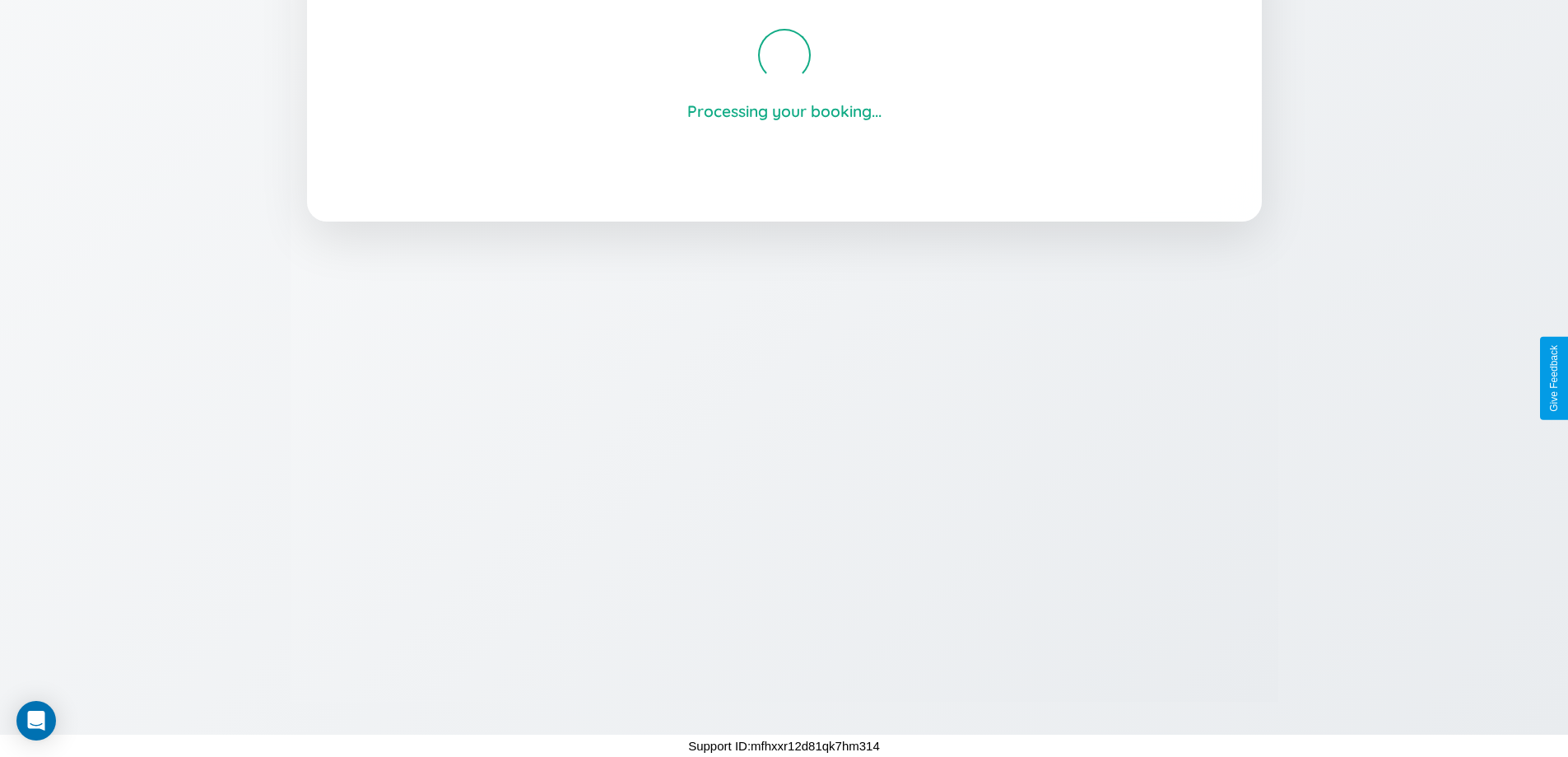
scroll to position [314, 0]
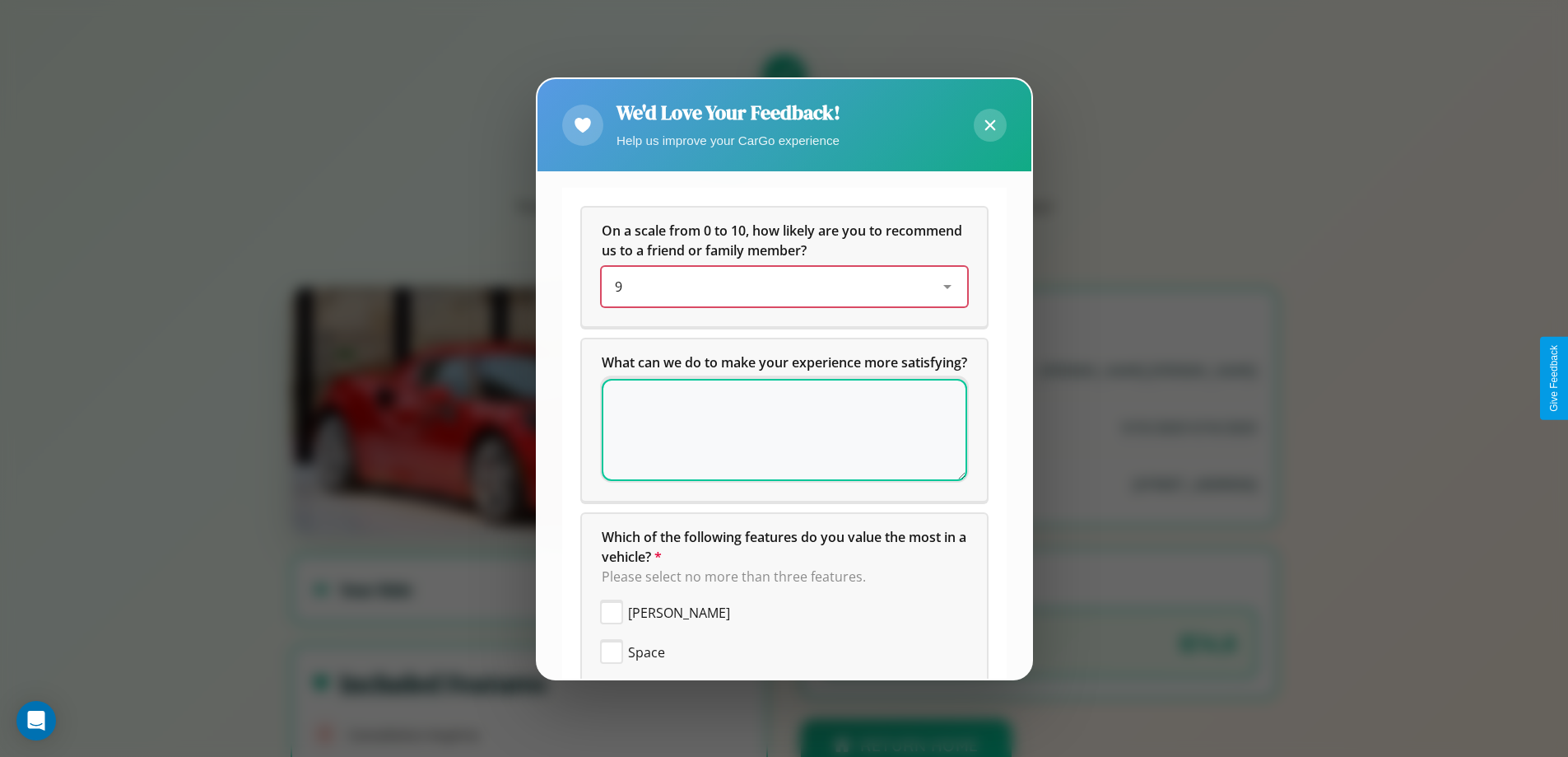
click at [778, 287] on div "9" at bounding box center [771, 286] width 313 height 20
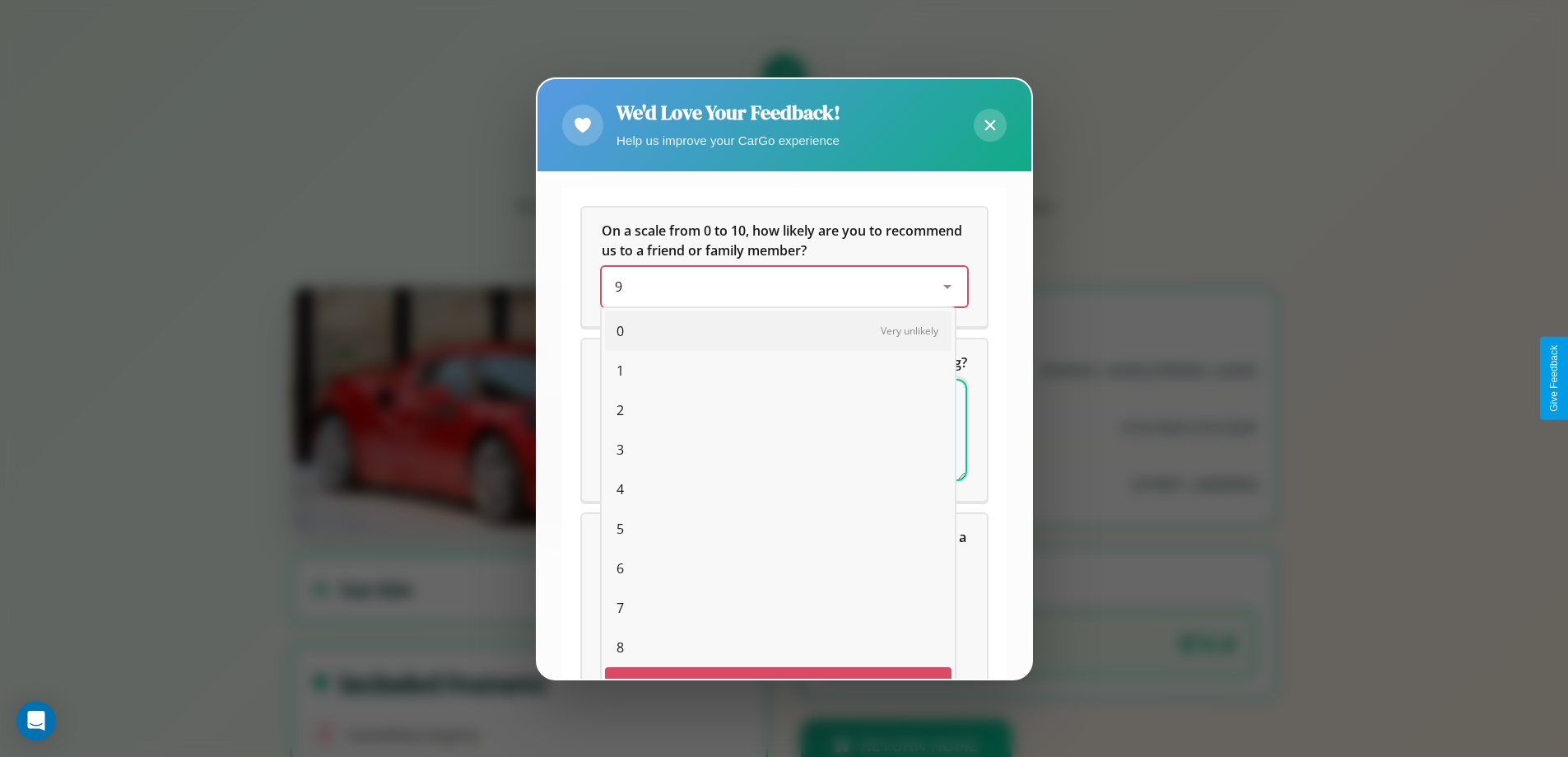
click at [617, 322] on span "0" at bounding box center [620, 331] width 8 height 20
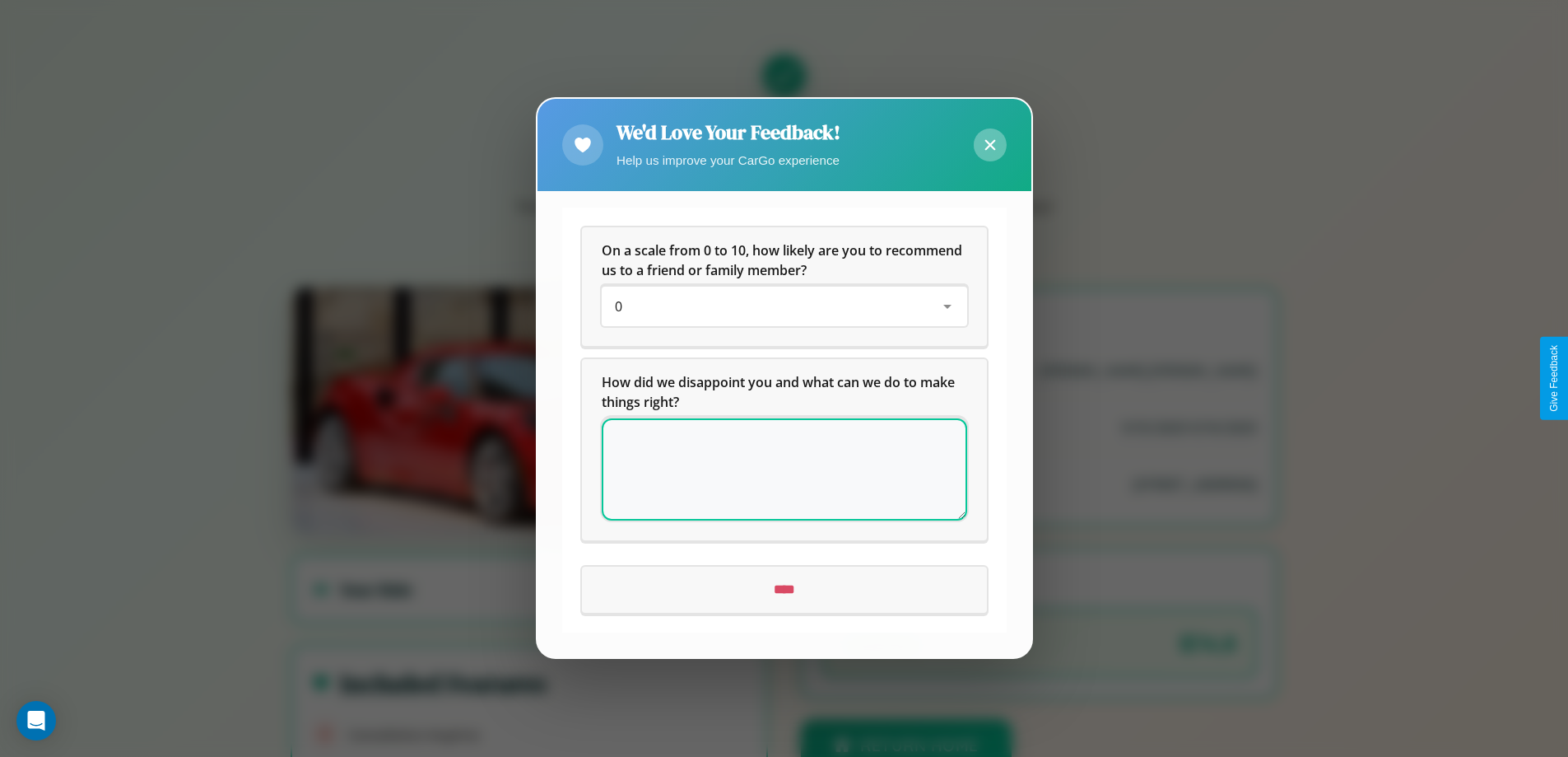
click at [990, 145] on icon at bounding box center [990, 145] width 10 height 10
